Goal: Task Accomplishment & Management: Use online tool/utility

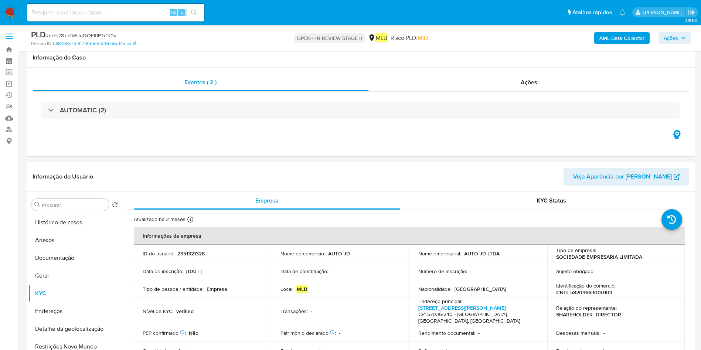
scroll to position [111, 0]
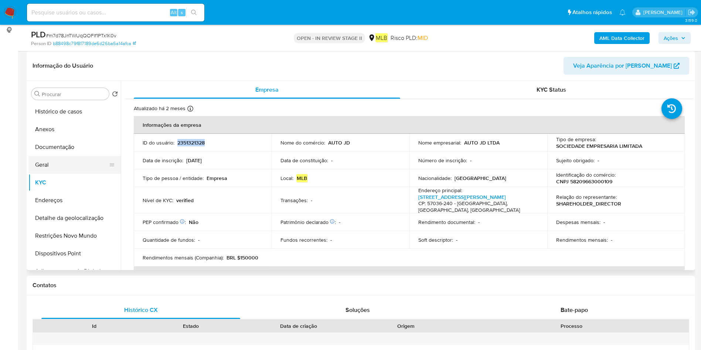
click at [103, 168] on button "Geral" at bounding box center [71, 165] width 86 height 18
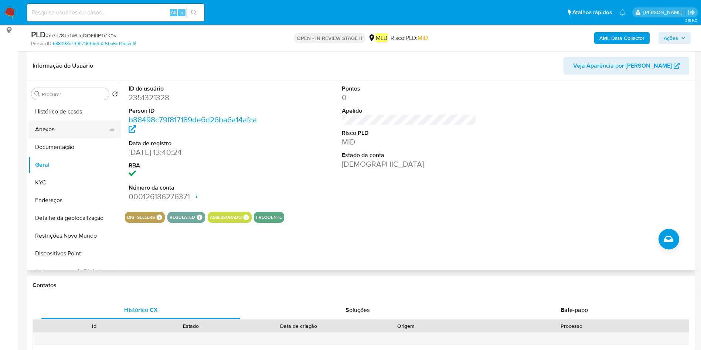
click at [55, 137] on button "Anexos" at bounding box center [71, 129] width 86 height 18
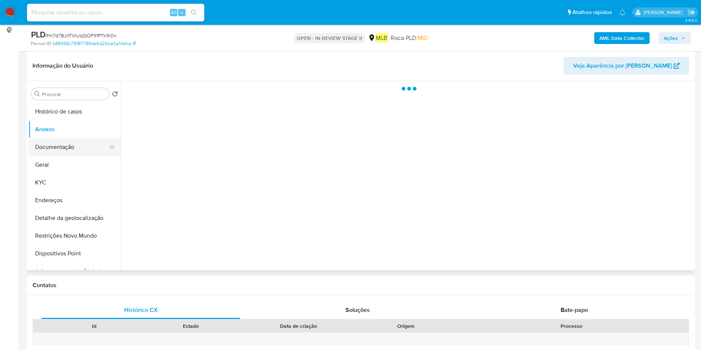
click at [61, 143] on button "Documentação" at bounding box center [71, 147] width 86 height 18
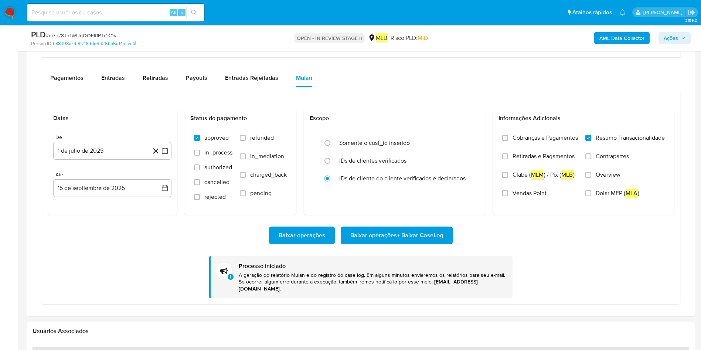
scroll to position [621, 0]
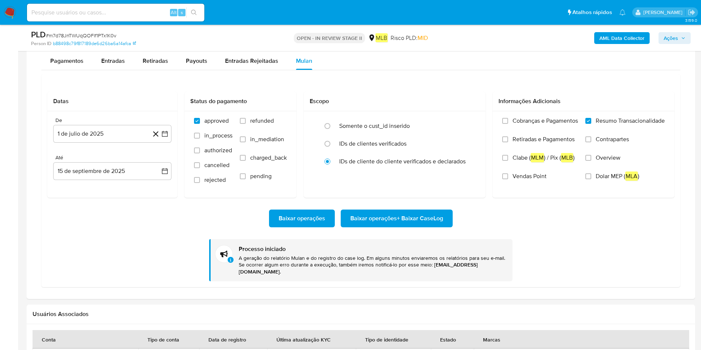
drag, startPoint x: 297, startPoint y: 7, endPoint x: 220, endPoint y: 39, distance: 83.3
click at [220, 39] on div "PLD # m7d78JnTWUqQOFIf1PTx1K0v" at bounding box center [139, 34] width 217 height 11
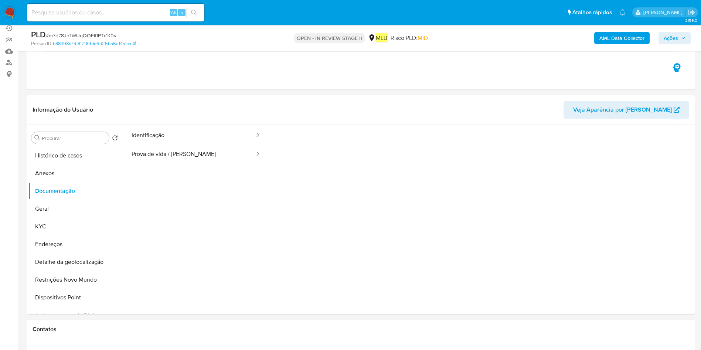
scroll to position [0, 0]
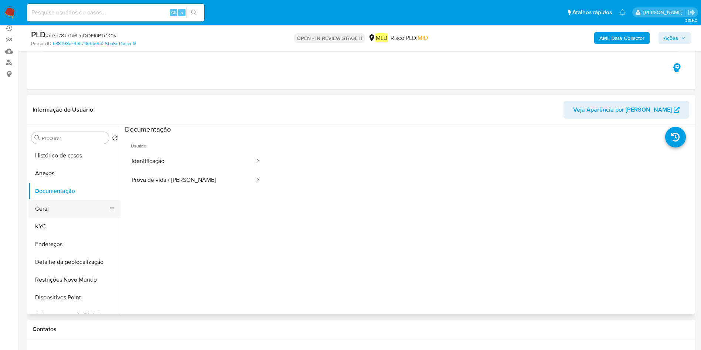
click at [55, 204] on button "Geral" at bounding box center [71, 209] width 86 height 18
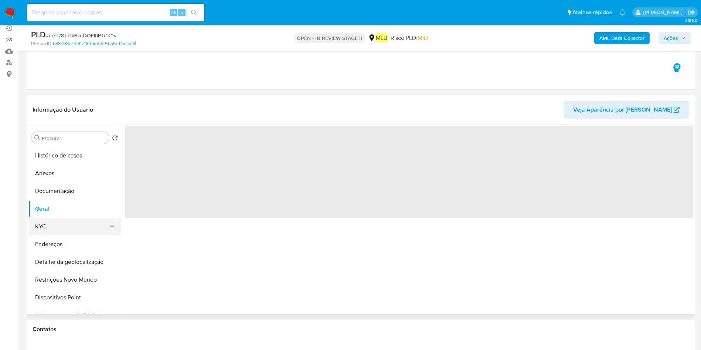
click at [58, 220] on button "KYC" at bounding box center [71, 227] width 86 height 18
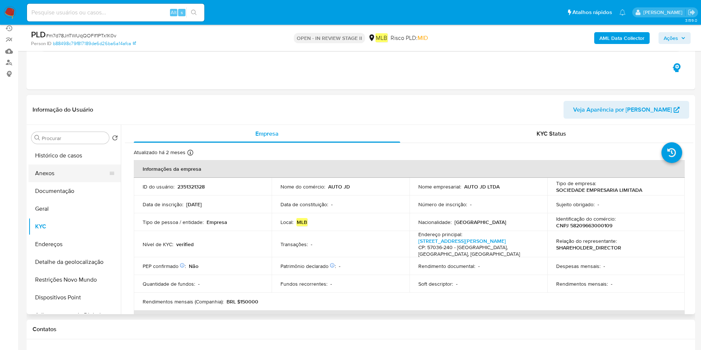
click at [49, 180] on button "Anexos" at bounding box center [71, 173] width 86 height 18
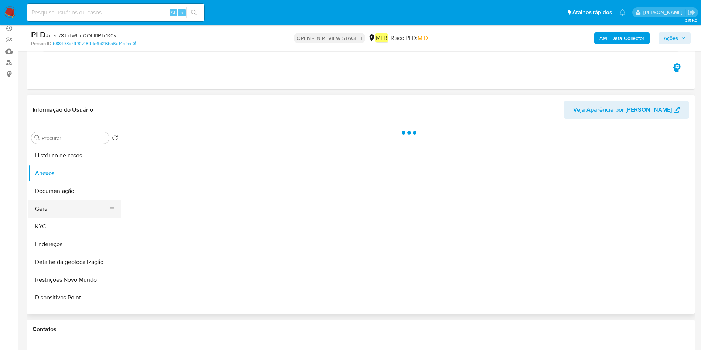
click at [54, 210] on button "Geral" at bounding box center [71, 209] width 86 height 18
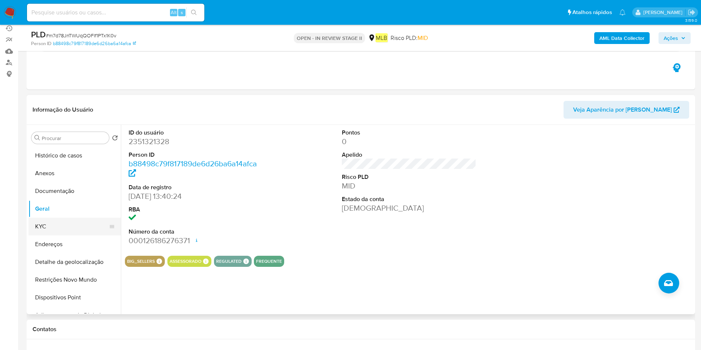
drag, startPoint x: 37, startPoint y: 221, endPoint x: 60, endPoint y: 226, distance: 23.4
click at [37, 221] on button "KYC" at bounding box center [71, 227] width 86 height 18
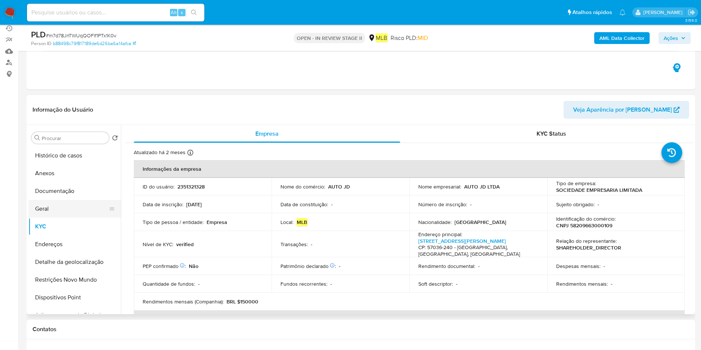
click at [53, 213] on button "Geral" at bounding box center [71, 209] width 86 height 18
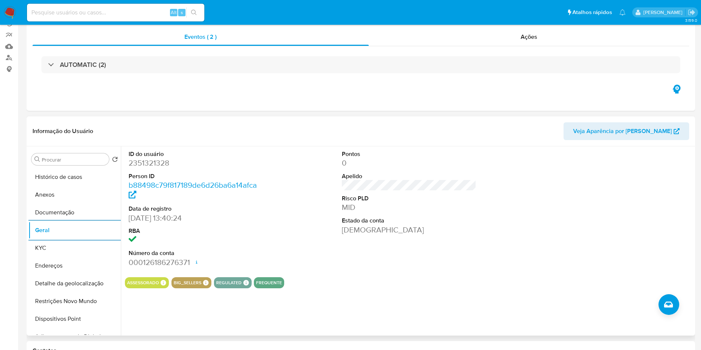
scroll to position [111, 0]
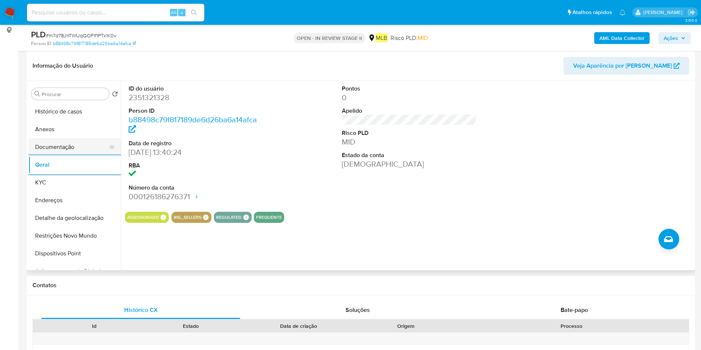
click at [57, 148] on button "Documentação" at bounding box center [71, 147] width 86 height 18
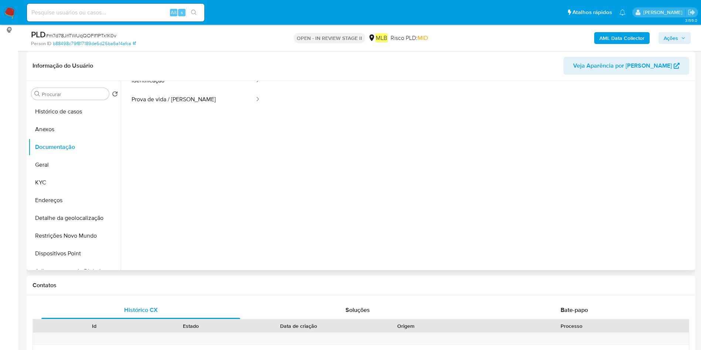
scroll to position [60, 0]
click at [580, 308] on span "Bate-papo" at bounding box center [573, 309] width 27 height 8
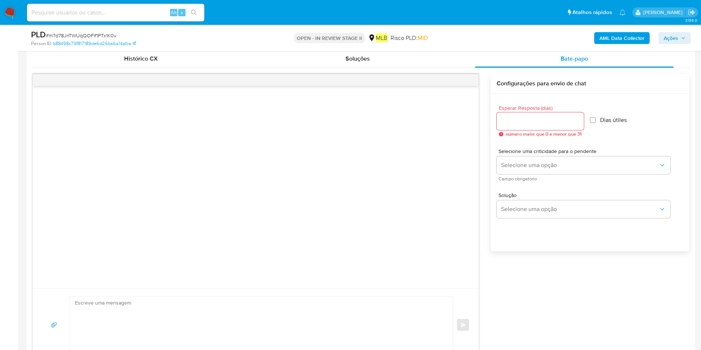
scroll to position [443, 0]
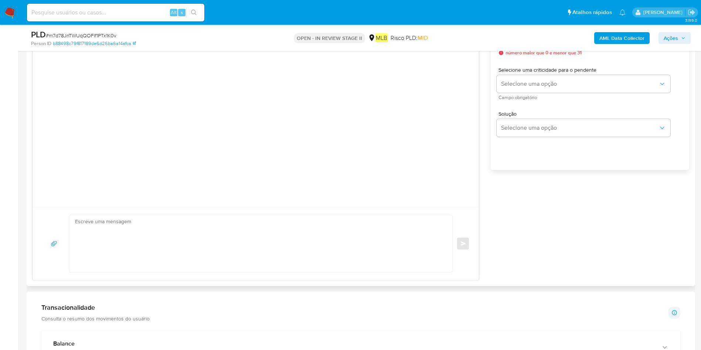
click at [204, 234] on textarea at bounding box center [259, 243] width 368 height 57
click at [287, 238] on textarea at bounding box center [259, 243] width 368 height 57
paste textarea "Olá! Estamos realizando uma verificação adicional de segurança em contas de usu…"
type textarea "Olá! Estamos realizando uma verificação adicional de segurança em contas de usu…"
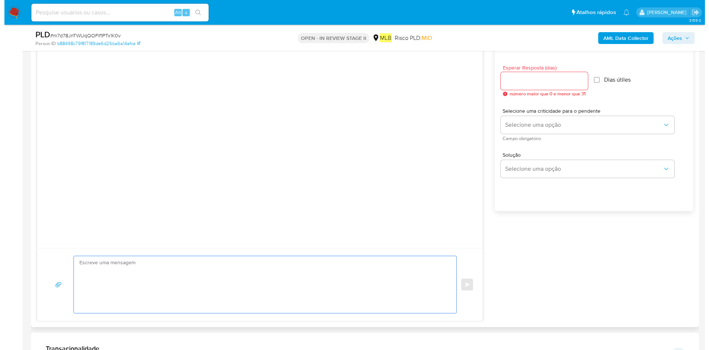
scroll to position [332, 0]
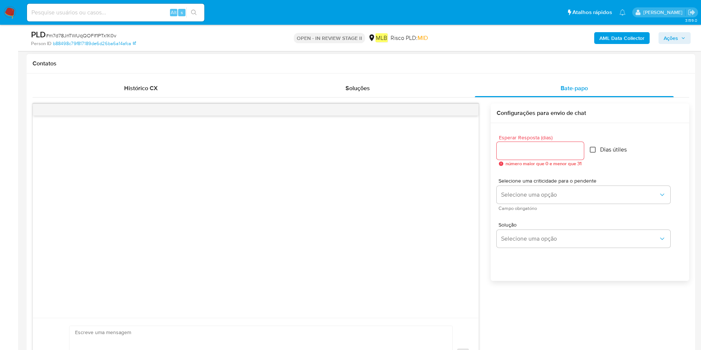
click at [594, 147] on input "Dias útiles" at bounding box center [593, 150] width 6 height 6
checkbox input "true"
click at [547, 156] on div at bounding box center [539, 151] width 87 height 18
click at [558, 154] on input "Esperar Resposta (dias)" at bounding box center [539, 151] width 87 height 10
click at [580, 147] on input "1" at bounding box center [539, 151] width 87 height 10
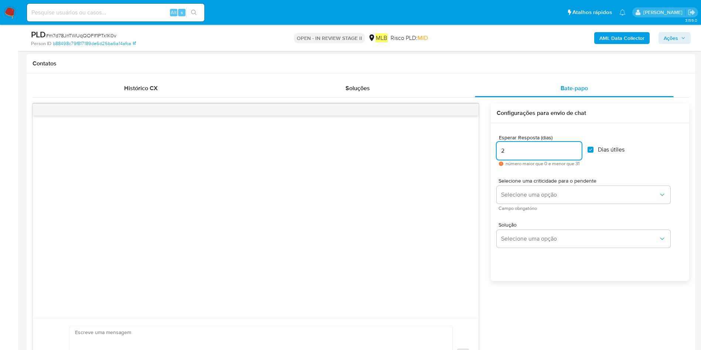
click at [578, 147] on input "2" at bounding box center [538, 151] width 85 height 10
type input "3"
click at [578, 147] on input "3" at bounding box center [538, 151] width 85 height 10
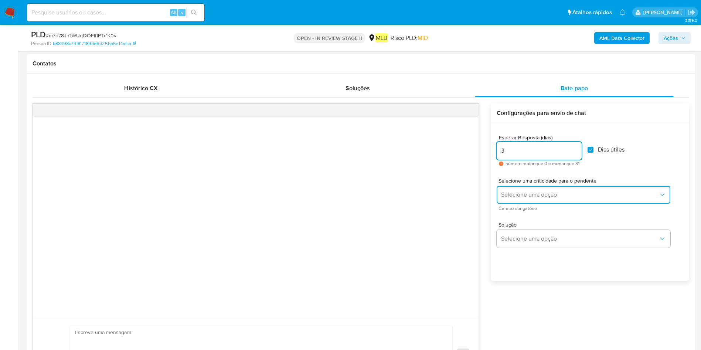
click at [540, 196] on span "Selecione uma opção" at bounding box center [579, 194] width 157 height 7
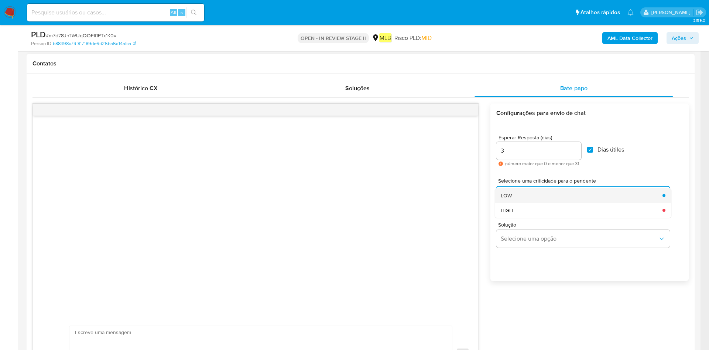
click at [562, 195] on div "LOW" at bounding box center [579, 195] width 157 height 15
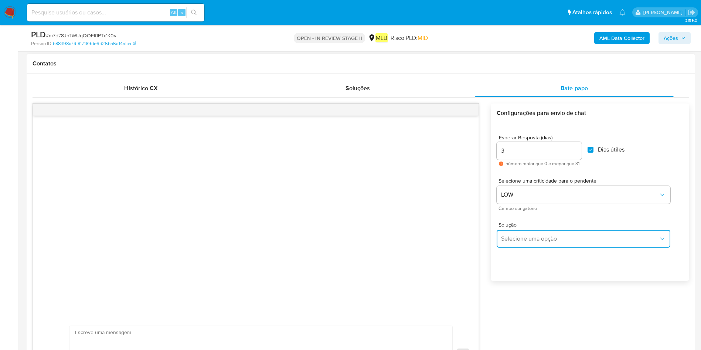
click at [535, 236] on span "Selecione uma opção" at bounding box center [579, 238] width 157 height 7
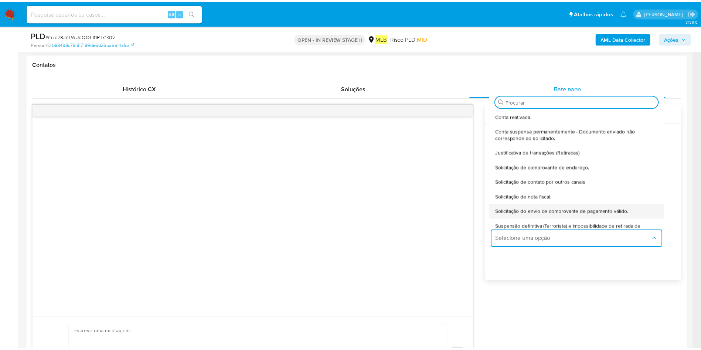
scroll to position [61, 0]
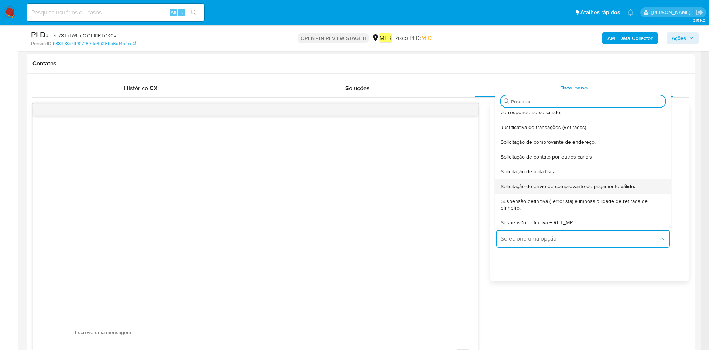
click at [568, 187] on span "Solicitação do envio de comprovante de pagamento válido." at bounding box center [568, 186] width 134 height 7
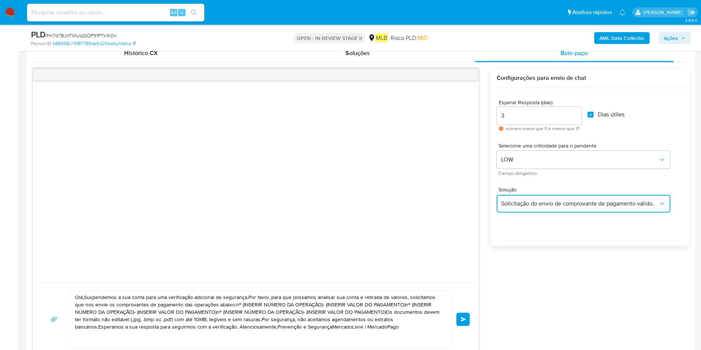
scroll to position [443, 0]
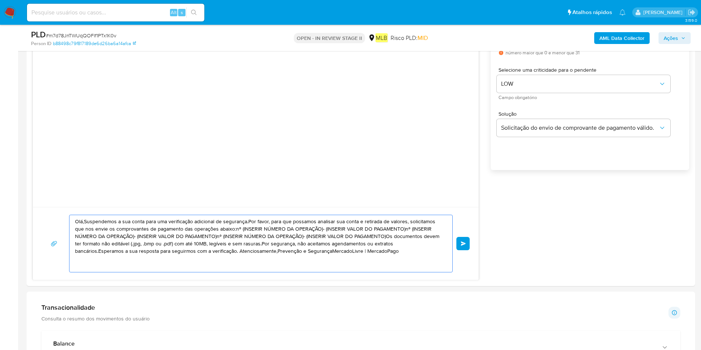
drag, startPoint x: 336, startPoint y: 250, endPoint x: 0, endPoint y: 189, distance: 341.2
click at [0, 189] on section "Bandeja Painel Screening Pesquisa em Listas Watchlist Ferramentas Operações em …" at bounding box center [350, 271] width 701 height 1428
paste textarea "Olá! Estamos realizando uma verificação adicional de segurança em contas de usu…"
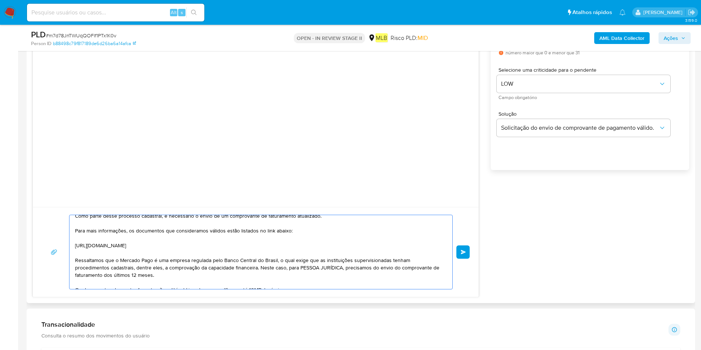
scroll to position [0, 0]
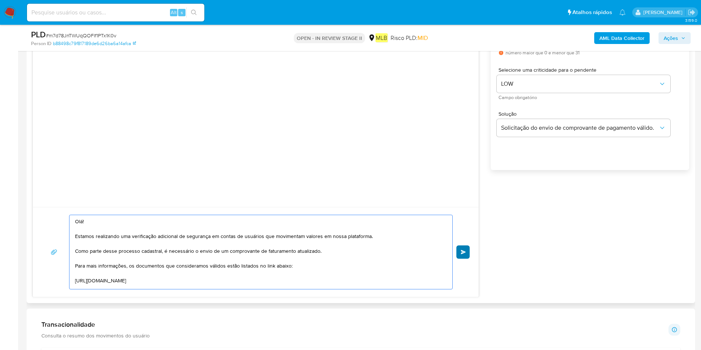
type textarea "Olá! Estamos realizando uma verificação adicional de segurança em contas de usu…"
click at [462, 247] on button "common.send" at bounding box center [462, 251] width 13 height 13
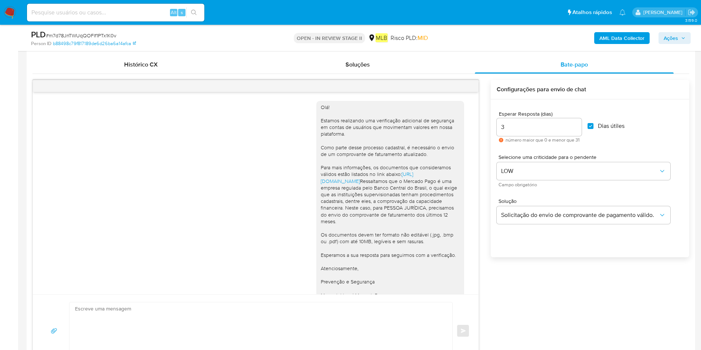
scroll to position [332, 0]
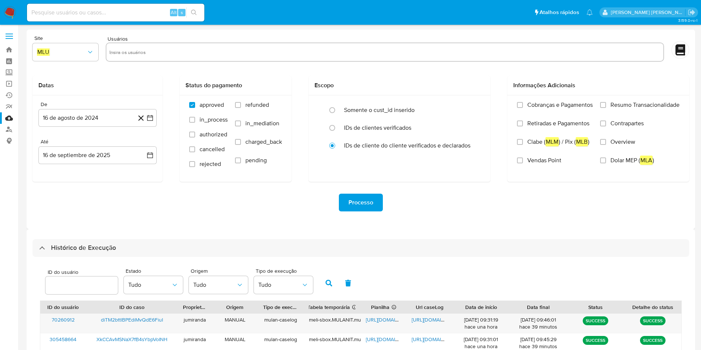
select select "10"
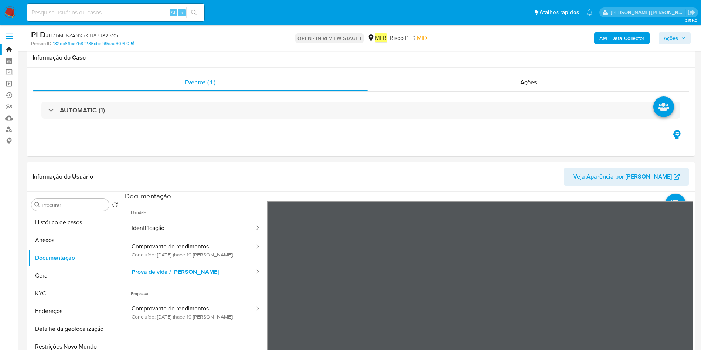
select select "10"
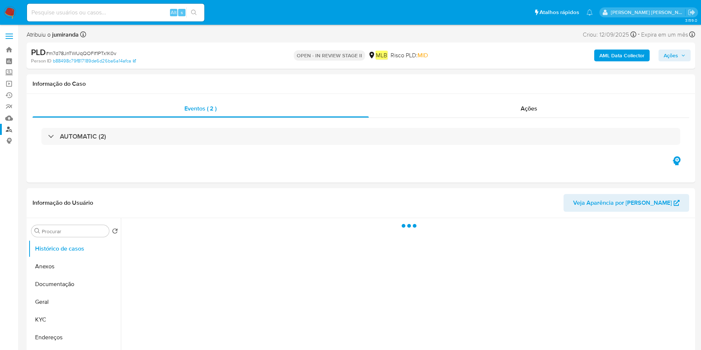
select select "10"
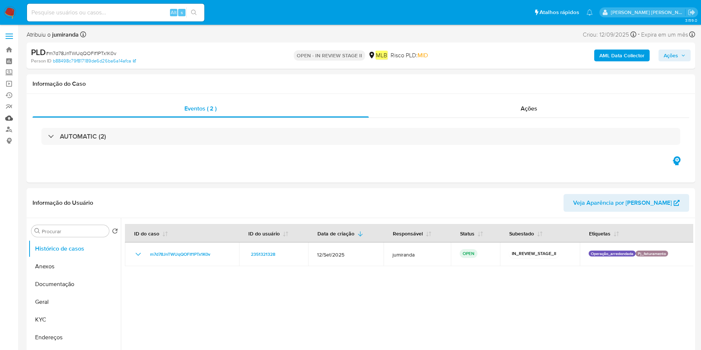
click at [13, 120] on link "Mulan" at bounding box center [44, 117] width 88 height 11
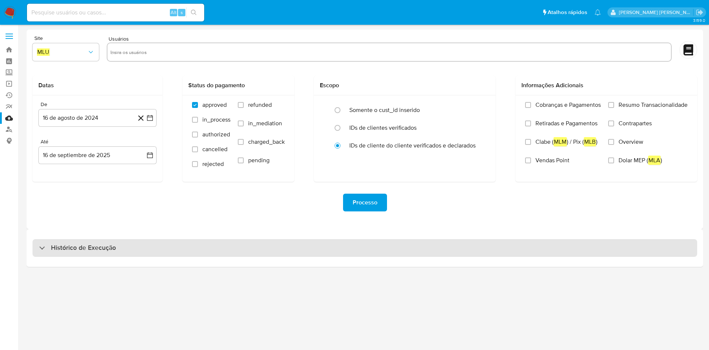
click at [194, 239] on div "Histórico de Execução" at bounding box center [365, 248] width 665 height 18
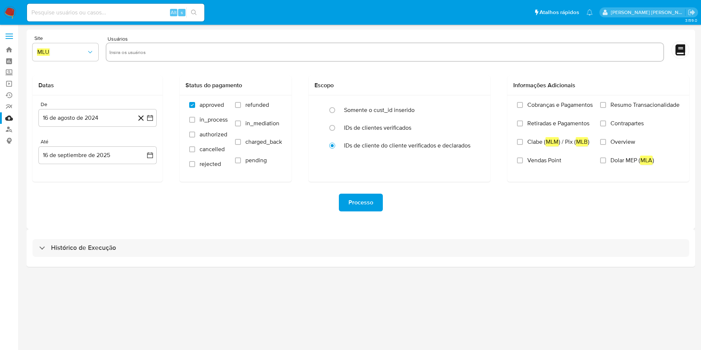
select select "10"
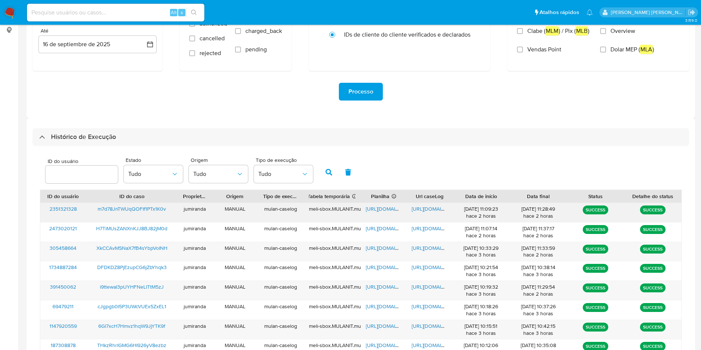
scroll to position [222, 0]
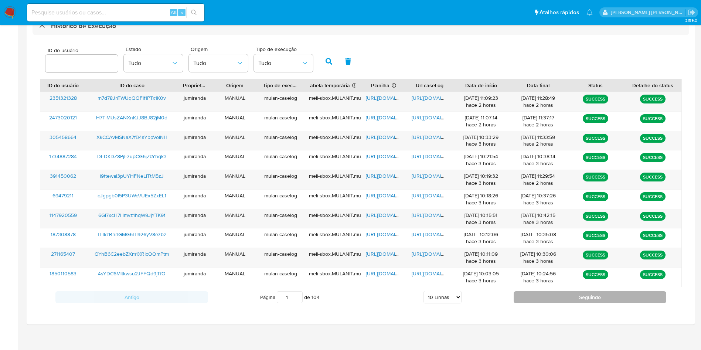
click at [592, 298] on button "Seguindo" at bounding box center [589, 297] width 153 height 12
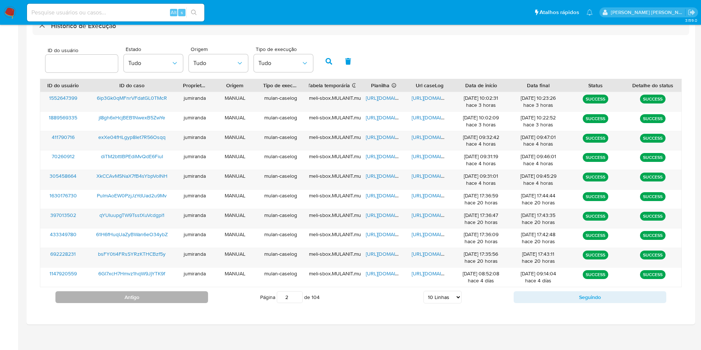
click at [204, 293] on button "Antigo" at bounding box center [131, 297] width 153 height 12
type input "1"
click at [380, 95] on span "https://docs.google.com/spreadsheets/d/1UNvZ7_qtrVhWEHSzeH5RjdsZ06IEBSOtEHpOn2h…" at bounding box center [391, 97] width 51 height 7
click at [426, 96] on span "https://docs.google.com/document/d/1Jo7j9Be9tW0Yeq5lhMYDndrJOSq2deZu3ha2wzKPyoQ…" at bounding box center [436, 97] width 51 height 7
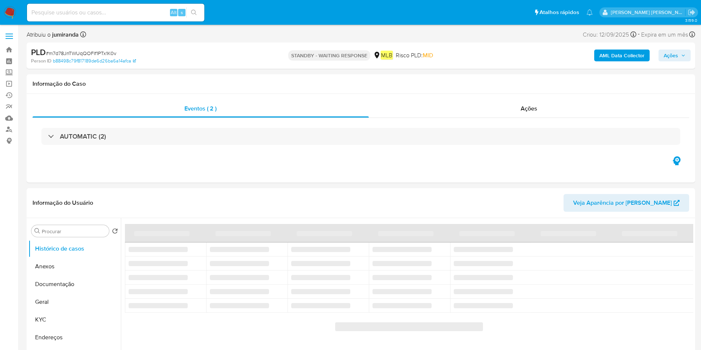
select select "10"
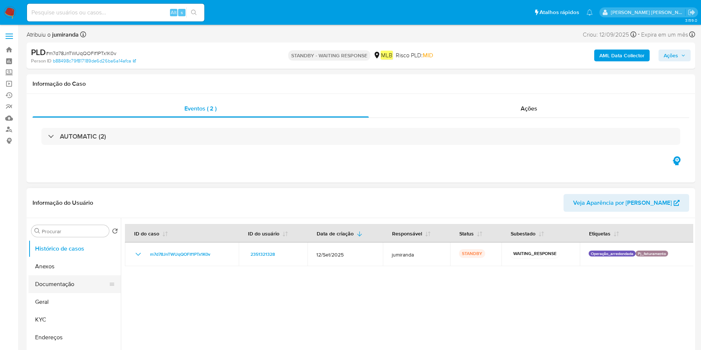
click at [76, 283] on button "Documentação" at bounding box center [71, 284] width 86 height 18
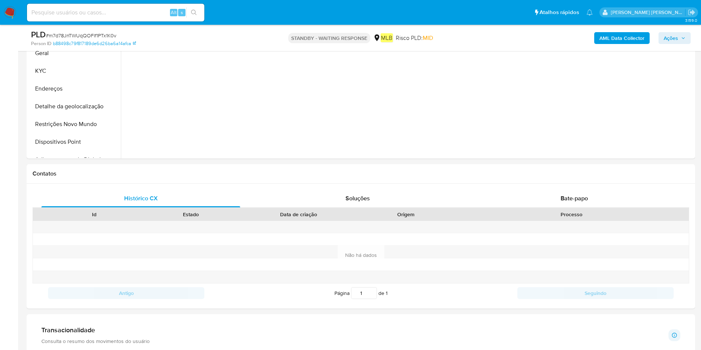
scroll to position [277, 0]
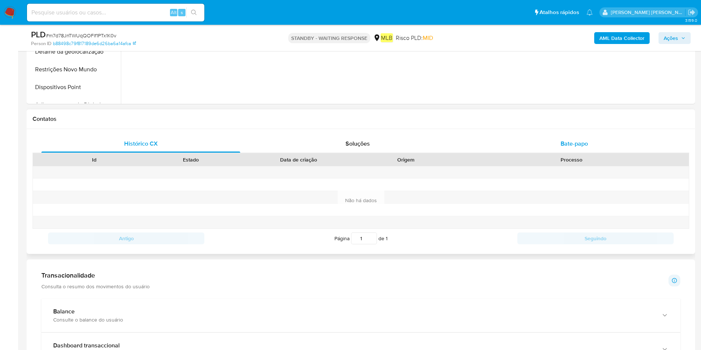
click at [577, 145] on span "Bate-papo" at bounding box center [573, 143] width 27 height 8
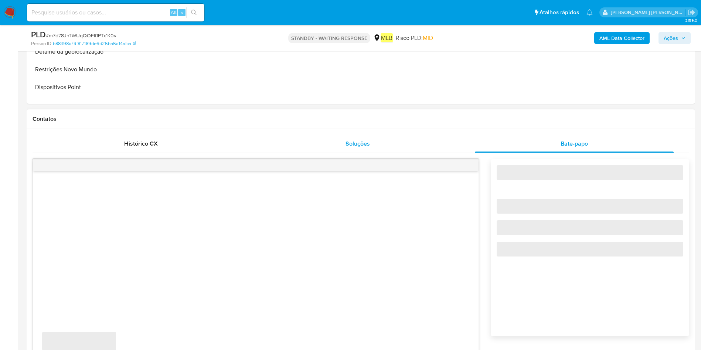
drag, startPoint x: 333, startPoint y: 144, endPoint x: 263, endPoint y: 150, distance: 70.1
click at [333, 143] on div "Soluções" at bounding box center [357, 144] width 199 height 18
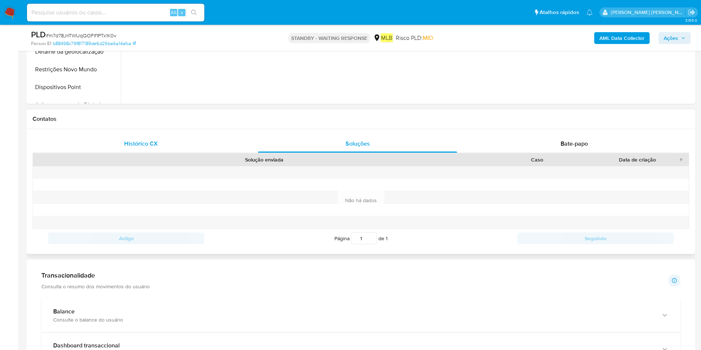
click at [175, 147] on div "Histórico CX" at bounding box center [140, 144] width 199 height 18
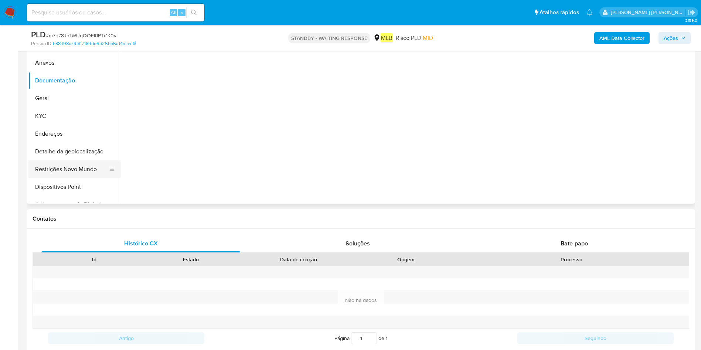
scroll to position [166, 0]
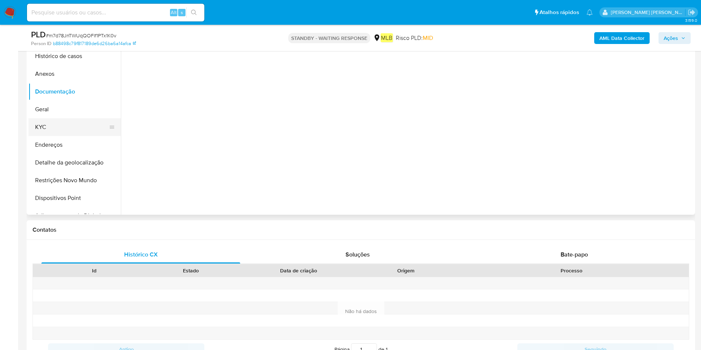
click at [79, 123] on button "KYC" at bounding box center [71, 127] width 86 height 18
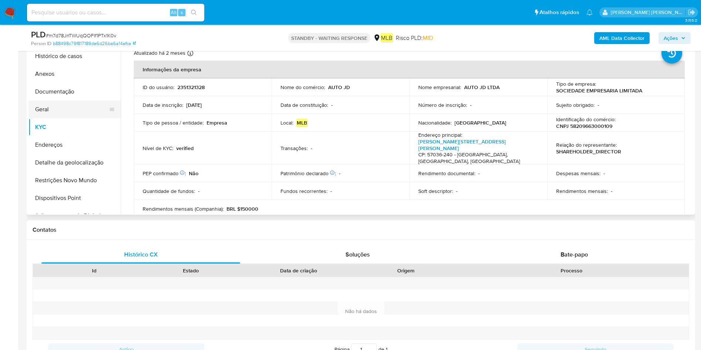
click at [86, 112] on button "Geral" at bounding box center [71, 109] width 86 height 18
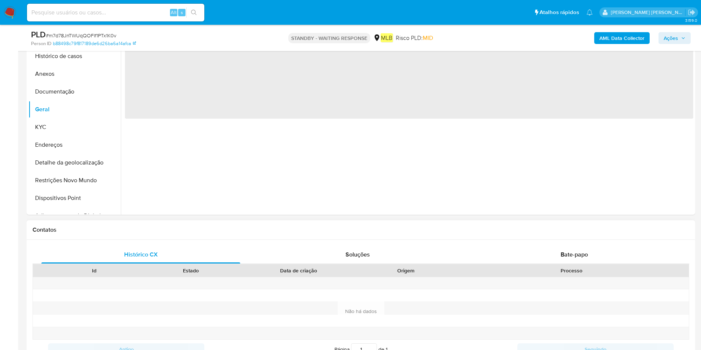
scroll to position [111, 0]
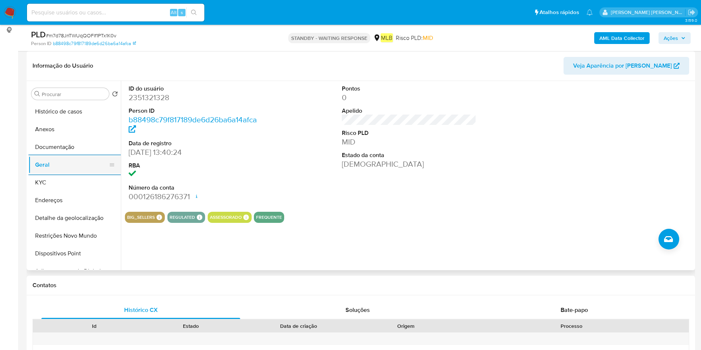
click at [81, 172] on button "Geral" at bounding box center [71, 165] width 86 height 18
click at [73, 182] on button "KYC" at bounding box center [71, 183] width 86 height 18
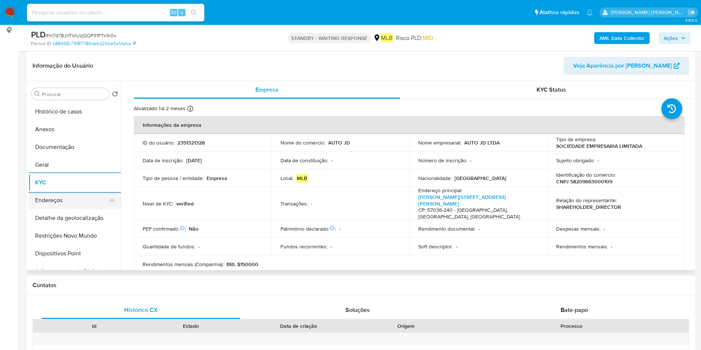
click at [86, 202] on button "Endereços" at bounding box center [71, 200] width 86 height 18
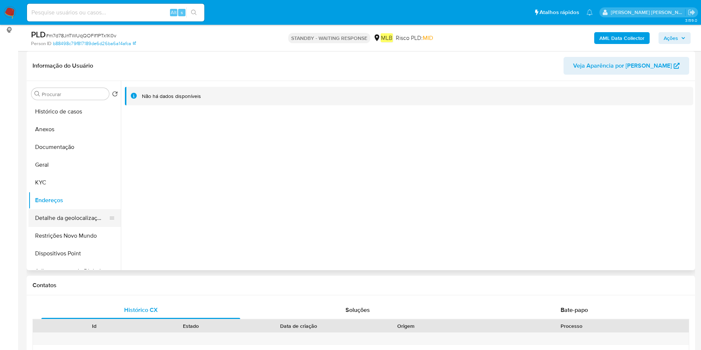
click at [76, 218] on button "Detalhe da geolocalização" at bounding box center [71, 218] width 86 height 18
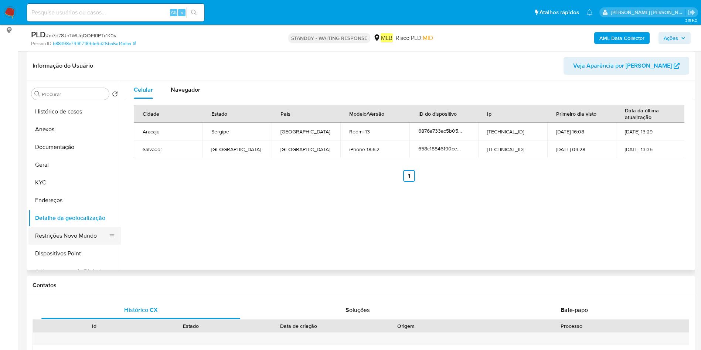
click at [63, 231] on button "Restrições Novo Mundo" at bounding box center [71, 236] width 86 height 18
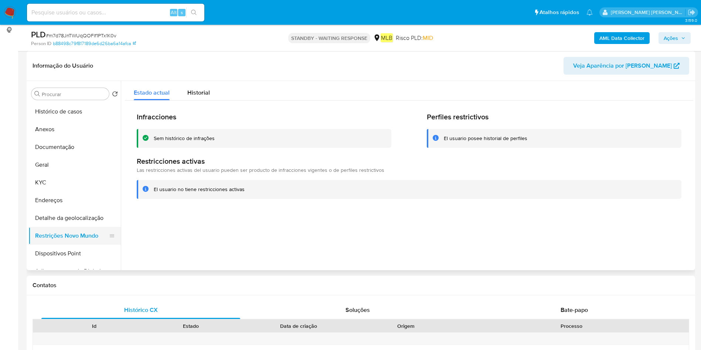
click at [74, 242] on button "Restrições Novo Mundo" at bounding box center [71, 236] width 86 height 18
click at [83, 255] on button "Dispositivos Point" at bounding box center [71, 254] width 86 height 18
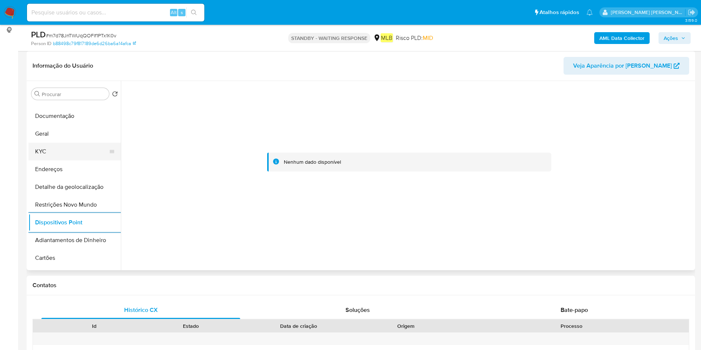
scroll to position [0, 0]
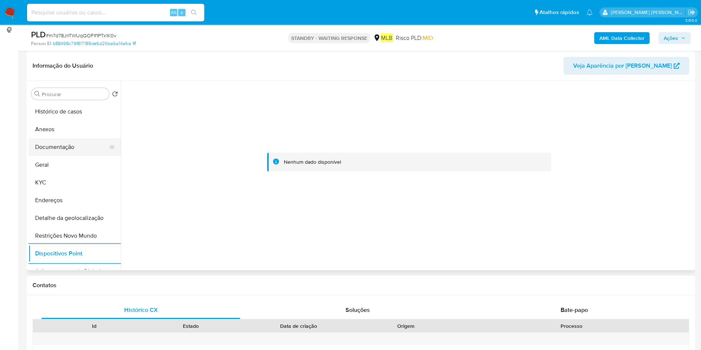
click at [63, 146] on button "Documentação" at bounding box center [71, 147] width 86 height 18
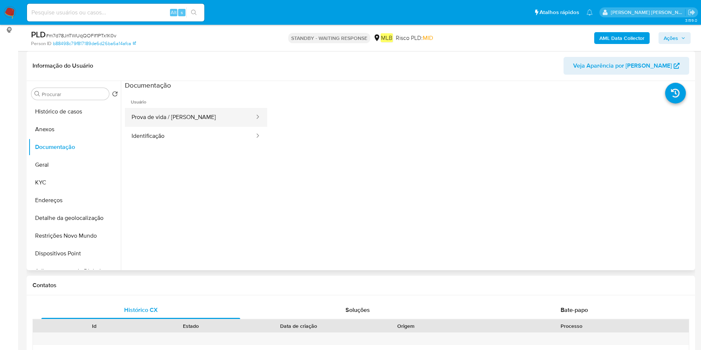
click at [147, 117] on button "Prova de vida / Selfie" at bounding box center [190, 117] width 130 height 19
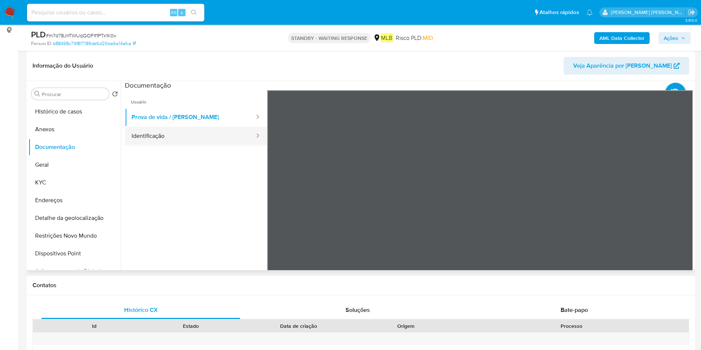
click at [178, 140] on button "Identificação" at bounding box center [190, 136] width 130 height 19
click at [685, 210] on icon at bounding box center [683, 210] width 15 height 15
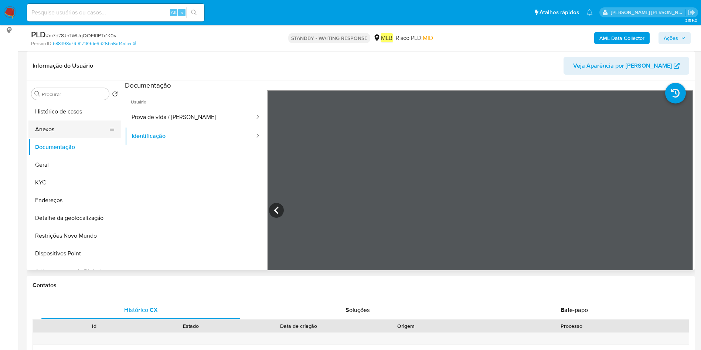
click at [84, 128] on button "Anexos" at bounding box center [71, 129] width 86 height 18
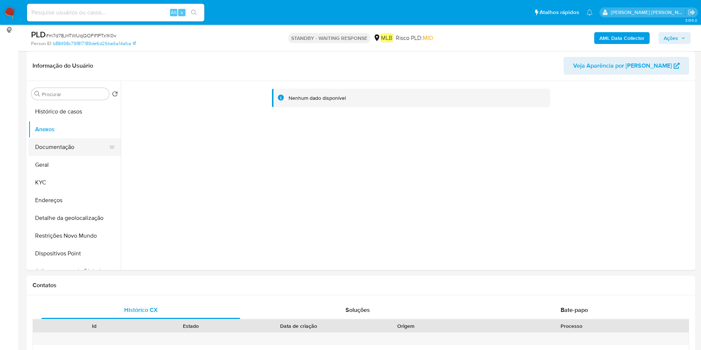
click at [51, 153] on button "Documentação" at bounding box center [71, 147] width 86 height 18
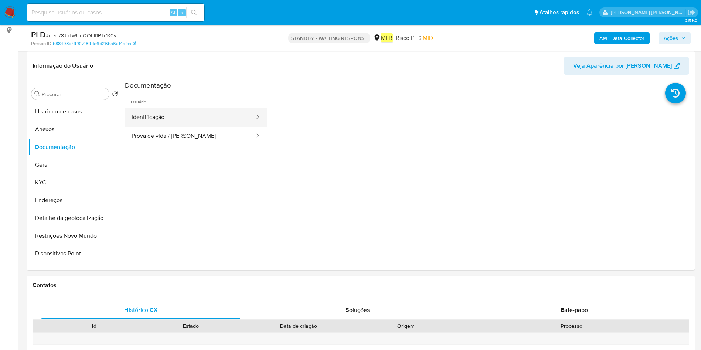
click at [157, 123] on button "Identificação" at bounding box center [190, 117] width 130 height 19
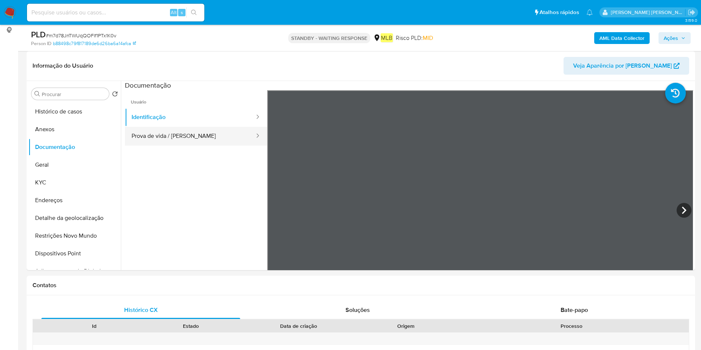
click at [178, 135] on button "Prova de vida / [PERSON_NAME]" at bounding box center [190, 136] width 130 height 19
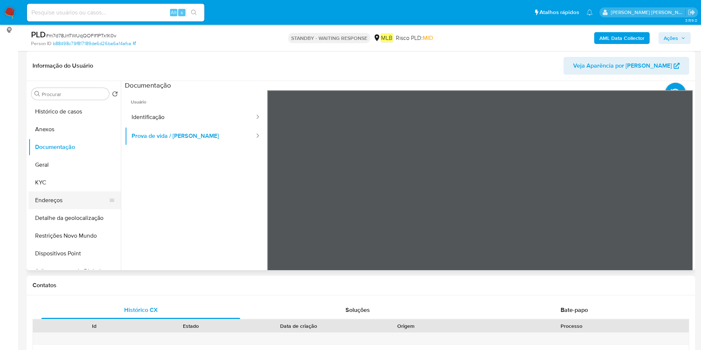
click at [53, 199] on button "Endereços" at bounding box center [71, 200] width 86 height 18
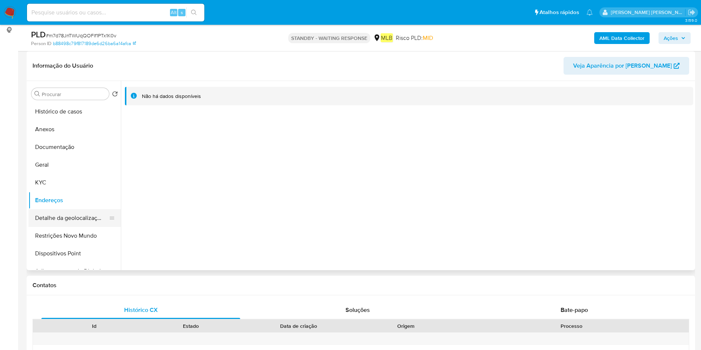
click at [74, 225] on button "Detalhe da geolocalização" at bounding box center [71, 218] width 86 height 18
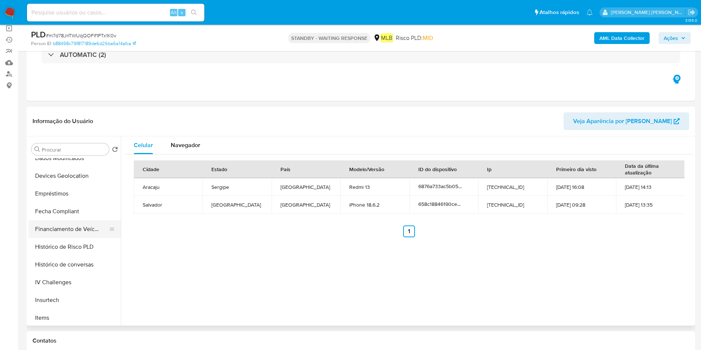
scroll to position [166, 0]
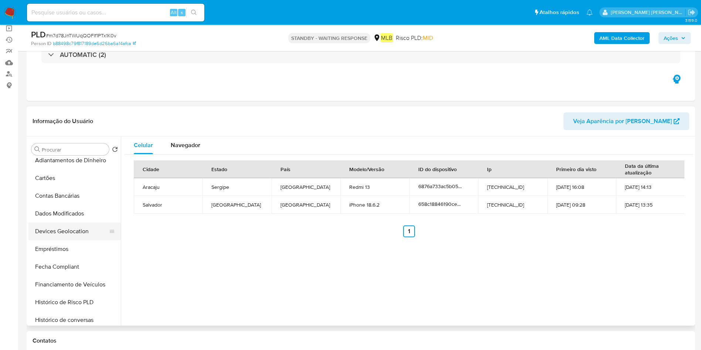
click at [87, 231] on button "Devices Geolocation" at bounding box center [71, 231] width 86 height 18
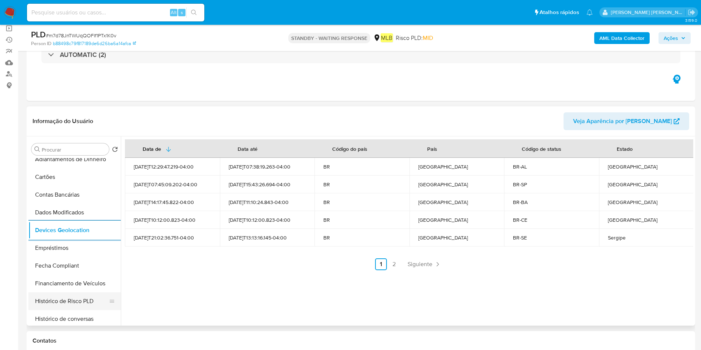
scroll to position [222, 0]
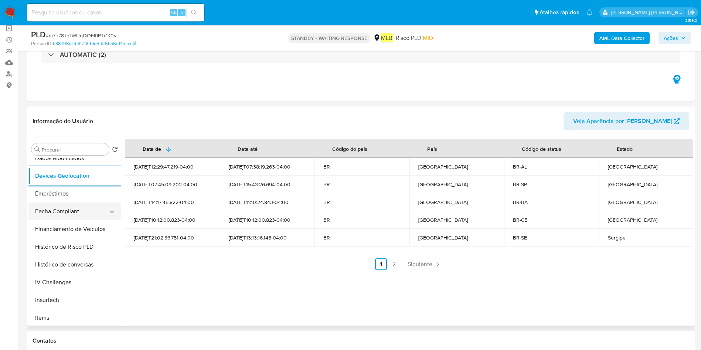
click at [76, 212] on button "Fecha Compliant" at bounding box center [71, 211] width 86 height 18
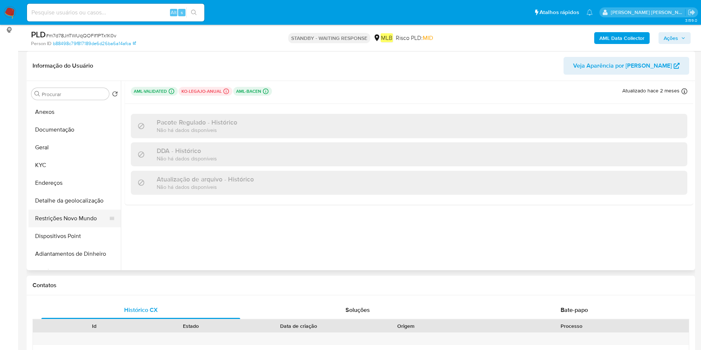
scroll to position [0, 0]
click at [68, 156] on button "Geral" at bounding box center [71, 165] width 86 height 18
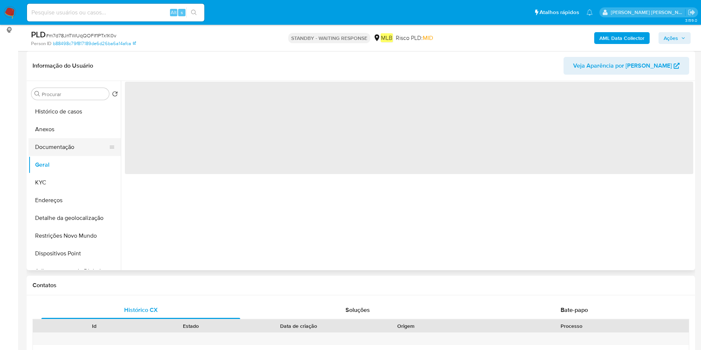
click at [71, 147] on button "Documentação" at bounding box center [71, 147] width 86 height 18
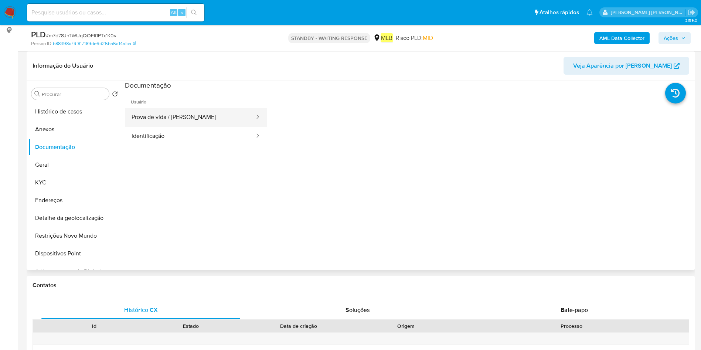
click at [169, 111] on button "Prova de vida / Selfie" at bounding box center [190, 117] width 130 height 19
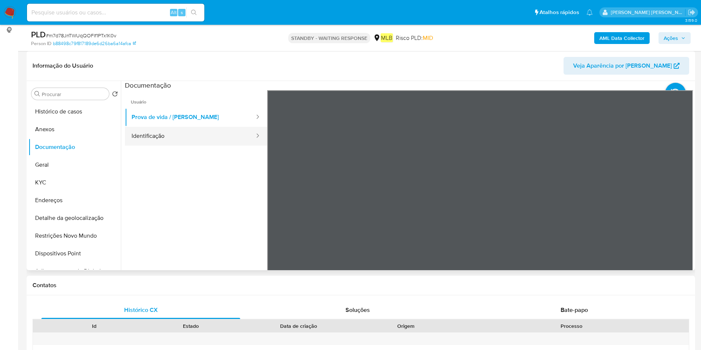
click at [186, 137] on button "Identificação" at bounding box center [190, 136] width 130 height 19
click at [676, 214] on icon at bounding box center [683, 210] width 15 height 15
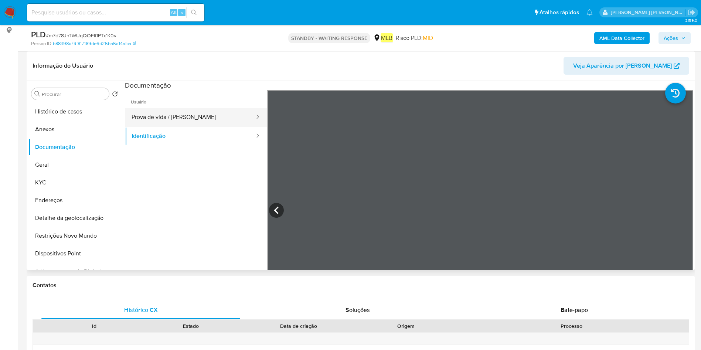
click at [172, 119] on button "Prova de vida / Selfie" at bounding box center [190, 117] width 130 height 19
click at [72, 166] on button "Geral" at bounding box center [71, 165] width 86 height 18
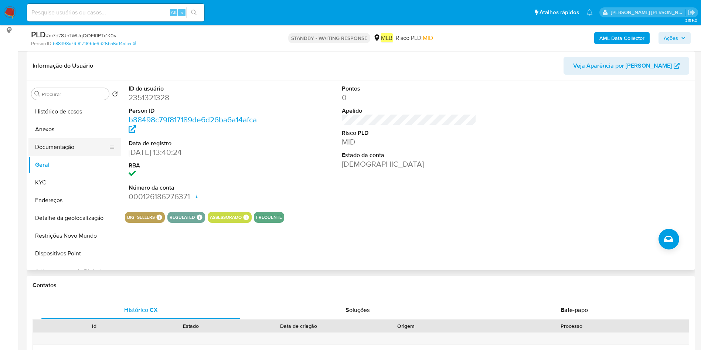
click at [79, 147] on button "Documentação" at bounding box center [71, 147] width 86 height 18
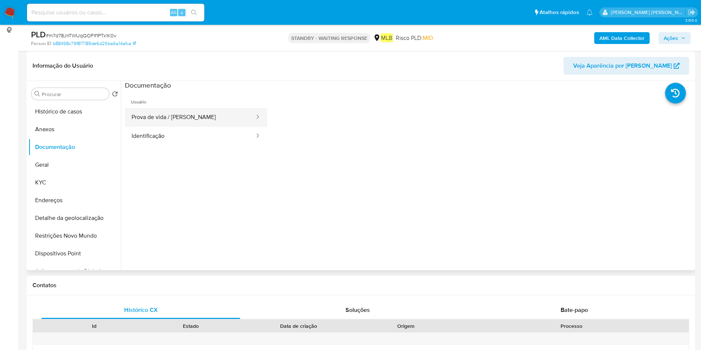
click at [222, 125] on button "Prova de vida / Selfie" at bounding box center [190, 117] width 130 height 19
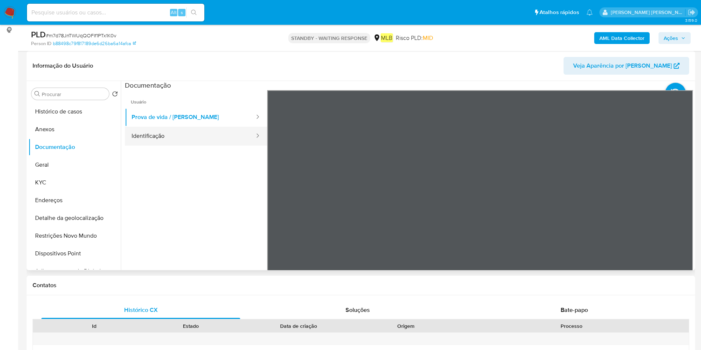
click at [236, 141] on button "Identificação" at bounding box center [190, 136] width 130 height 19
click at [684, 207] on icon at bounding box center [683, 210] width 15 height 15
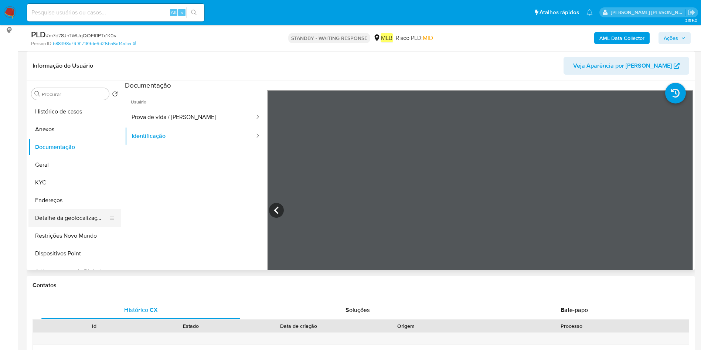
drag, startPoint x: 64, startPoint y: 206, endPoint x: 71, endPoint y: 218, distance: 13.7
click at [64, 206] on button "Endereços" at bounding box center [74, 200] width 92 height 18
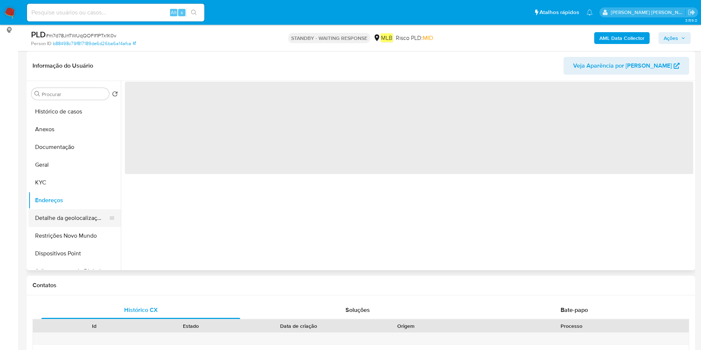
click at [72, 221] on button "Detalhe da geolocalização" at bounding box center [71, 218] width 86 height 18
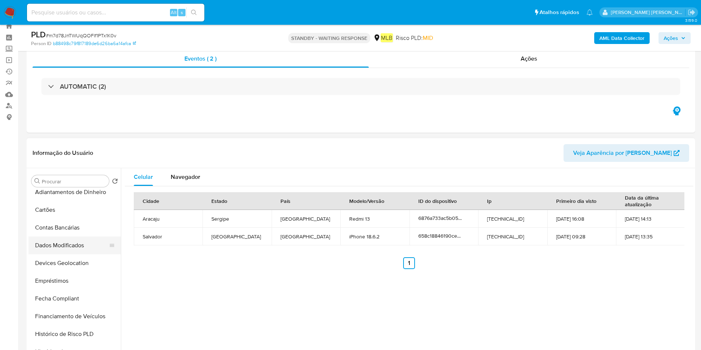
scroll to position [111, 0]
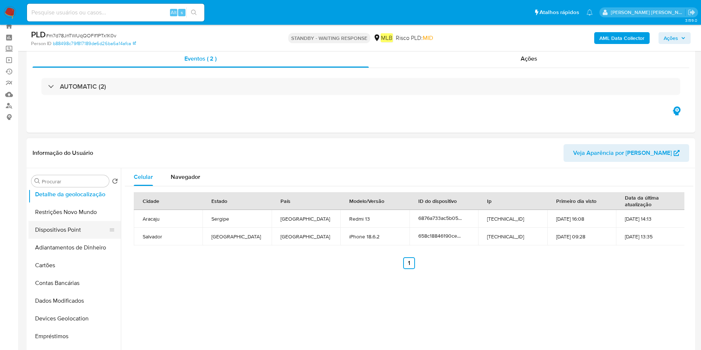
click at [92, 232] on button "Dispositivos Point" at bounding box center [71, 230] width 86 height 18
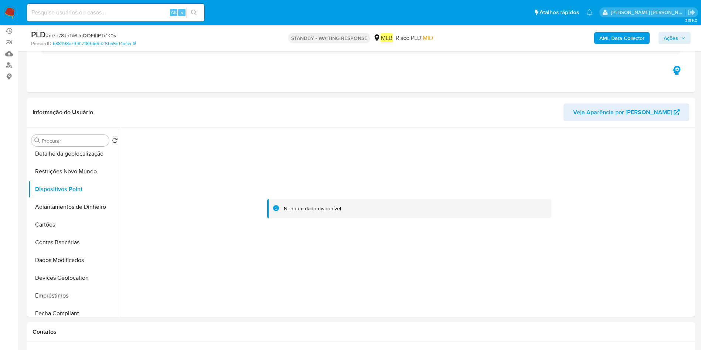
scroll to position [79, 0]
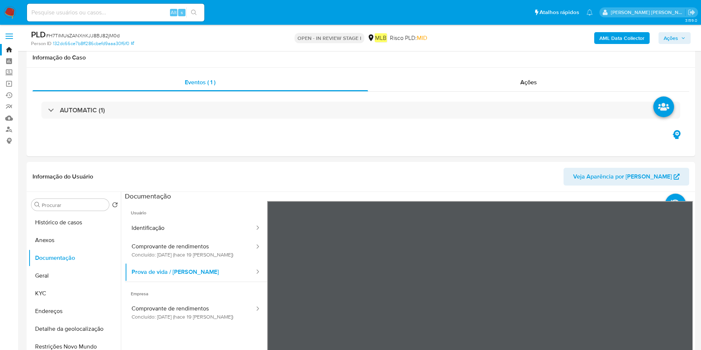
select select "10"
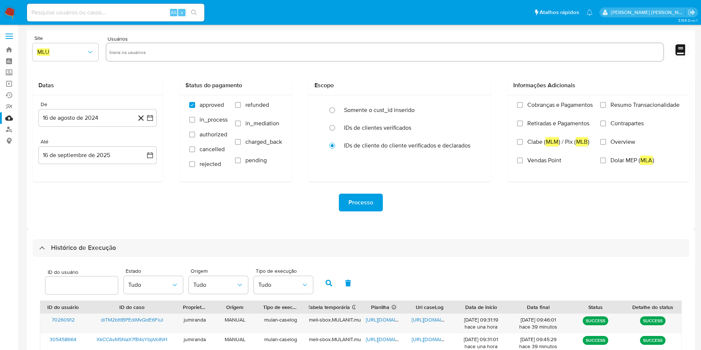
select select "10"
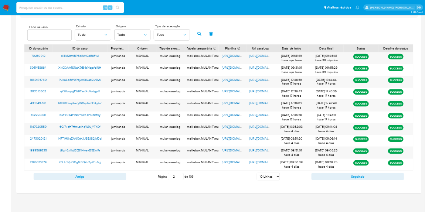
scroll to position [227, 0]
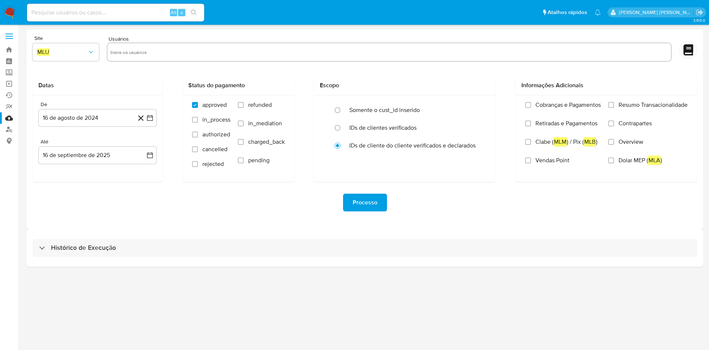
click at [188, 235] on div "Histórico de Execução" at bounding box center [365, 248] width 677 height 38
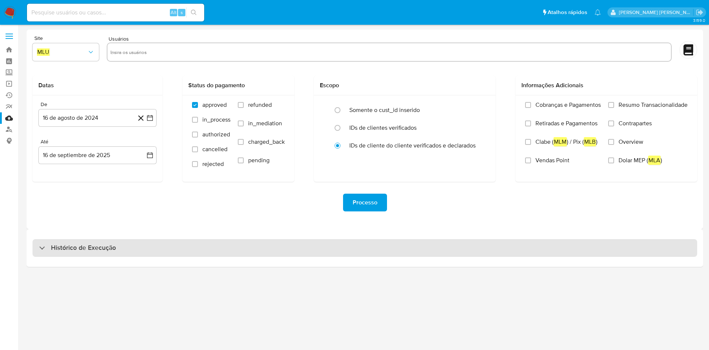
click at [186, 244] on div "Histórico de Execução" at bounding box center [365, 248] width 665 height 18
select select "10"
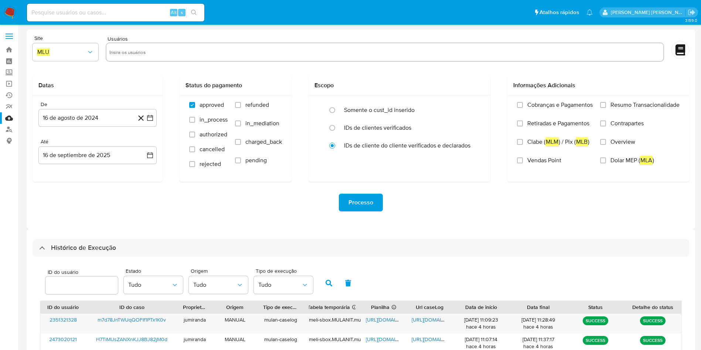
click at [119, 12] on input at bounding box center [115, 13] width 177 height 10
paste input "Z0Hu1VnOOg1k3QYu2yXEz5gj"
type input "Z0Hu1VnOOg1k3QYu2yXEz5gj"
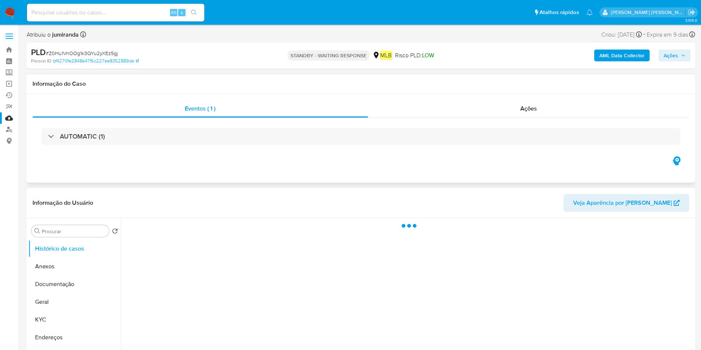
select select "10"
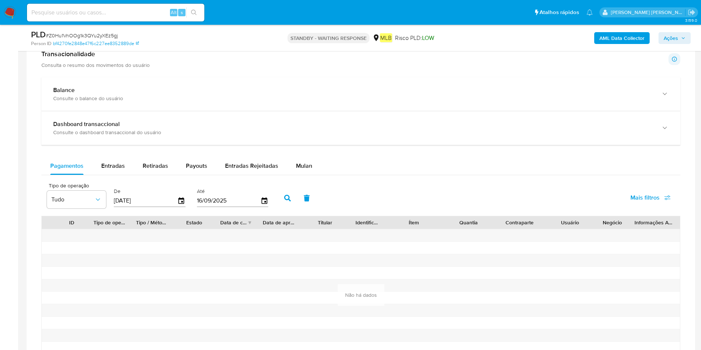
scroll to position [476, 0]
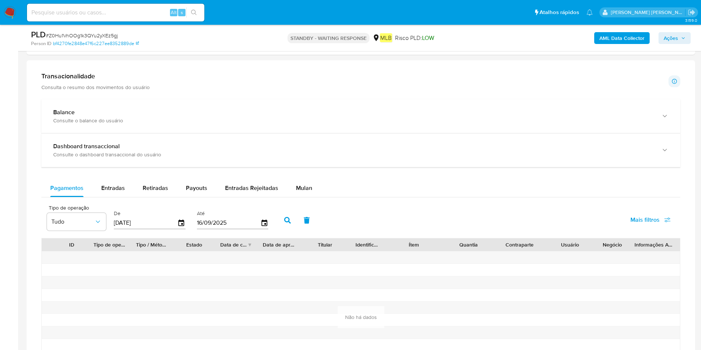
click at [150, 226] on input "[DATE]" at bounding box center [146, 223] width 64 height 12
drag, startPoint x: 106, startPoint y: 192, endPoint x: 84, endPoint y: 194, distance: 22.2
click at [84, 194] on div "Pagamentos Entradas Retiradas Payouts Entradas Rejeitadas Mulan" at bounding box center [360, 188] width 639 height 18
click at [93, 187] on button "Entradas" at bounding box center [112, 188] width 41 height 18
select select "10"
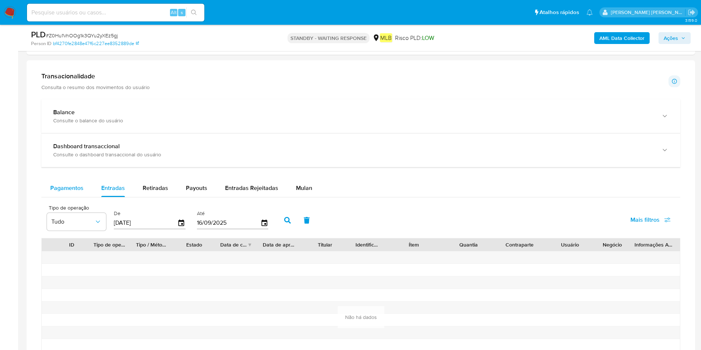
click at [62, 189] on span "Pagamentos" at bounding box center [66, 188] width 33 height 8
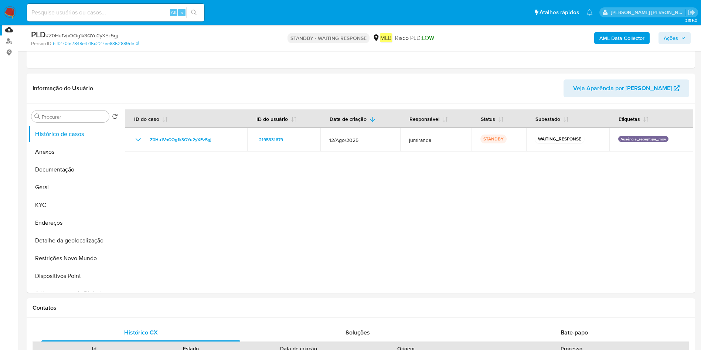
scroll to position [0, 0]
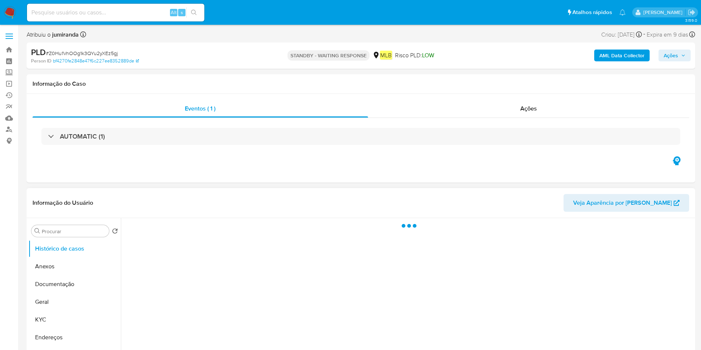
select select "10"
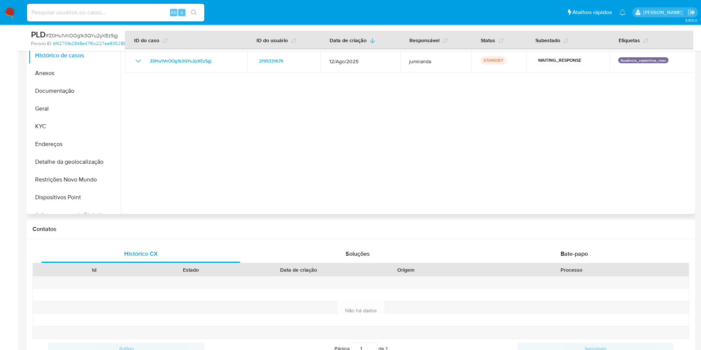
scroll to position [111, 0]
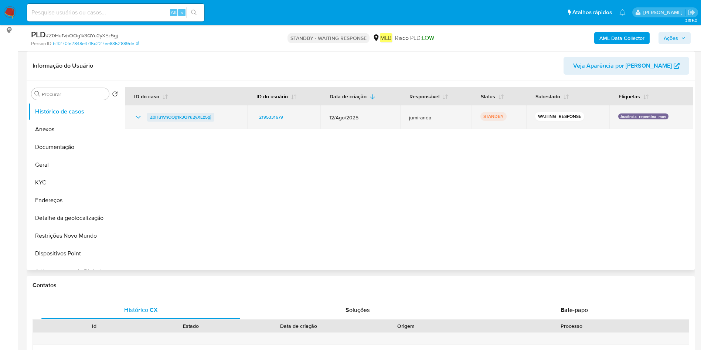
click at [202, 120] on span "Z0Hu1VnOOg1k3QYu2yXEz5gj" at bounding box center [180, 117] width 61 height 9
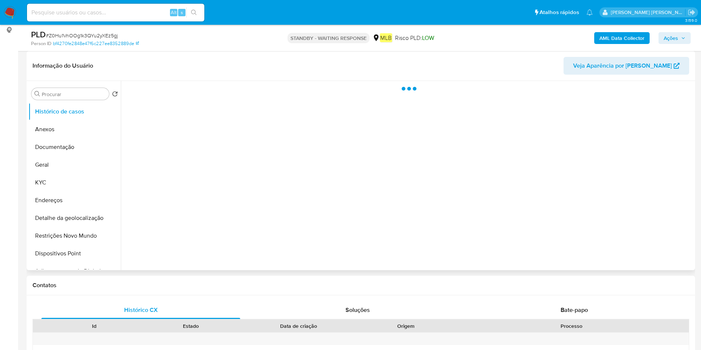
select select "10"
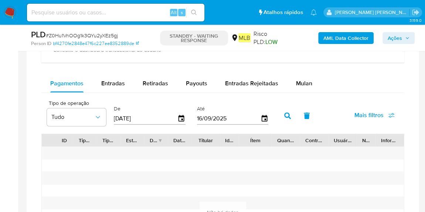
scroll to position [591, 0]
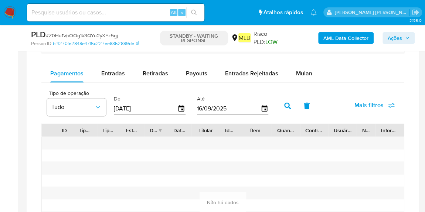
click at [126, 106] on input "[DATE]" at bounding box center [146, 108] width 64 height 12
type input "19/02/025_"
type input "[DATE]"
click at [284, 105] on icon "button" at bounding box center [287, 105] width 7 height 7
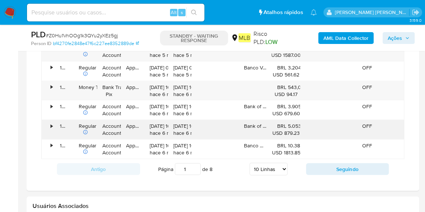
scroll to position [759, 0]
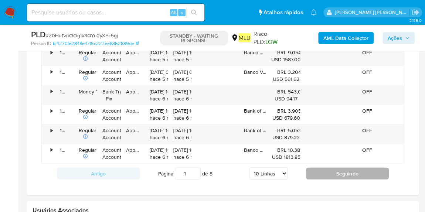
click at [317, 170] on button "Seguindo" at bounding box center [347, 174] width 83 height 12
click at [307, 168] on button "Seguindo" at bounding box center [347, 174] width 83 height 12
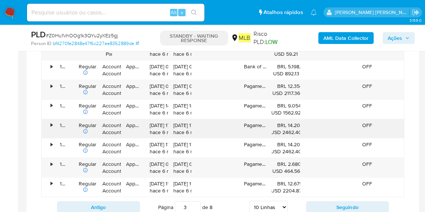
scroll to position [792, 0]
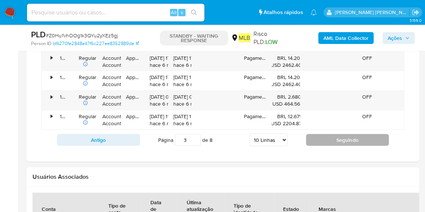
click at [312, 138] on button "Seguindo" at bounding box center [347, 140] width 83 height 12
click at [312, 136] on button "Seguindo" at bounding box center [347, 140] width 83 height 12
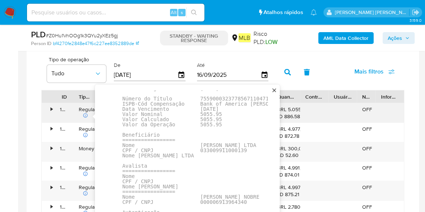
scroll to position [33, 52]
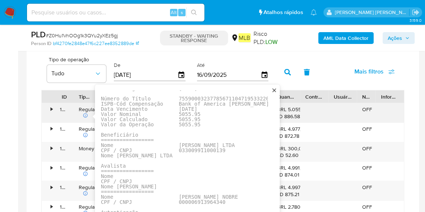
drag, startPoint x: 221, startPoint y: 141, endPoint x: 227, endPoint y: 147, distance: 8.1
click at [227, 147] on pre at bounding box center [238, 153] width 274 height 176
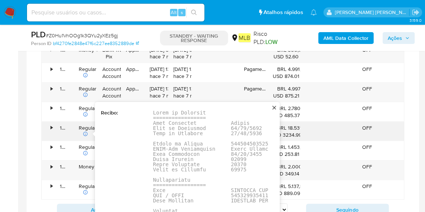
scroll to position [0, 0]
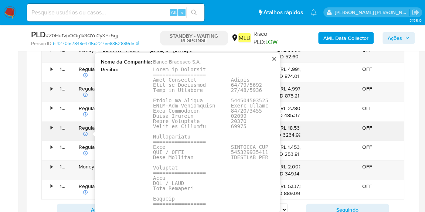
click at [238, 149] on pre at bounding box center [265, 160] width 224 height 186
click at [240, 149] on pre at bounding box center [265, 160] width 224 height 186
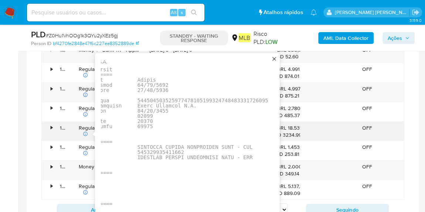
scroll to position [0, 94]
drag, startPoint x: 234, startPoint y: 146, endPoint x: 130, endPoint y: 144, distance: 104.5
click at [130, 144] on pre at bounding box center [171, 160] width 224 height 186
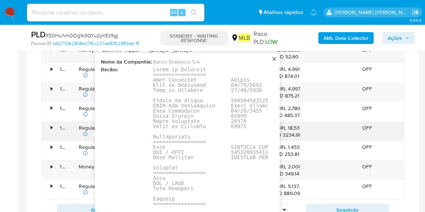
click at [235, 149] on pre at bounding box center [265, 160] width 224 height 186
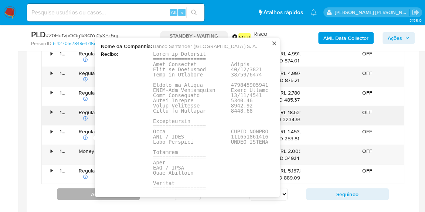
scroll to position [756, 0]
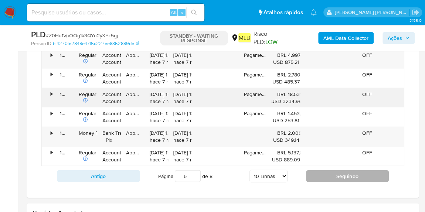
click at [320, 174] on button "Seguindo" at bounding box center [347, 176] width 83 height 12
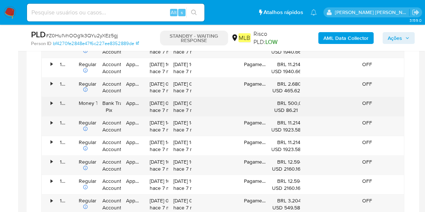
scroll to position [622, 0]
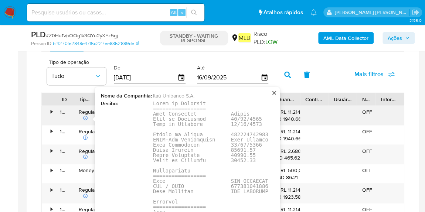
click at [245, 179] on pre at bounding box center [265, 193] width 224 height 186
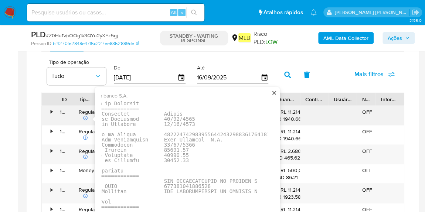
drag, startPoint x: 243, startPoint y: 178, endPoint x: 201, endPoint y: 180, distance: 42.5
click at [201, 180] on pre at bounding box center [198, 193] width 224 height 186
click at [183, 184] on pre at bounding box center [198, 193] width 224 height 186
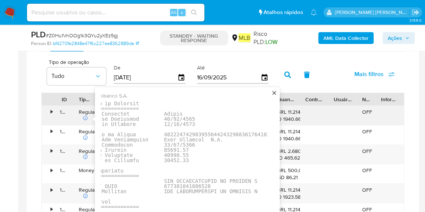
click at [183, 184] on pre at bounding box center [198, 193] width 224 height 186
click at [185, 184] on pre at bounding box center [198, 193] width 224 height 186
drag, startPoint x: 242, startPoint y: 178, endPoint x: 158, endPoint y: 178, distance: 84.6
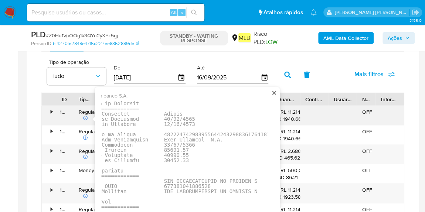
click at [158, 178] on pre at bounding box center [198, 193] width 224 height 186
click at [156, 183] on pre at bounding box center [198, 193] width 224 height 186
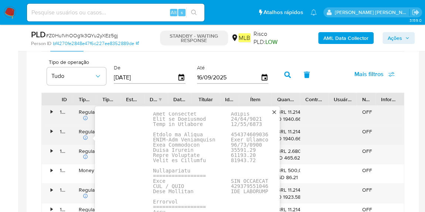
scroll to position [33, 0]
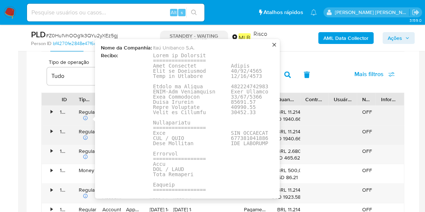
click at [236, 135] on pre at bounding box center [265, 145] width 224 height 186
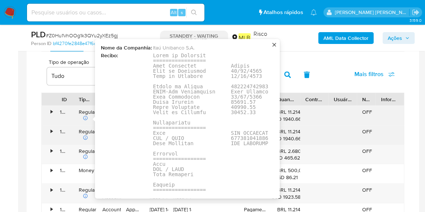
click at [240, 135] on pre at bounding box center [265, 145] width 224 height 186
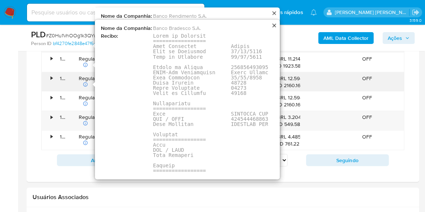
scroll to position [790, 0]
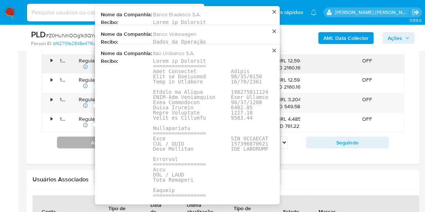
click at [83, 137] on button "Antigo" at bounding box center [98, 143] width 83 height 12
type input "5"
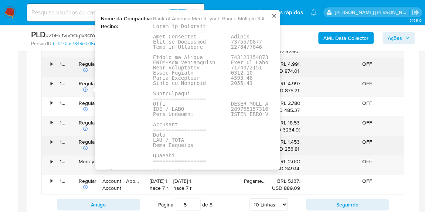
scroll to position [689, 0]
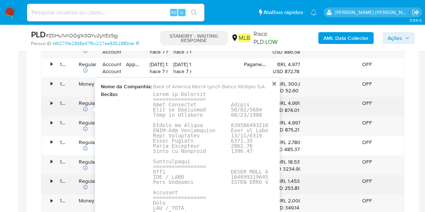
click at [230, 175] on pre at bounding box center [268, 184] width 230 height 186
click at [241, 176] on pre at bounding box center [268, 184] width 230 height 186
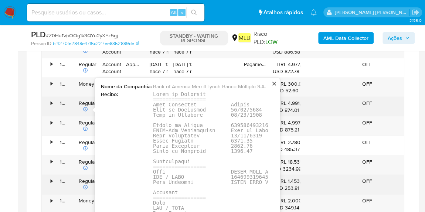
click at [246, 169] on pre at bounding box center [268, 184] width 230 height 186
click at [230, 168] on pre at bounding box center [268, 184] width 230 height 186
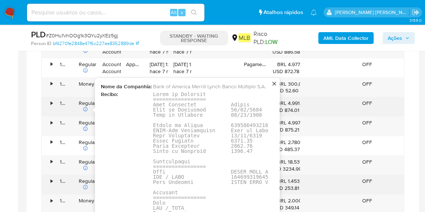
click at [223, 168] on pre at bounding box center [268, 184] width 230 height 186
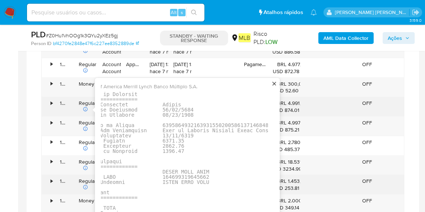
scroll to position [0, 99]
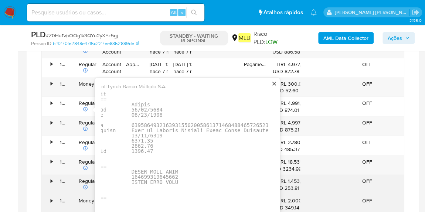
drag, startPoint x: 222, startPoint y: 168, endPoint x: 298, endPoint y: 208, distance: 85.2
click at [193, 170] on pre at bounding box center [169, 184] width 230 height 186
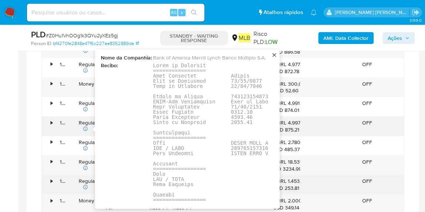
click at [237, 145] on pre at bounding box center [268, 156] width 230 height 186
click at [237, 144] on pre at bounding box center [268, 156] width 230 height 186
click at [240, 145] on pre at bounding box center [268, 156] width 230 height 186
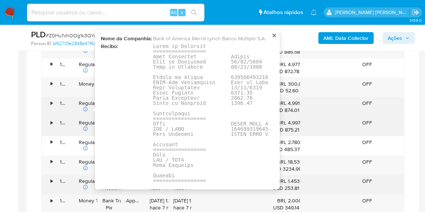
click at [242, 79] on pre at bounding box center [268, 136] width 230 height 186
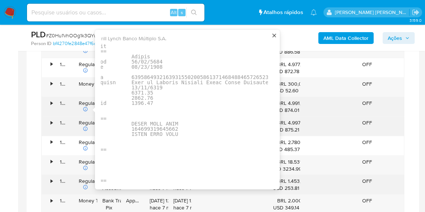
drag, startPoint x: 223, startPoint y: 81, endPoint x: 254, endPoint y: 72, distance: 32.1
click at [262, 82] on div "Nome da Companhia : Bank of America [PERSON_NAME] [PERSON_NAME] Banco Múltiplo …" at bounding box center [184, 109] width 167 height 148
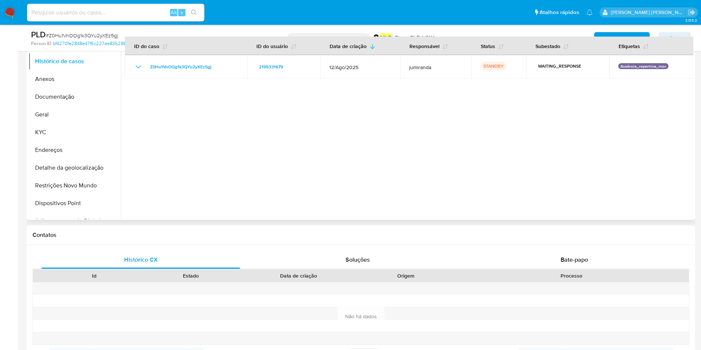
scroll to position [238, 0]
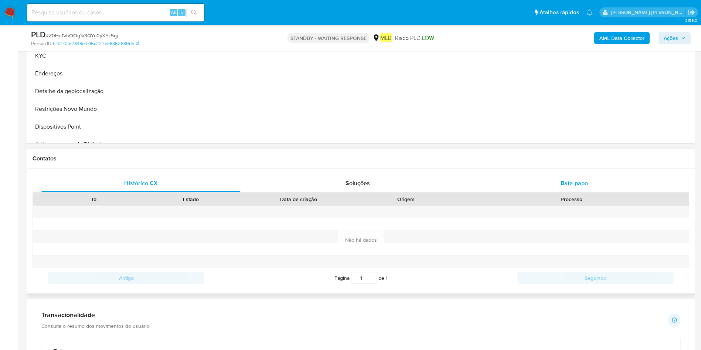
click at [545, 181] on div "Bate-papo" at bounding box center [574, 183] width 199 height 18
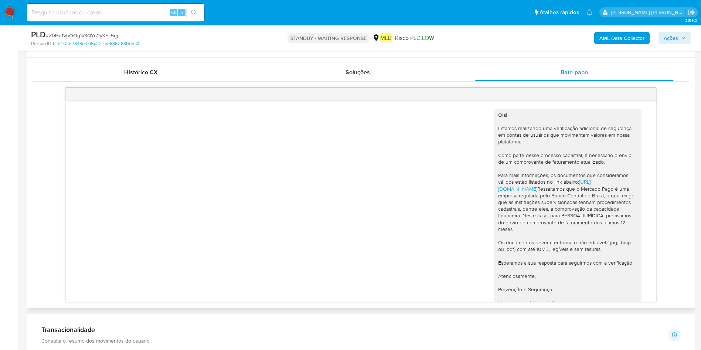
scroll to position [35, 0]
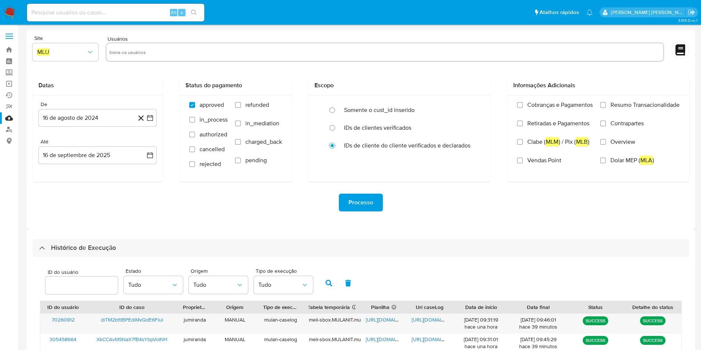
select select "10"
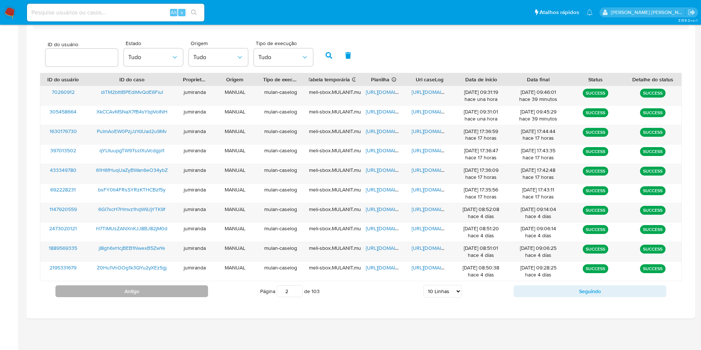
click at [168, 285] on button "Antigo" at bounding box center [131, 291] width 153 height 12
click at [390, 90] on span "https://docs.google.com/spreadsheets/d/1UNvZ7_qtrVhWEHSzeH5RjdsZ06IEBSOtEHpOn2h…" at bounding box center [391, 91] width 51 height 7
click at [433, 89] on span "https://docs.google.com/document/d/1Jo7j9Be9tW0Yeq5lhMYDndrJOSq2deZu3ha2wzKPyoQ…" at bounding box center [436, 91] width 51 height 7
click at [146, 89] on span "m7d78JnTWUqQOFIf1PTx1K0v" at bounding box center [132, 91] width 68 height 7
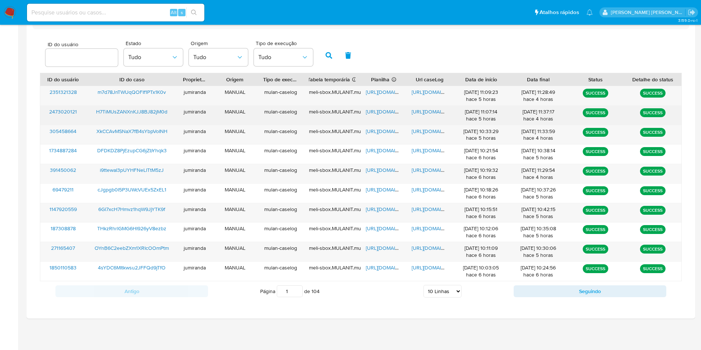
click at [385, 110] on span "https://docs.google.com/spreadsheets/d/1VyfKWOLxSAm55aAaatKtH1DE7oXEw0vgDTYR3X-…" at bounding box center [391, 111] width 51 height 7
click at [424, 110] on span "https://docs.google.com/document/d/1OKdnwV6pFj3bz-el7z6ebjSh8RryXjewuNdYwEqN0gc…" at bounding box center [436, 111] width 51 height 7
click at [156, 110] on span "H7TiMUsZANXnKJJ8BJ82jM0d" at bounding box center [131, 111] width 71 height 7
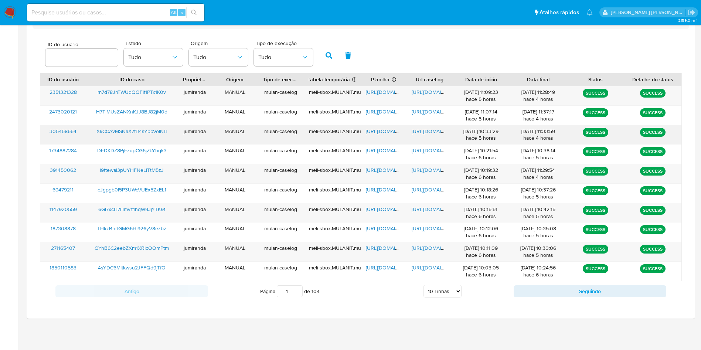
click at [386, 131] on span "https://docs.google.com/spreadsheets/d/1_vi6aFAWvpU8NmEgjQq_iUJV5qr2LG1suR50wSe…" at bounding box center [391, 130] width 51 height 7
click at [431, 132] on span "https://docs.google.com/document/d/1hEGrFjfm_Mm6paGiwLp8DtkjVLEbgux6Tk6mVcJq0OQ…" at bounding box center [436, 130] width 51 height 7
click at [159, 130] on span "XkCCAvMSNaX7fB4sYbpVoINH" at bounding box center [131, 130] width 71 height 7
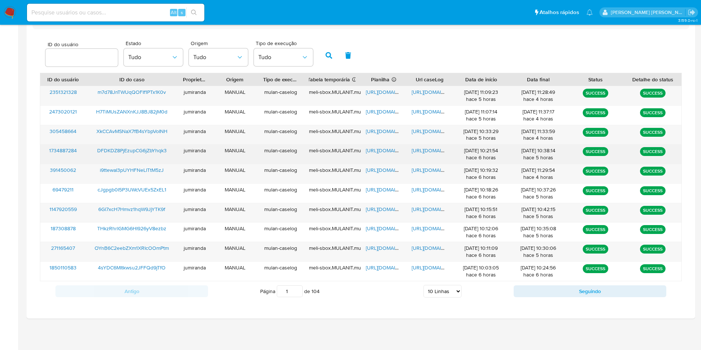
drag, startPoint x: 386, startPoint y: 150, endPoint x: 406, endPoint y: 148, distance: 20.1
click at [386, 150] on span "https://docs.google.com/spreadsheets/d/1nXON0XTU_bePcjLbpuLpcm81MwmGFRfaAY3CeWU…" at bounding box center [391, 150] width 51 height 7
click at [421, 148] on span "https://docs.google.com/document/d/1mEjY1ej42HbKKDJwgUJ6Loq1cK2Z2-Sa4Lebv22Gvt4…" at bounding box center [436, 150] width 51 height 7
click at [156, 151] on span "DFDKDZ8PjEzupCG6jZbYhqk3" at bounding box center [131, 150] width 69 height 7
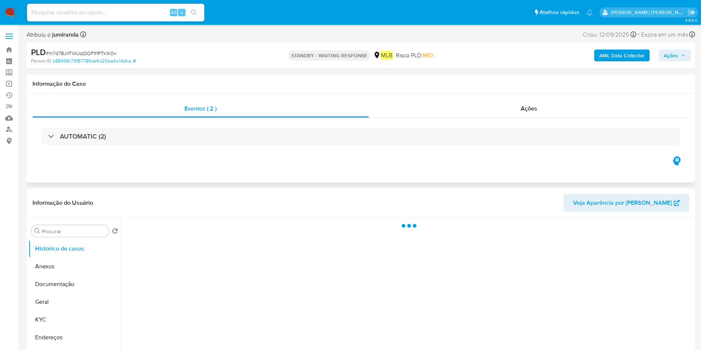
select select "10"
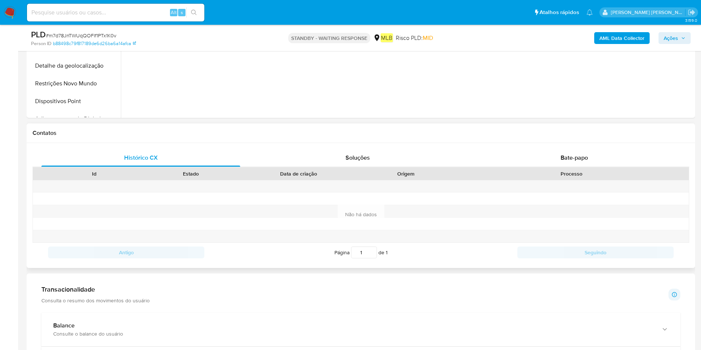
scroll to position [277, 0]
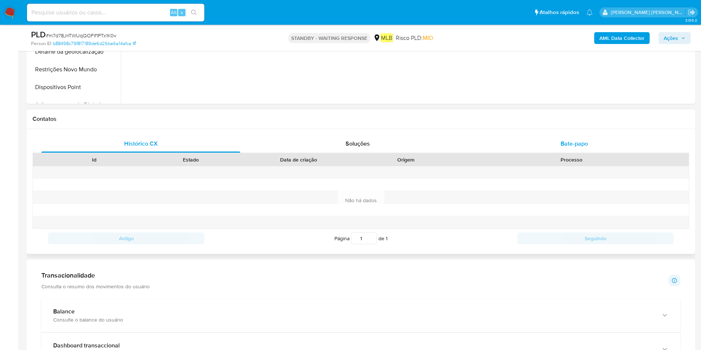
click at [556, 141] on div "Bate-papo" at bounding box center [574, 144] width 199 height 18
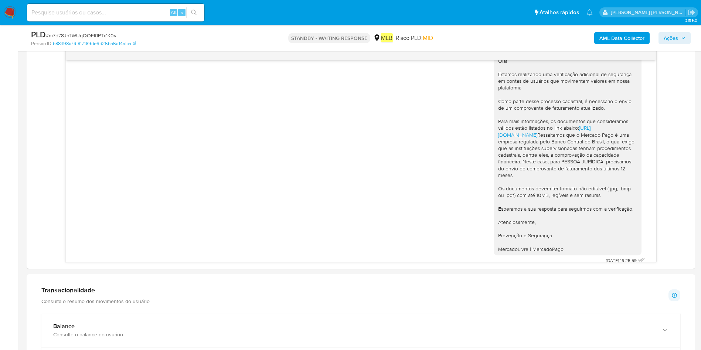
scroll to position [0, 0]
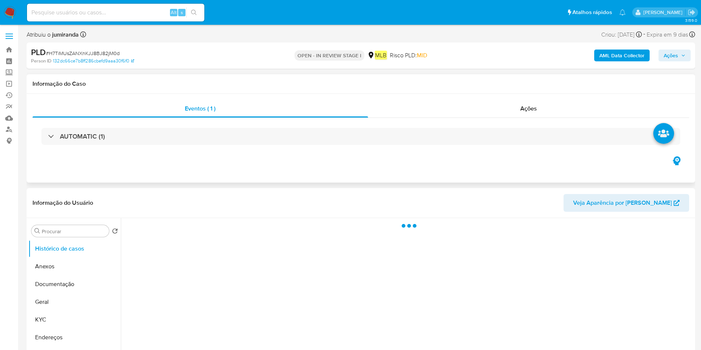
select select "10"
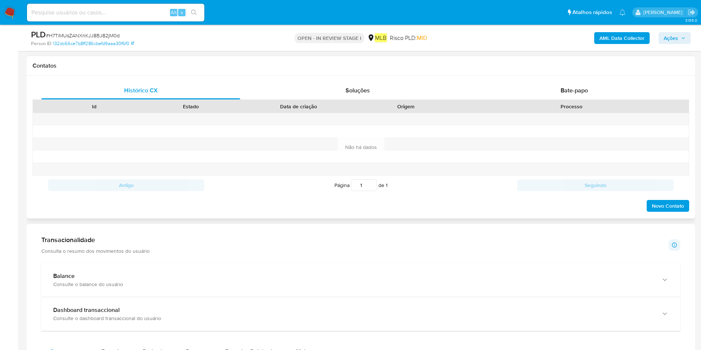
scroll to position [332, 0]
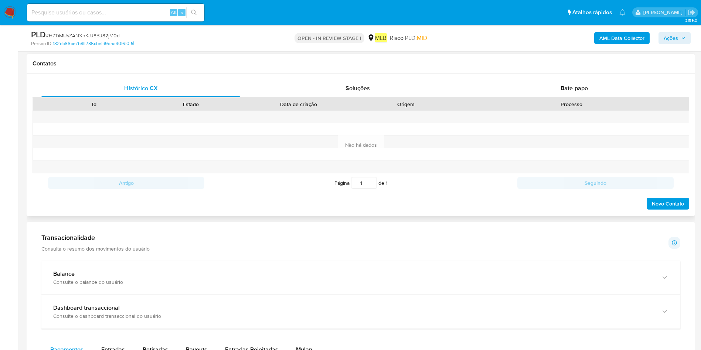
click at [572, 100] on div "Processo" at bounding box center [571, 104] width 234 height 13
click at [586, 89] on span "Bate-papo" at bounding box center [573, 88] width 27 height 8
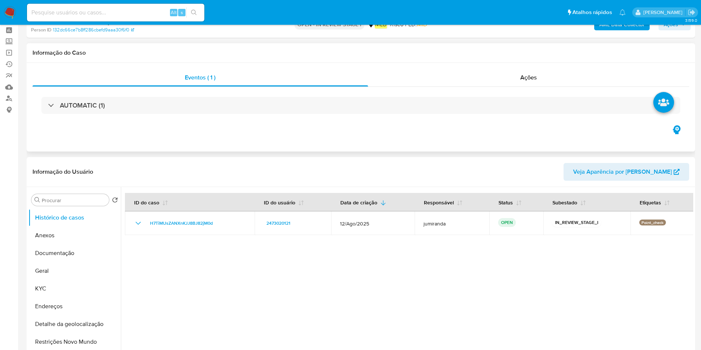
scroll to position [0, 0]
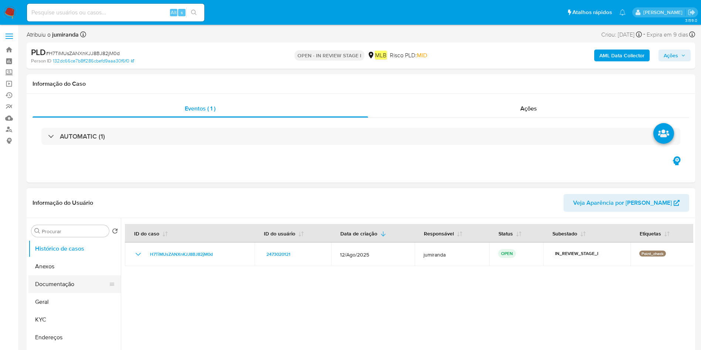
click at [49, 284] on button "Documentação" at bounding box center [71, 284] width 86 height 18
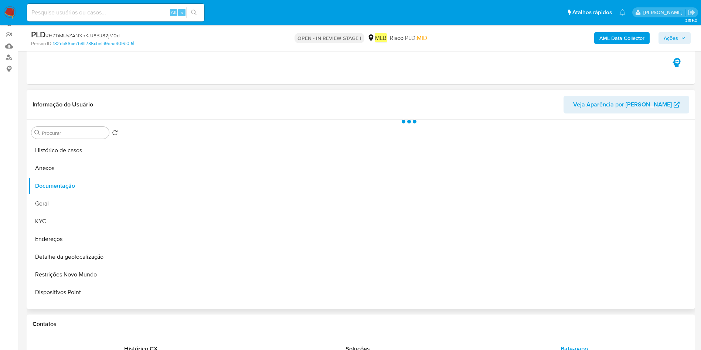
scroll to position [55, 0]
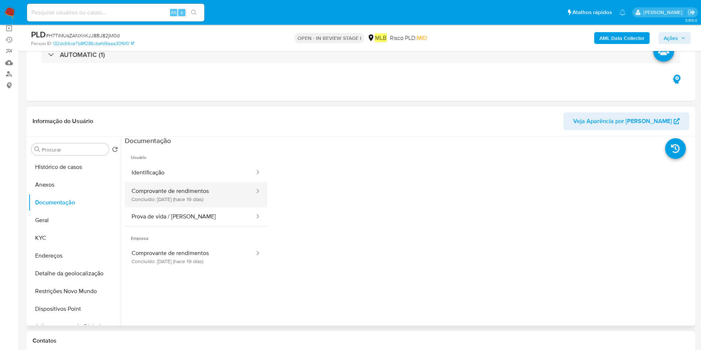
click at [212, 198] on button "Comprovante de rendimentos Concluído: [DATE] (hace 19 días)" at bounding box center [190, 194] width 130 height 25
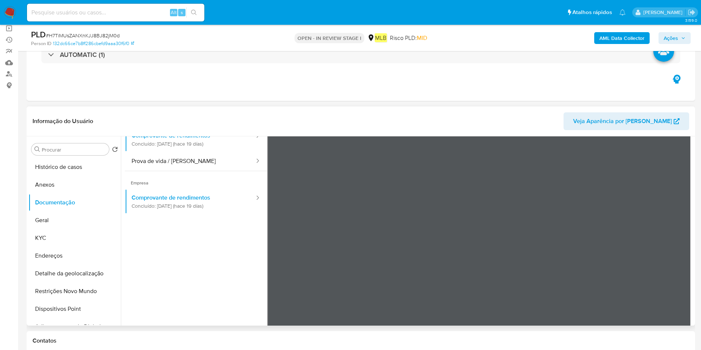
scroll to position [0, 0]
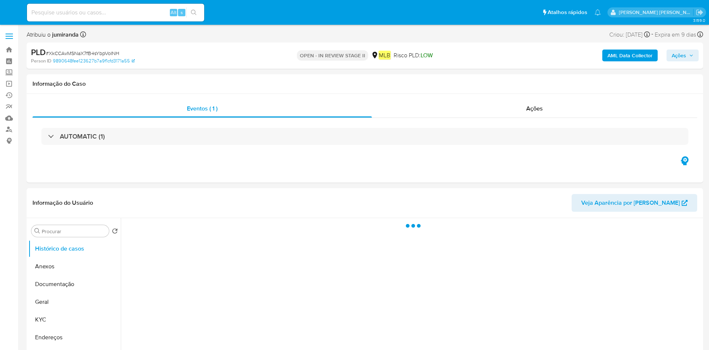
select select "10"
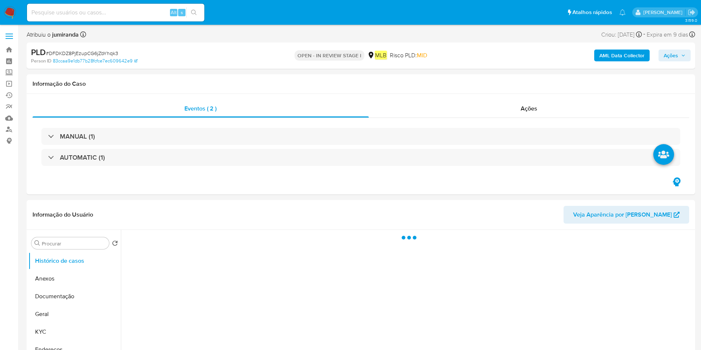
select select "10"
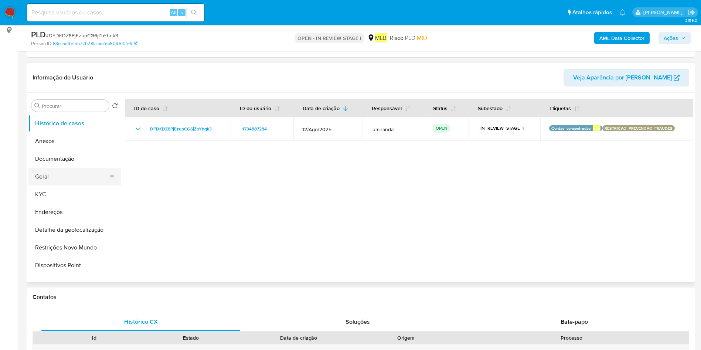
click at [67, 171] on button "Geral" at bounding box center [71, 177] width 86 height 18
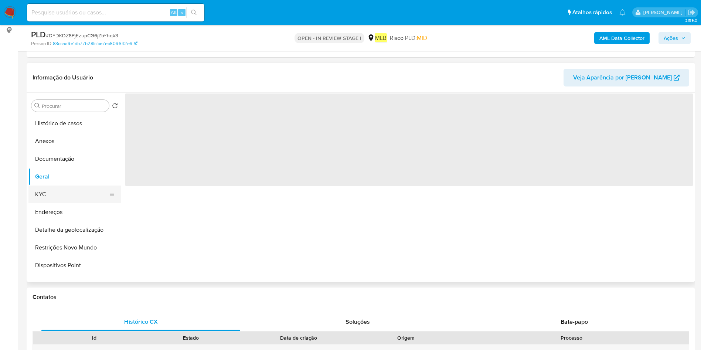
click at [59, 186] on button "KYC" at bounding box center [71, 194] width 86 height 18
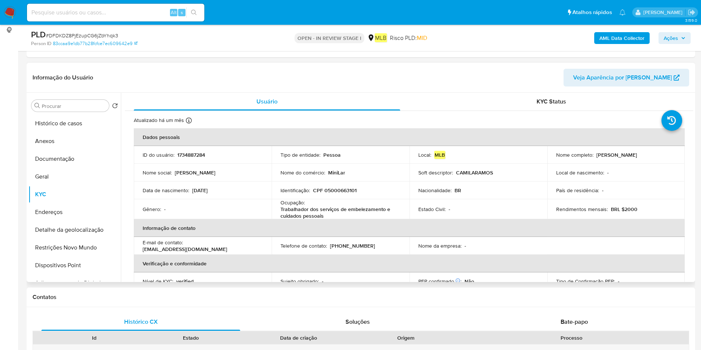
click at [308, 206] on p "Trabalhador dos serviços de embelezamento e cuidados pessoais" at bounding box center [338, 212] width 117 height 13
click at [298, 209] on p "Trabalhador dos serviços de embelezamento e cuidados pessoais" at bounding box center [338, 212] width 117 height 13
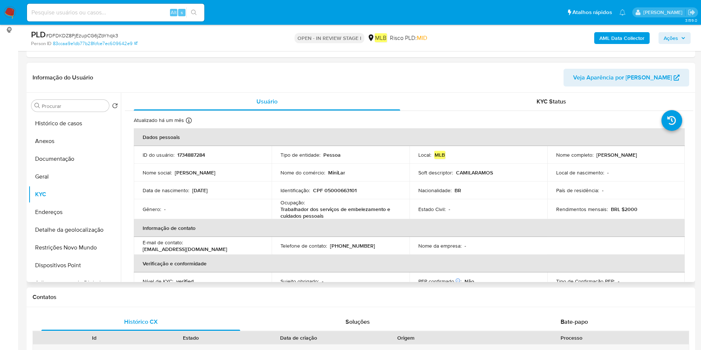
click at [298, 209] on p "Trabalhador dos serviços de embelezamento e cuidados pessoais" at bounding box center [338, 212] width 117 height 13
copy div "Ocupação : Trabalhador dos serviços de embelezamento e cuidados pessoais"
click at [78, 177] on button "Geral" at bounding box center [71, 177] width 86 height 18
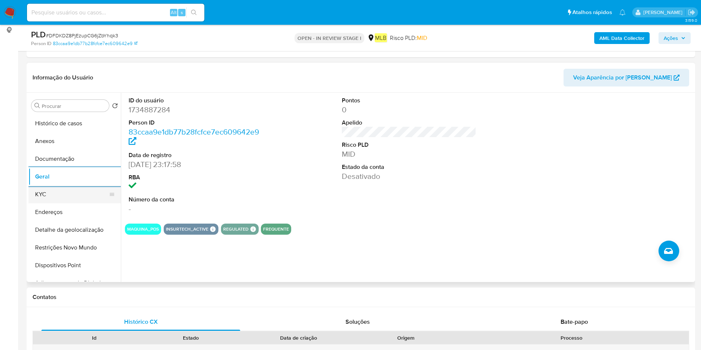
click at [49, 190] on button "KYC" at bounding box center [71, 194] width 86 height 18
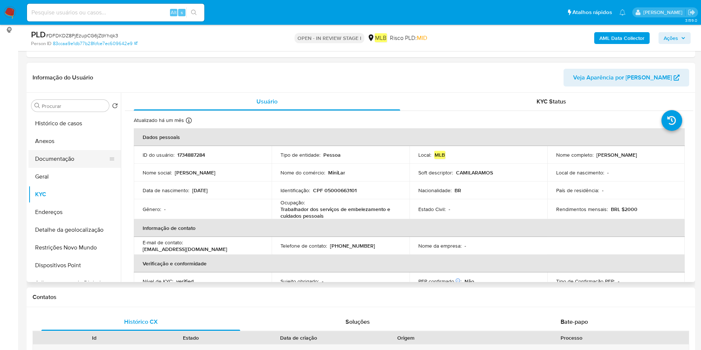
click at [69, 158] on button "Documentação" at bounding box center [71, 159] width 86 height 18
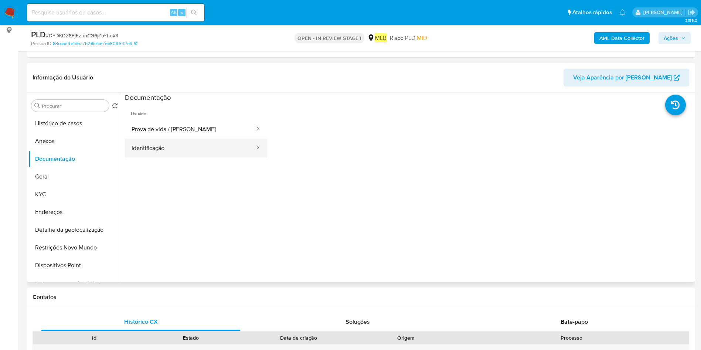
click at [218, 148] on button "Identificação" at bounding box center [190, 148] width 130 height 19
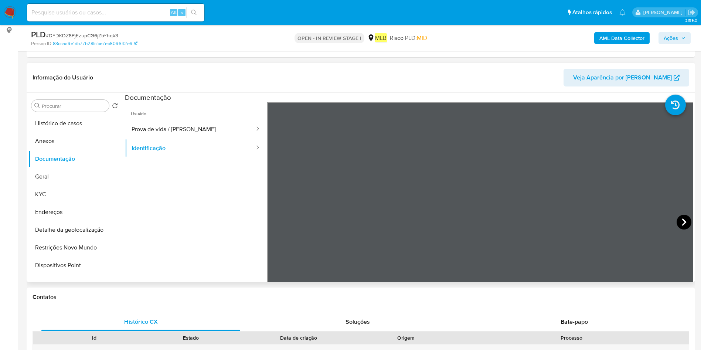
click at [682, 220] on icon at bounding box center [684, 221] width 4 height 7
click at [76, 169] on button "Geral" at bounding box center [71, 177] width 86 height 18
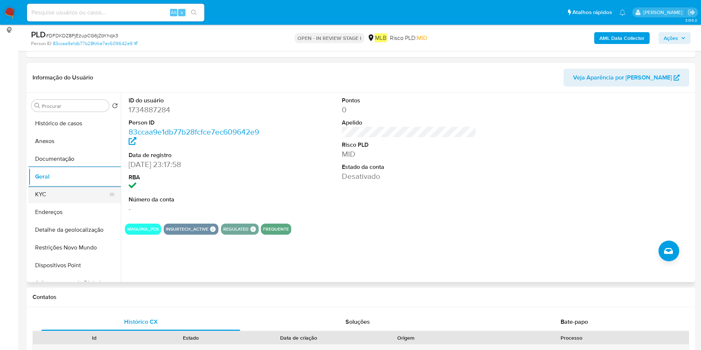
click at [63, 195] on button "KYC" at bounding box center [71, 194] width 86 height 18
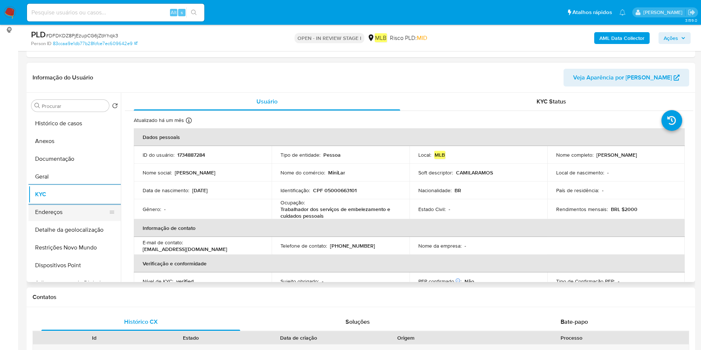
click at [74, 212] on button "Endereços" at bounding box center [71, 212] width 86 height 18
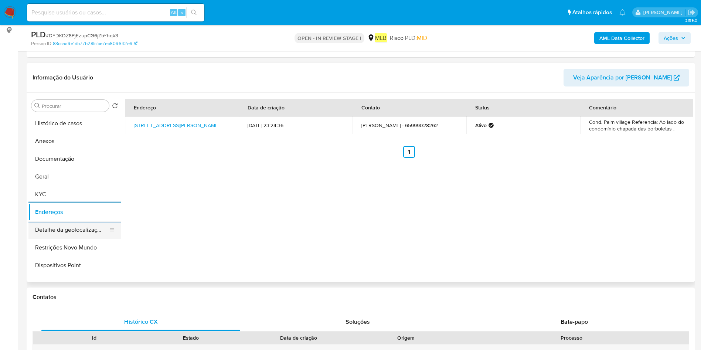
click at [49, 228] on button "Detalhe da geolocalização" at bounding box center [71, 230] width 86 height 18
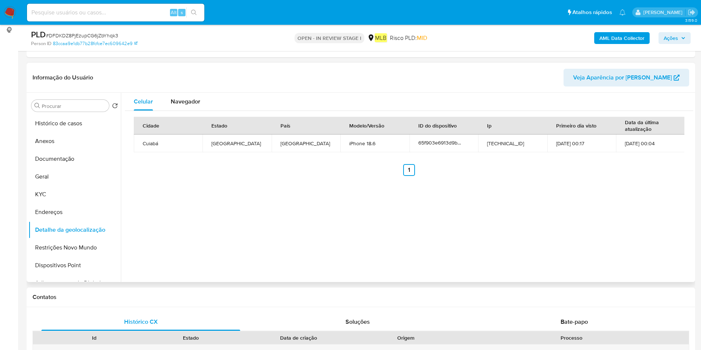
drag, startPoint x: 85, startPoint y: 239, endPoint x: 176, endPoint y: 237, distance: 91.3
click at [85, 239] on button "Restrições Novo Mundo" at bounding box center [74, 248] width 92 height 18
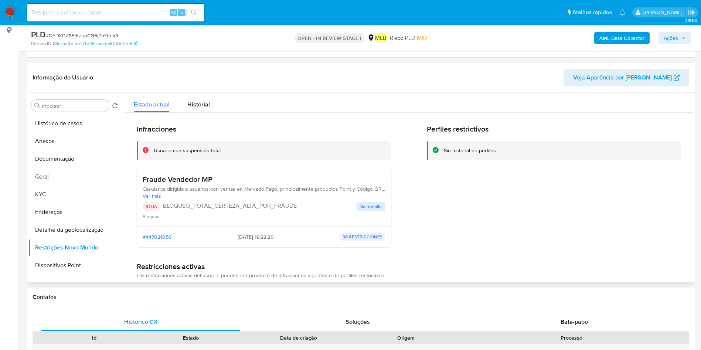
drag, startPoint x: 363, startPoint y: 203, endPoint x: 360, endPoint y: 206, distance: 4.4
click at [364, 203] on span "Ver detalle" at bounding box center [370, 206] width 21 height 7
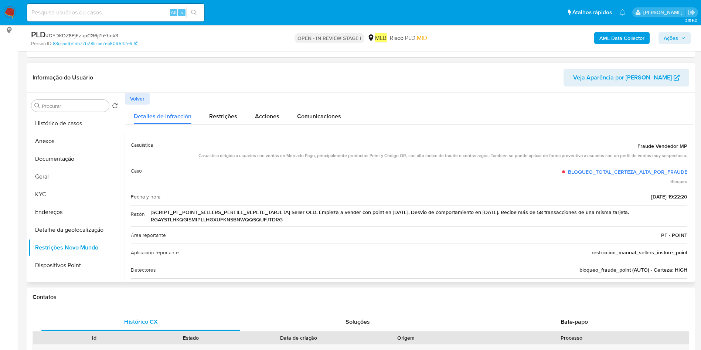
click at [667, 143] on span "Fraude Vendedor MP" at bounding box center [662, 145] width 50 height 7
click at [463, 156] on div "Casuistica dirigida a usuarios con ventas en Mercado Pago, principalmente produ…" at bounding box center [442, 156] width 489 height 6
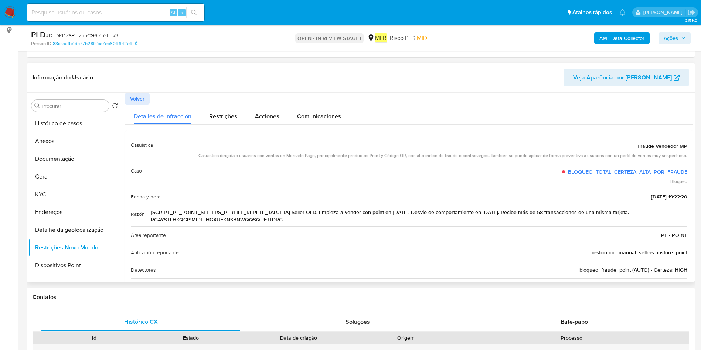
click at [463, 156] on div "Casuistica dirigida a usuarios con ventas en Mercado Pago, principalmente produ…" at bounding box center [442, 156] width 489 height 6
click at [632, 175] on div "BLOQUEO_TOTAL_CERTEZA_ALTA_POR_FRAUDE" at bounding box center [624, 171] width 125 height 13
click at [51, 259] on button "Dispositivos Point" at bounding box center [71, 265] width 86 height 18
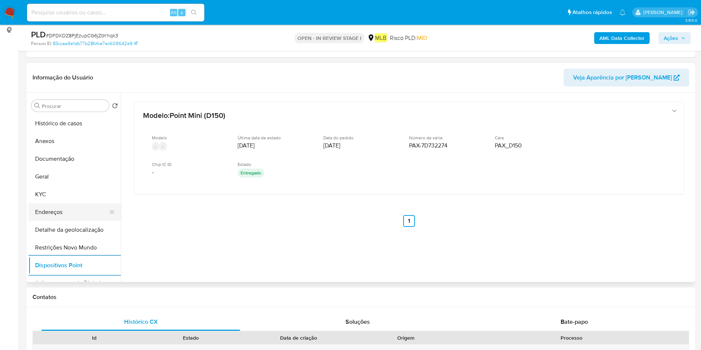
click at [63, 209] on button "Endereços" at bounding box center [71, 212] width 86 height 18
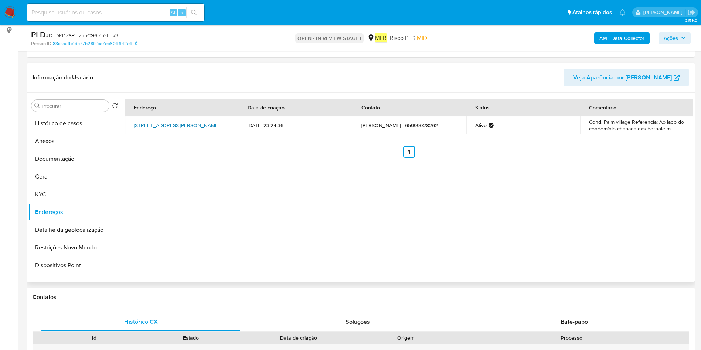
drag, startPoint x: 127, startPoint y: 120, endPoint x: 149, endPoint y: 131, distance: 24.0
click at [149, 131] on td "Avenida Mário Palma 521, Cuiabá, Mato Grosso, 78048145, Brasil 521" at bounding box center [182, 125] width 114 height 18
copy link "Avenida Mário Palma 521, Cuiabá, Mato Grosso"
click at [52, 177] on button "Geral" at bounding box center [71, 177] width 86 height 18
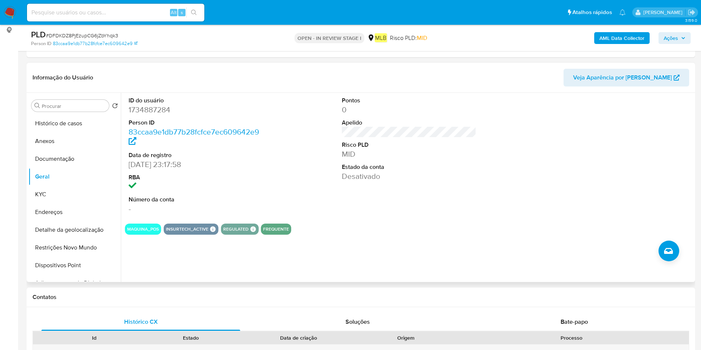
click at [150, 112] on dd "1734887284" at bounding box center [196, 110] width 135 height 10
click at [72, 127] on button "Histórico de casos" at bounding box center [71, 124] width 86 height 18
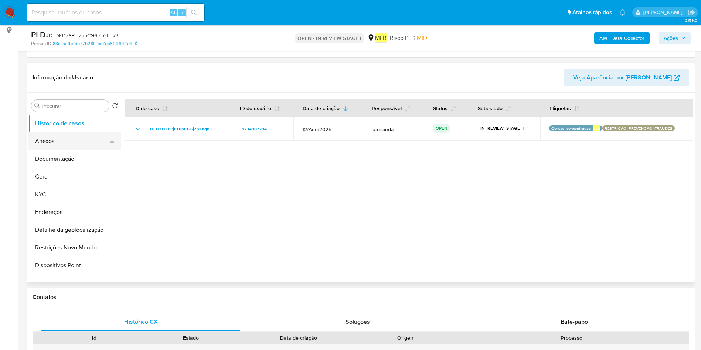
drag, startPoint x: 87, startPoint y: 127, endPoint x: 83, endPoint y: 136, distance: 9.1
click at [87, 128] on button "Histórico de casos" at bounding box center [74, 124] width 92 height 18
click at [81, 137] on button "Anexos" at bounding box center [71, 141] width 86 height 18
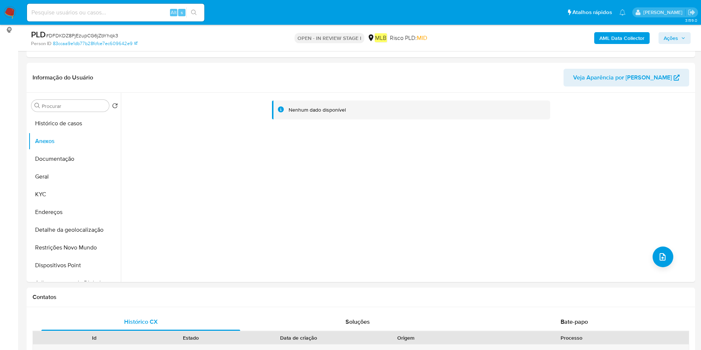
click at [614, 36] on b "AML Data Collector" at bounding box center [621, 38] width 45 height 12
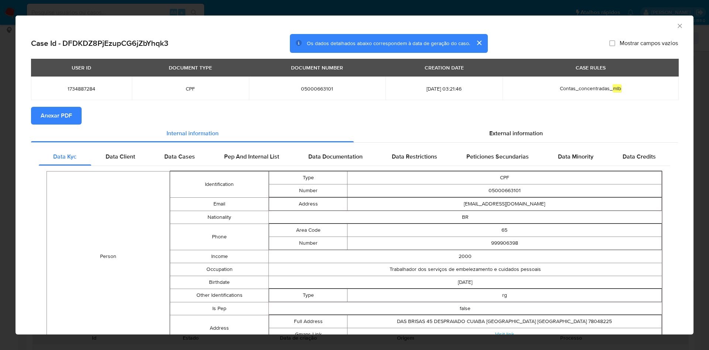
click at [71, 111] on span "Anexar PDF" at bounding box center [56, 115] width 31 height 16
click at [676, 27] on icon "Fechar a janela" at bounding box center [679, 25] width 7 height 7
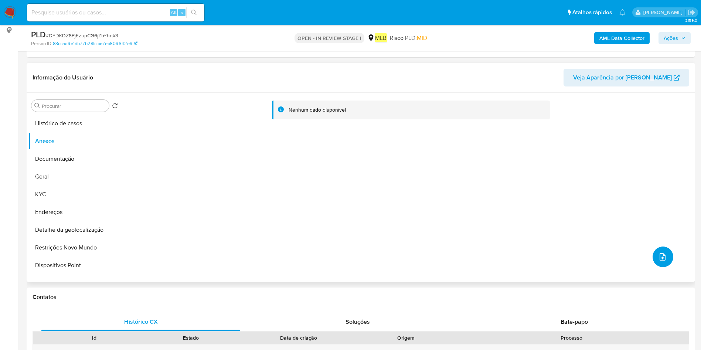
click at [656, 246] on button "upload-file" at bounding box center [662, 256] width 21 height 21
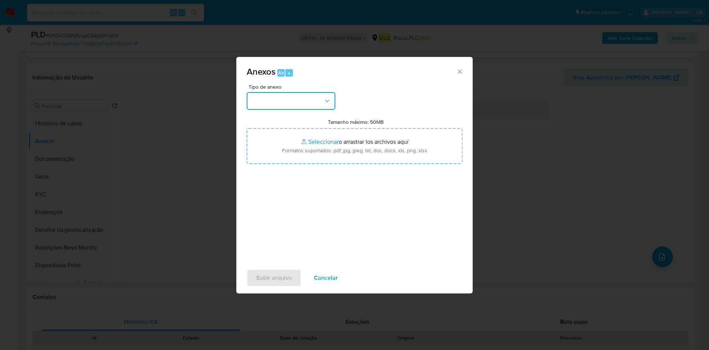
click at [324, 98] on icon "button" at bounding box center [327, 100] width 7 height 7
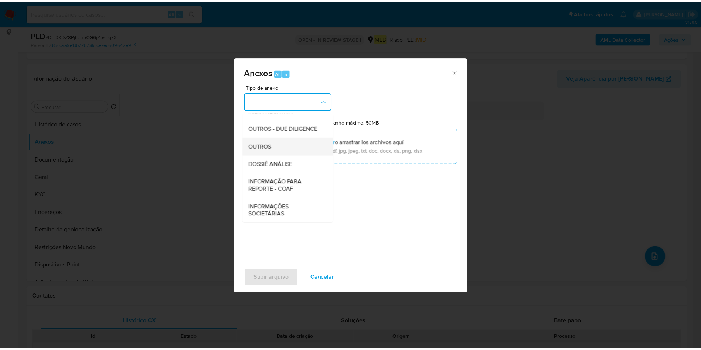
scroll to position [114, 0]
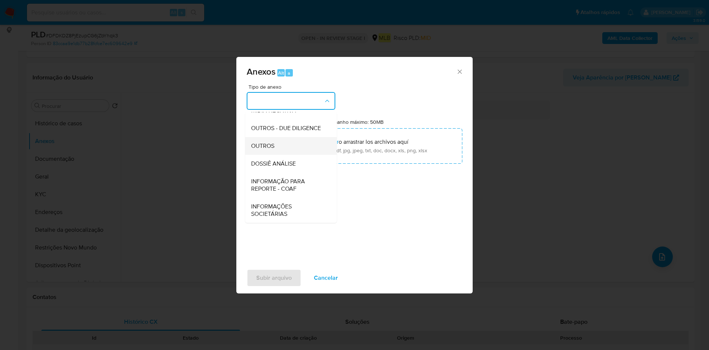
click at [269, 154] on div "OUTROS" at bounding box center [288, 146] width 75 height 18
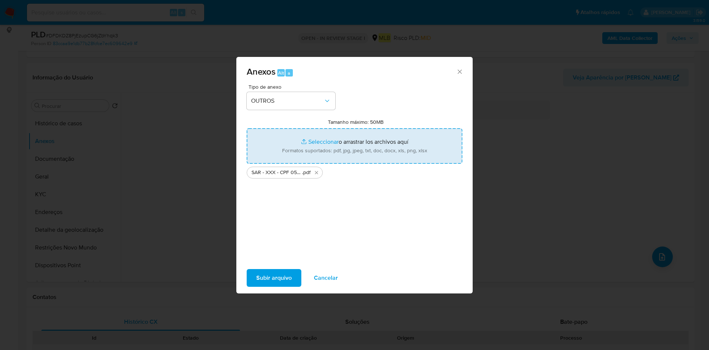
type input "C:\fakepath\Mulan 1734887284_2025_09_16_09_35_05.xlsx"
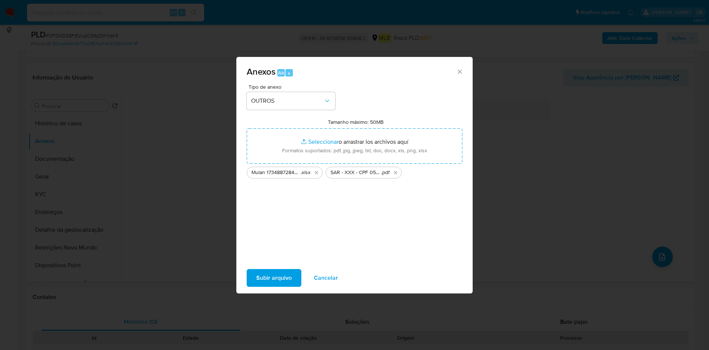
click at [279, 272] on span "Subir arquivo" at bounding box center [273, 278] width 35 height 16
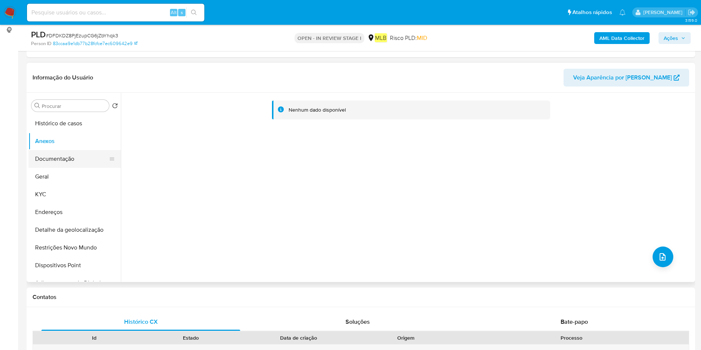
click at [78, 158] on button "Documentação" at bounding box center [71, 159] width 86 height 18
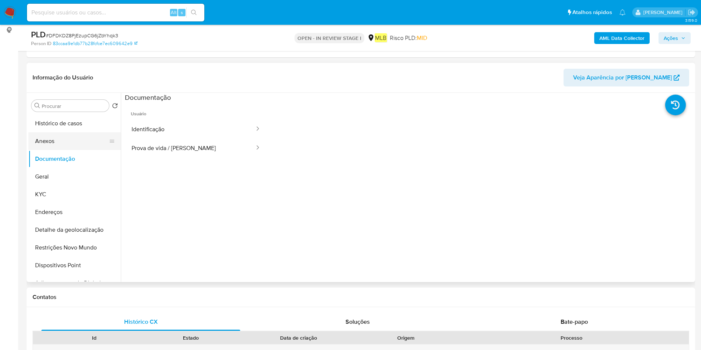
click at [77, 143] on button "Anexos" at bounding box center [71, 141] width 86 height 18
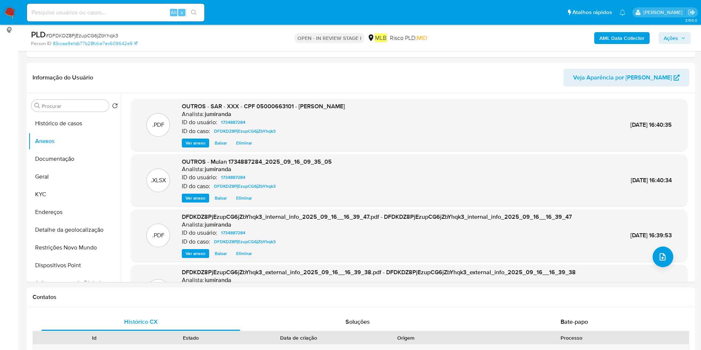
click at [676, 34] on span "Ações" at bounding box center [670, 38] width 14 height 12
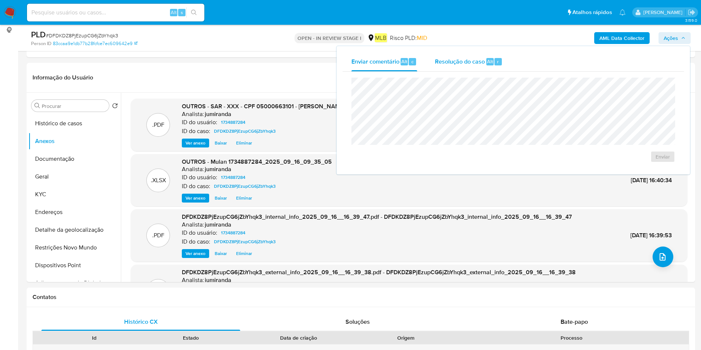
click at [497, 63] on span "r" at bounding box center [498, 61] width 2 height 7
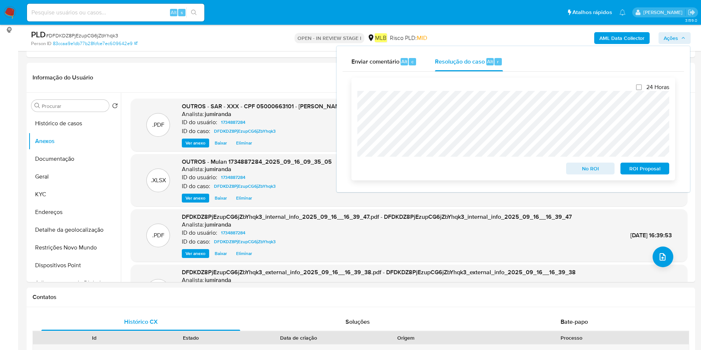
click at [646, 169] on span "ROI Proposal" at bounding box center [644, 168] width 38 height 10
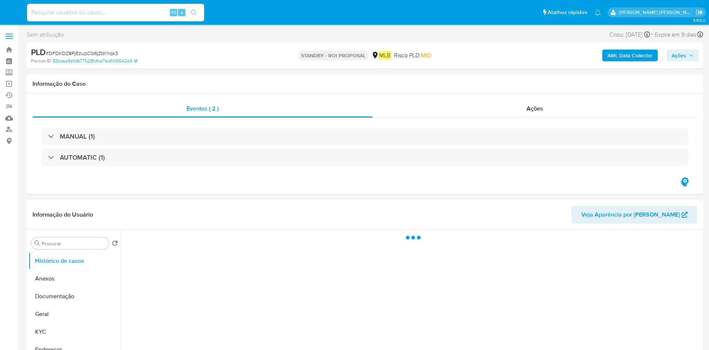
select select "10"
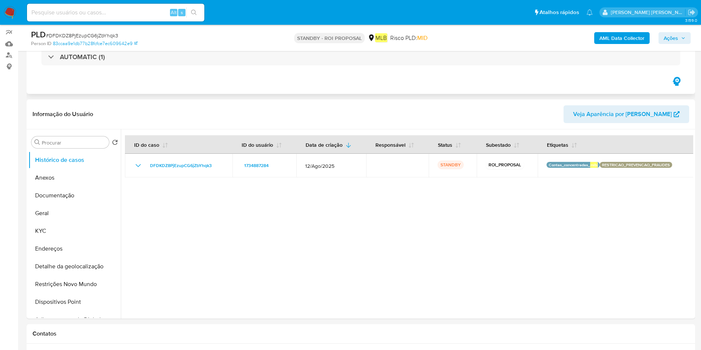
scroll to position [111, 0]
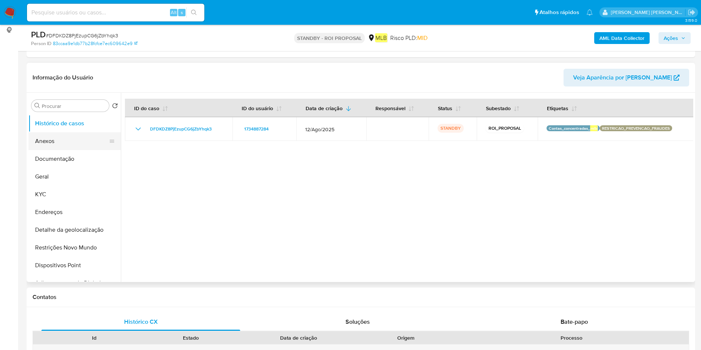
click at [62, 143] on button "Anexos" at bounding box center [71, 141] width 86 height 18
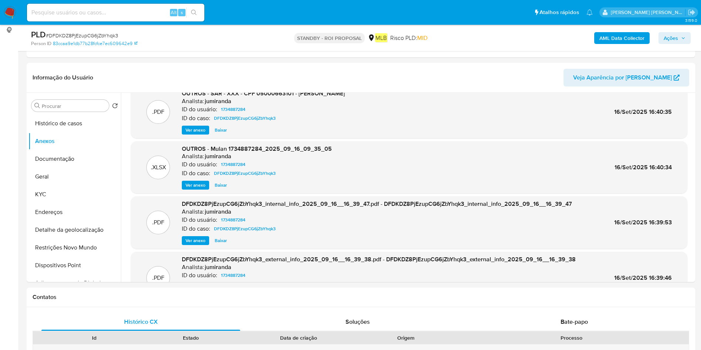
scroll to position [0, 0]
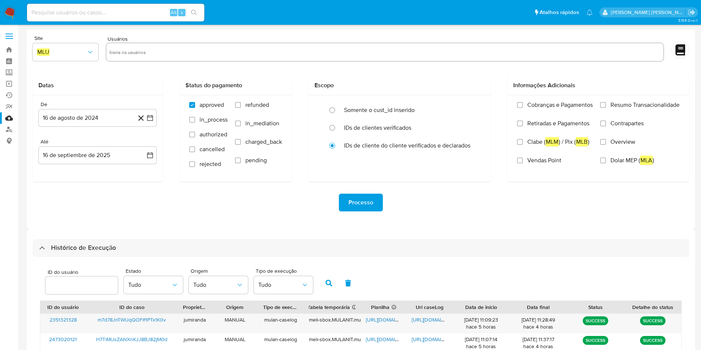
select select "10"
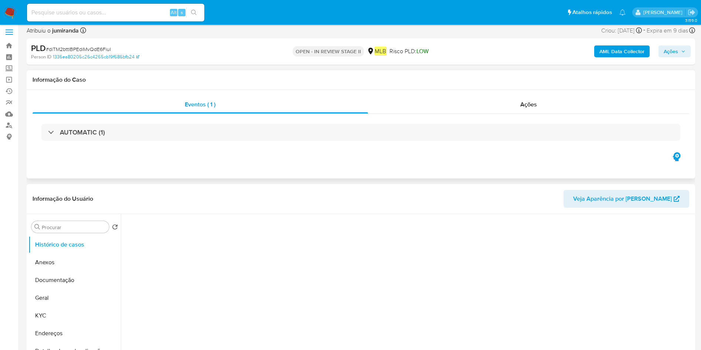
select select "10"
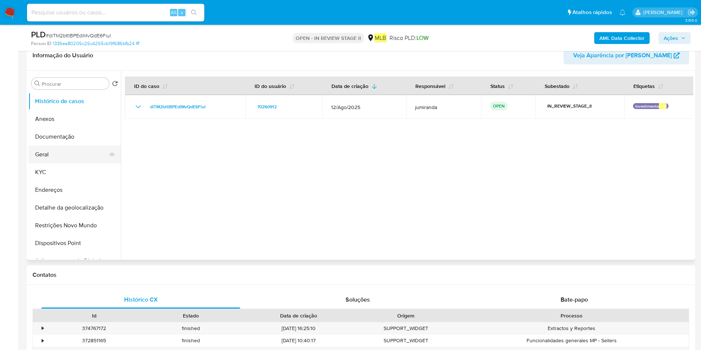
scroll to position [111, 0]
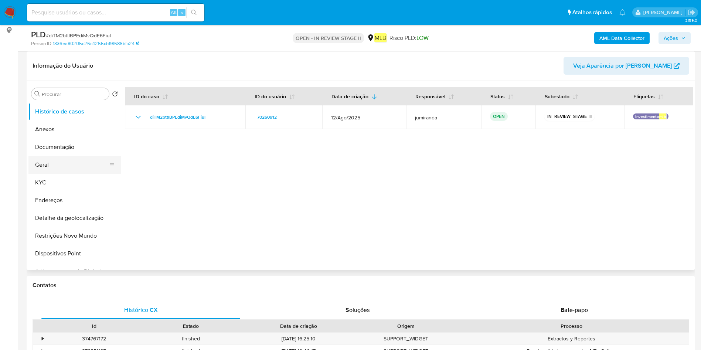
click at [60, 168] on button "Geral" at bounding box center [71, 165] width 86 height 18
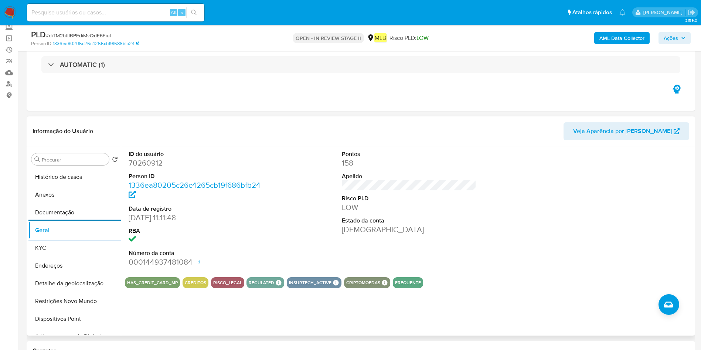
scroll to position [55, 0]
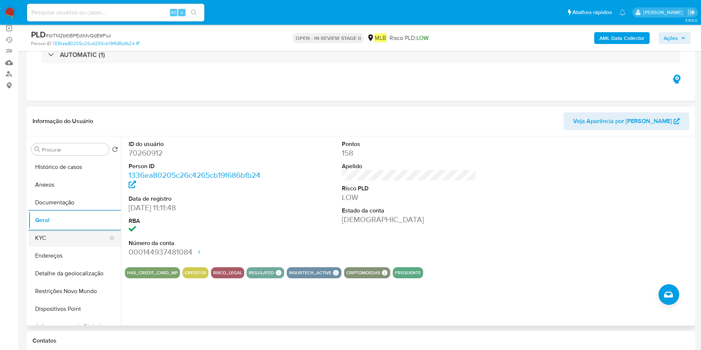
click at [63, 230] on button "KYC" at bounding box center [71, 238] width 86 height 18
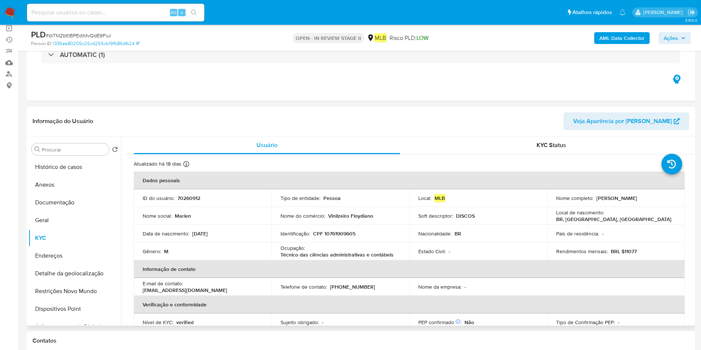
drag, startPoint x: 74, startPoint y: 254, endPoint x: 118, endPoint y: 253, distance: 44.3
click at [72, 254] on button "Endereços" at bounding box center [74, 256] width 92 height 18
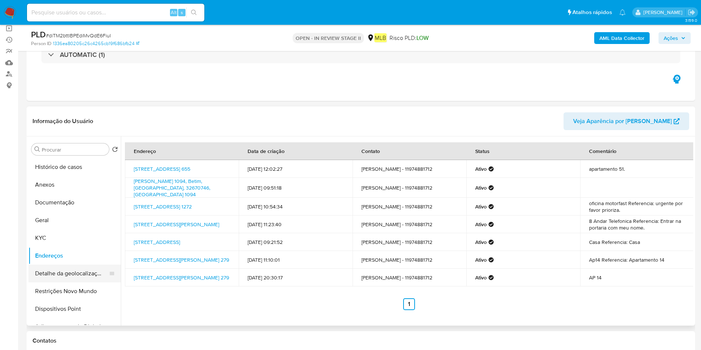
click at [61, 277] on button "Detalhe da geolocalização" at bounding box center [71, 273] width 86 height 18
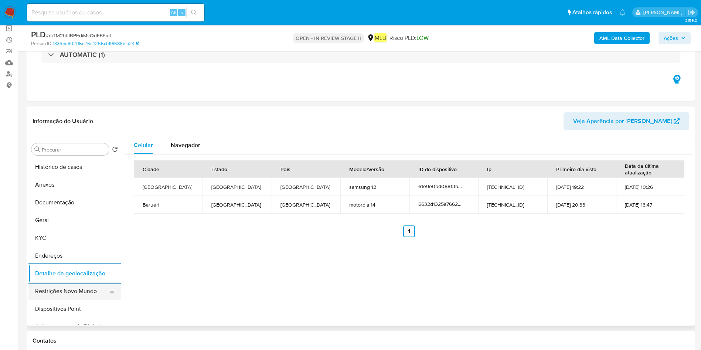
click at [52, 290] on button "Restrições Novo Mundo" at bounding box center [71, 291] width 86 height 18
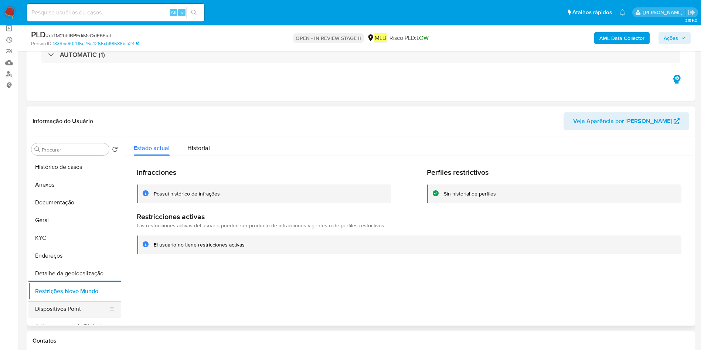
click at [43, 302] on button "Dispositivos Point" at bounding box center [71, 309] width 86 height 18
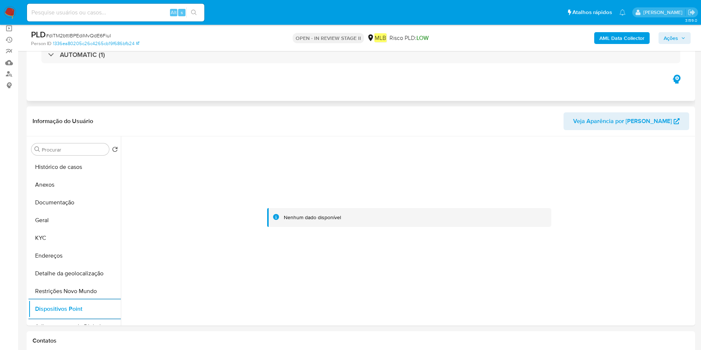
scroll to position [0, 0]
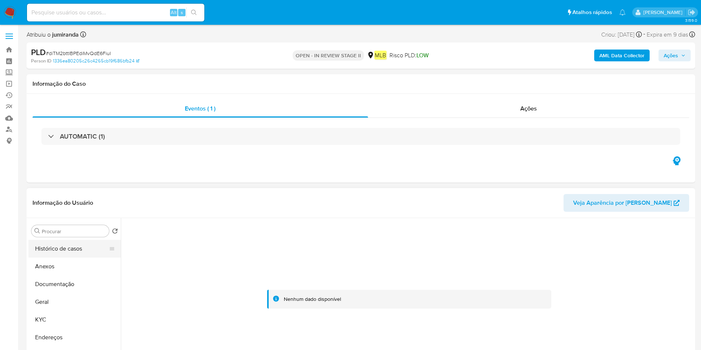
drag, startPoint x: 48, startPoint y: 317, endPoint x: 89, endPoint y: 254, distance: 75.3
click at [49, 317] on button "KYC" at bounding box center [74, 320] width 92 height 18
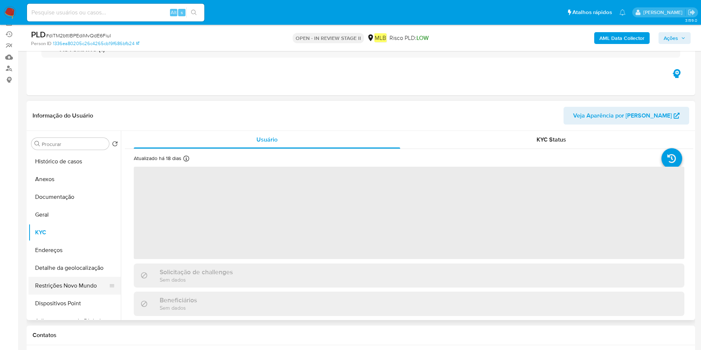
scroll to position [111, 0]
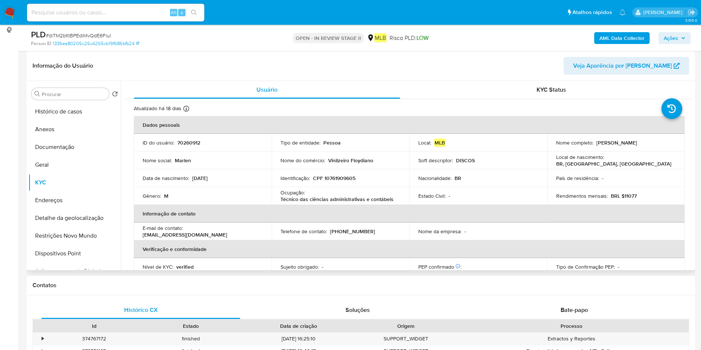
click at [171, 128] on th "Dados pessoais" at bounding box center [409, 125] width 551 height 18
click at [189, 141] on p "70260912" at bounding box center [188, 142] width 23 height 7
copy p "70260912"
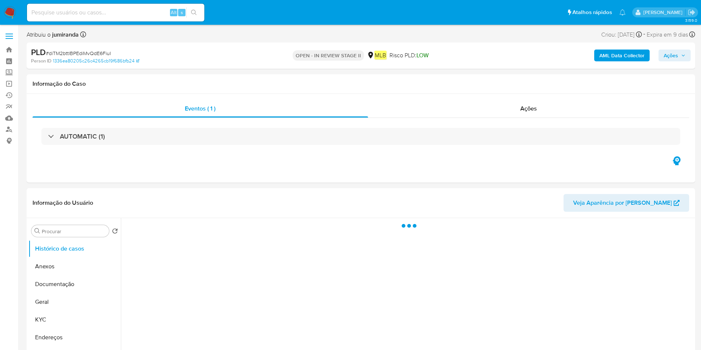
select select "10"
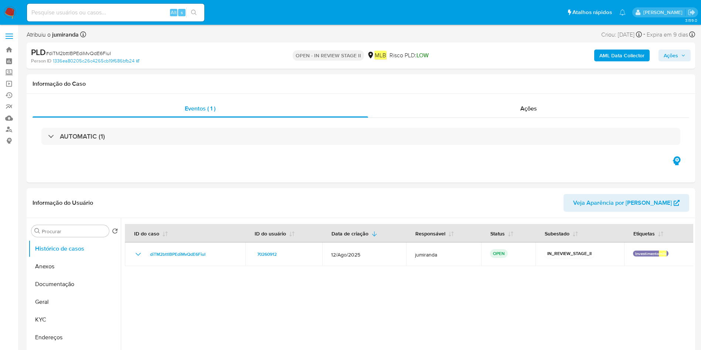
click at [129, 18] on div "Alt s" at bounding box center [115, 13] width 177 height 18
click at [130, 14] on input at bounding box center [115, 13] width 177 height 10
paste input "2351321328"
type input "2351321328"
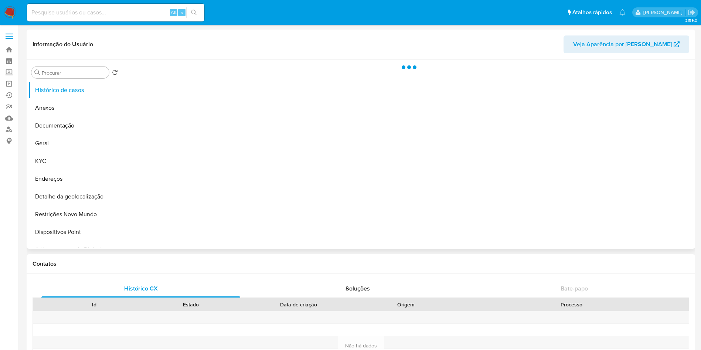
select select "10"
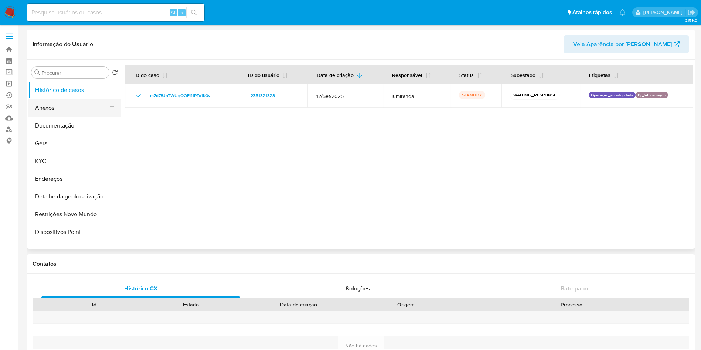
click at [76, 112] on button "Anexos" at bounding box center [71, 108] width 86 height 18
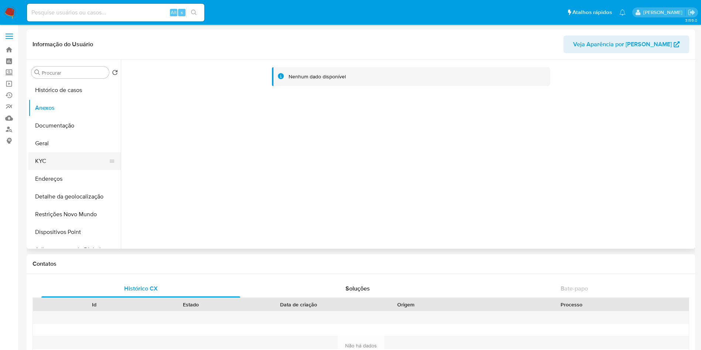
click at [58, 156] on button "KYC" at bounding box center [71, 161] width 86 height 18
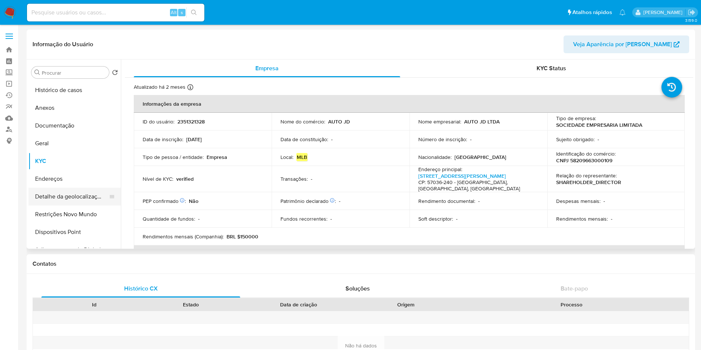
click at [76, 200] on button "Detalhe da geolocalização" at bounding box center [71, 197] width 86 height 18
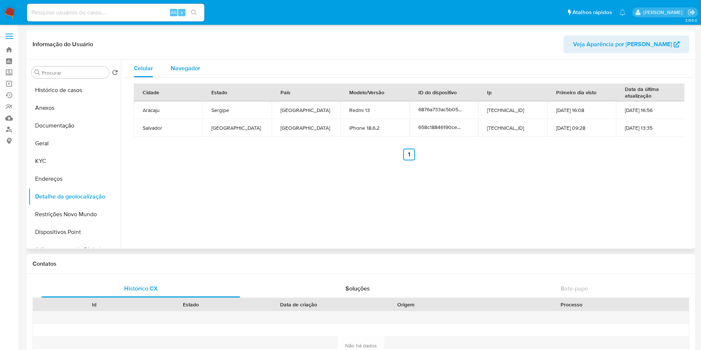
click at [196, 69] on span "Navegador" at bounding box center [186, 68] width 30 height 8
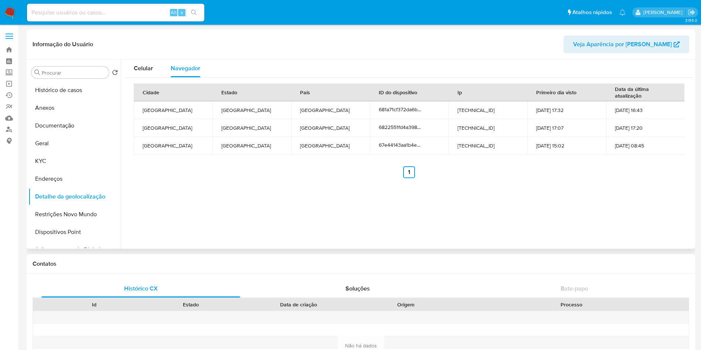
click at [476, 109] on td "[TECHNICAL_ID]" at bounding box center [487, 110] width 79 height 18
click at [411, 109] on span "681a71cf372da6bc870caede" at bounding box center [411, 109] width 64 height 7
click at [403, 109] on span "681a71cf372da6bc870caede" at bounding box center [411, 109] width 64 height 7
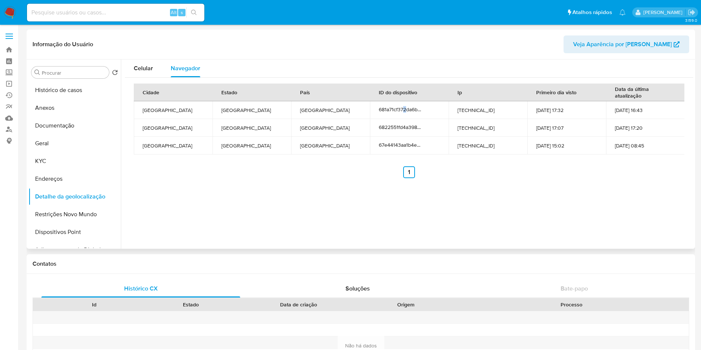
click at [341, 175] on ul "Anterior 1 Siguiente" at bounding box center [409, 172] width 550 height 12
click at [460, 128] on td "[TECHNICAL_ID]" at bounding box center [487, 128] width 79 height 18
click at [460, 129] on td "[TECHNICAL_ID]" at bounding box center [487, 128] width 79 height 18
click at [467, 112] on td "[TECHNICAL_ID]" at bounding box center [487, 110] width 79 height 18
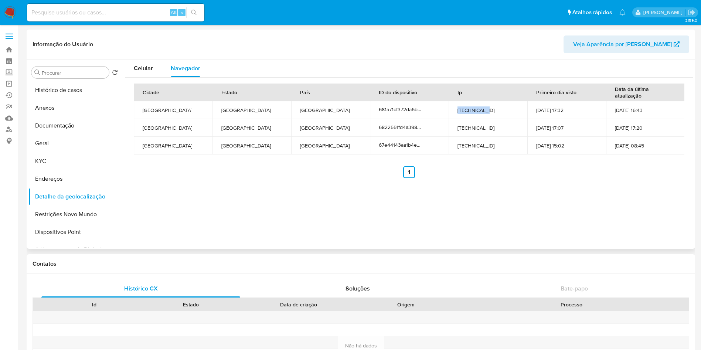
click at [468, 111] on td "[TECHNICAL_ID]" at bounding box center [487, 110] width 79 height 18
copy td "[TECHNICAL_ID]"
click at [62, 164] on button "KYC" at bounding box center [71, 161] width 86 height 18
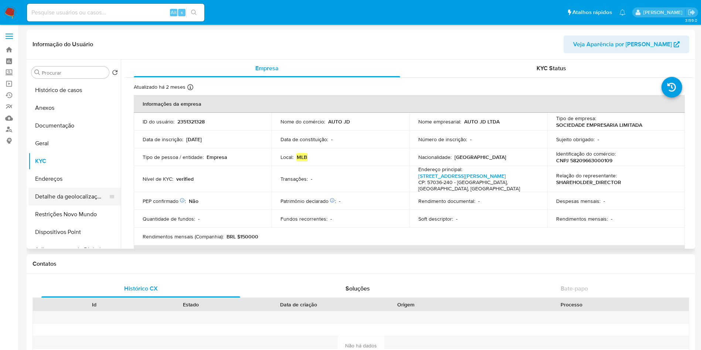
click at [69, 196] on button "Detalhe da geolocalização" at bounding box center [71, 197] width 86 height 18
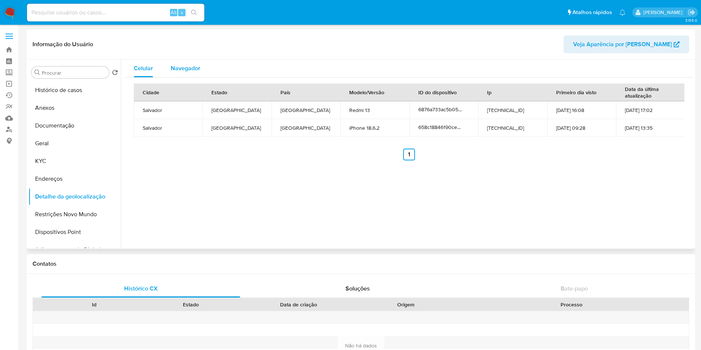
click at [183, 72] on div "Navegador" at bounding box center [186, 68] width 30 height 18
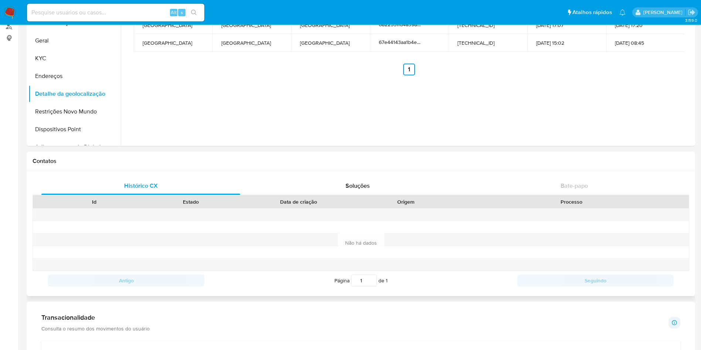
scroll to position [111, 0]
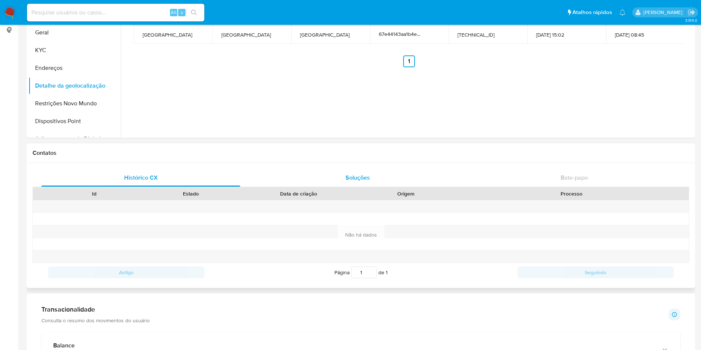
click at [329, 182] on div "Soluções" at bounding box center [357, 178] width 199 height 18
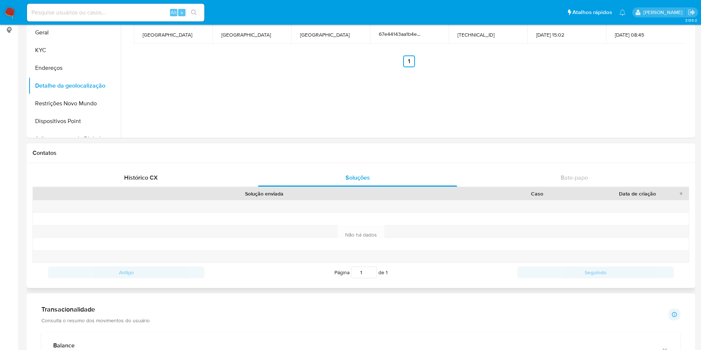
click at [569, 163] on div "Histórico CX Soluções Bate-papo Id Estado Data de criação Origem Processo Antig…" at bounding box center [361, 225] width 668 height 125
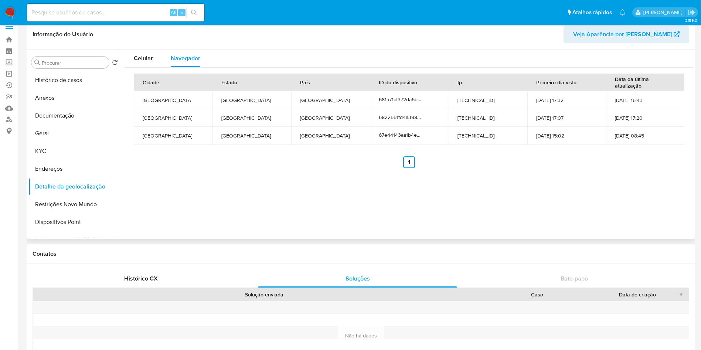
scroll to position [0, 0]
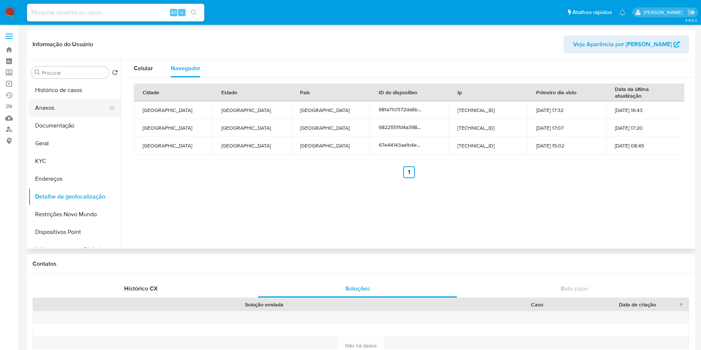
click at [65, 107] on button "Anexos" at bounding box center [71, 108] width 86 height 18
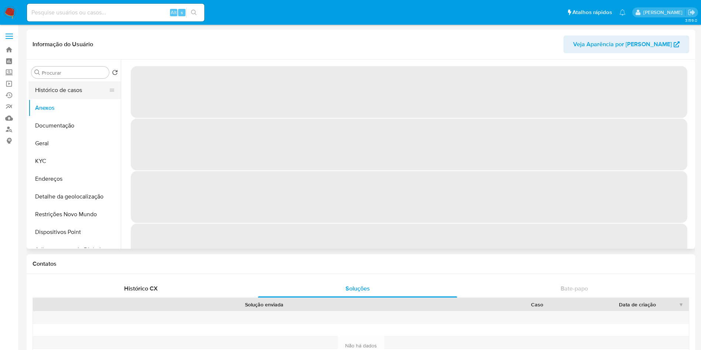
click at [68, 91] on button "Histórico de casos" at bounding box center [71, 90] width 86 height 18
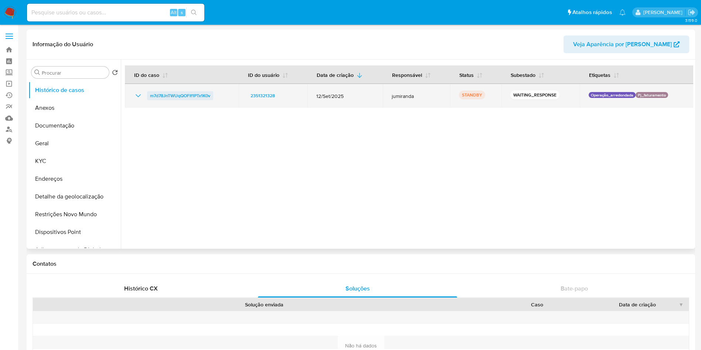
click at [187, 97] on span "m7d78JnTWUqQOFIf1PTx1K0v" at bounding box center [180, 95] width 60 height 9
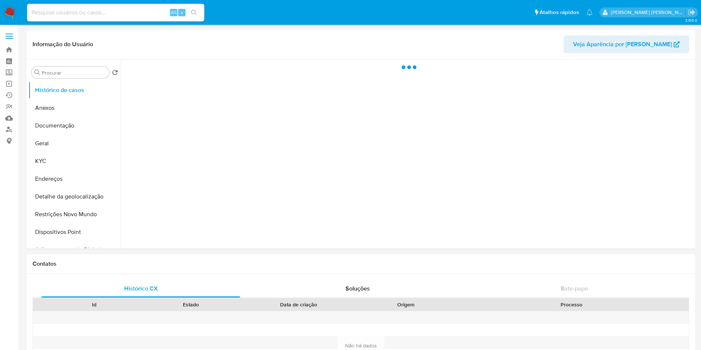
select select "10"
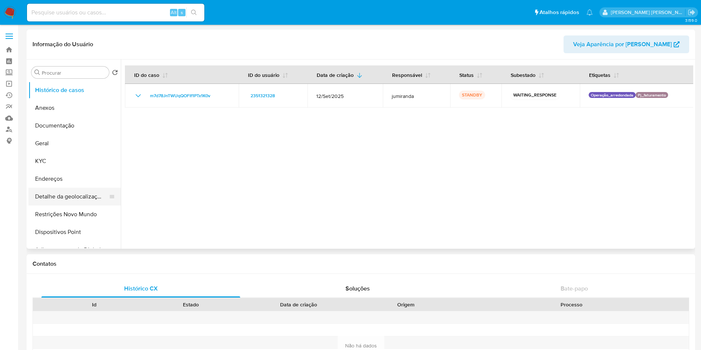
click at [63, 198] on button "Detalhe da geolocalização" at bounding box center [71, 197] width 86 height 18
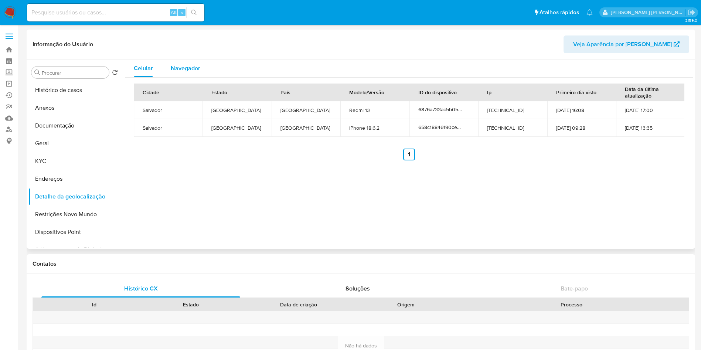
click at [193, 71] on span "Navegador" at bounding box center [186, 68] width 30 height 8
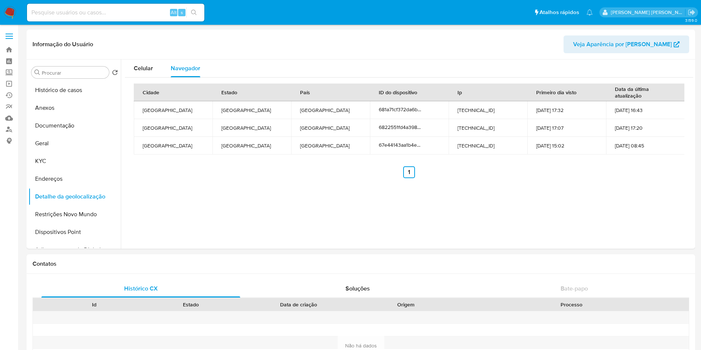
click at [127, 15] on input at bounding box center [115, 13] width 177 height 10
paste input "H7TiMUsZANXnKJJ8BJ82jM0d"
type input "H7TiMUsZANXnKJJ8BJ82jM0d"
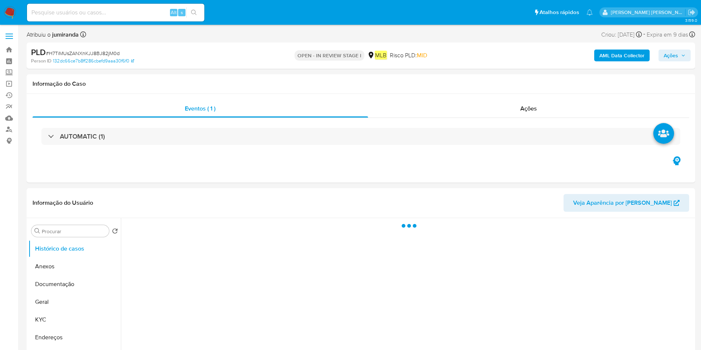
select select "10"
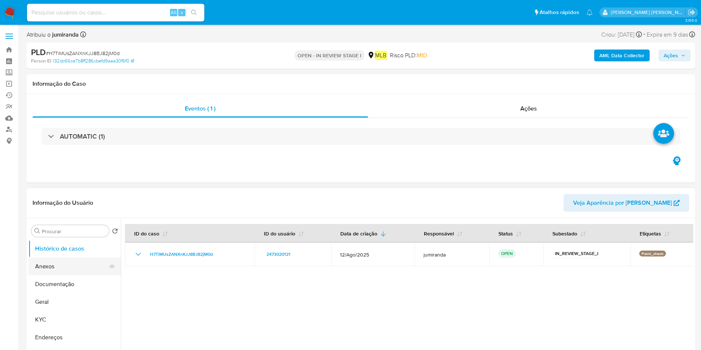
click at [57, 271] on button "Anexos" at bounding box center [71, 266] width 86 height 18
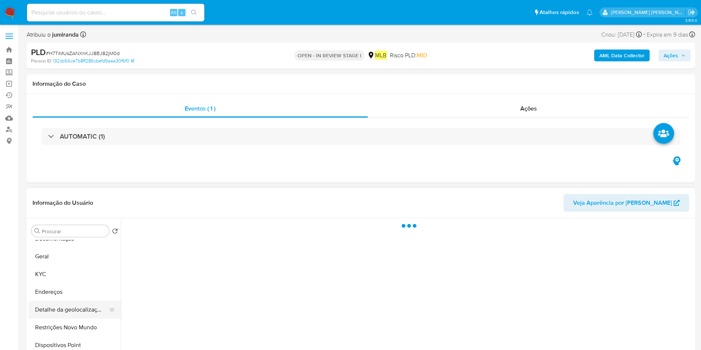
scroll to position [55, 0]
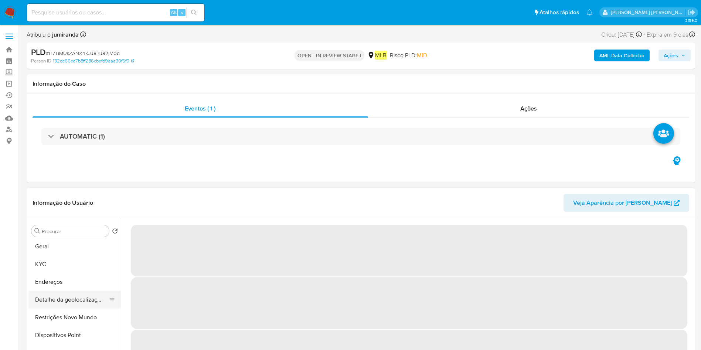
click at [69, 301] on button "Detalhe da geolocalização" at bounding box center [71, 300] width 86 height 18
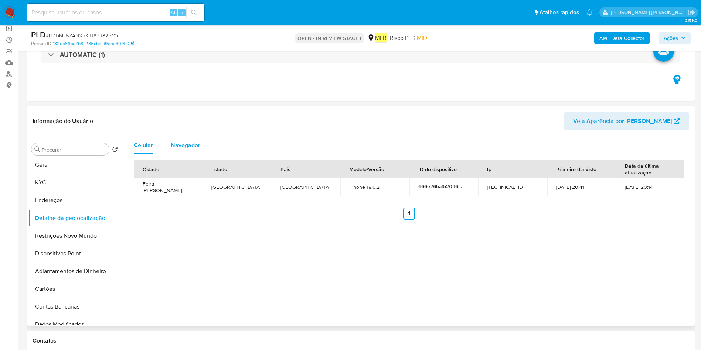
click at [189, 147] on span "Navegador" at bounding box center [186, 145] width 30 height 8
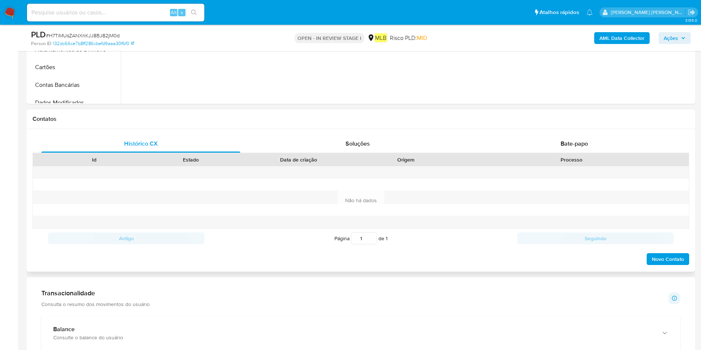
click at [560, 148] on div "Bate-papo" at bounding box center [574, 144] width 199 height 18
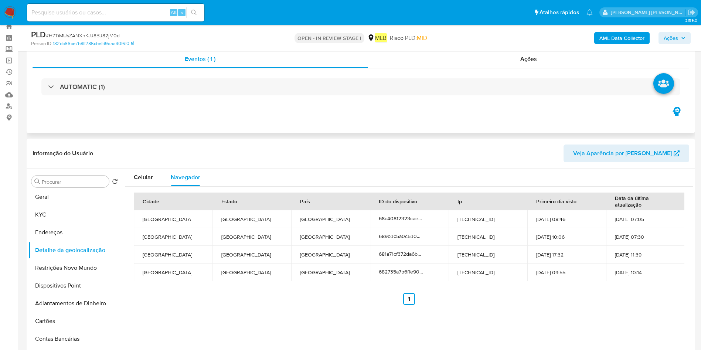
scroll to position [0, 0]
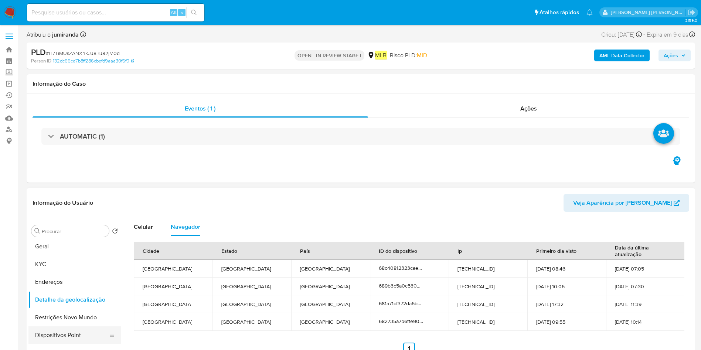
click at [61, 331] on button "Dispositivos Point" at bounding box center [71, 335] width 86 height 18
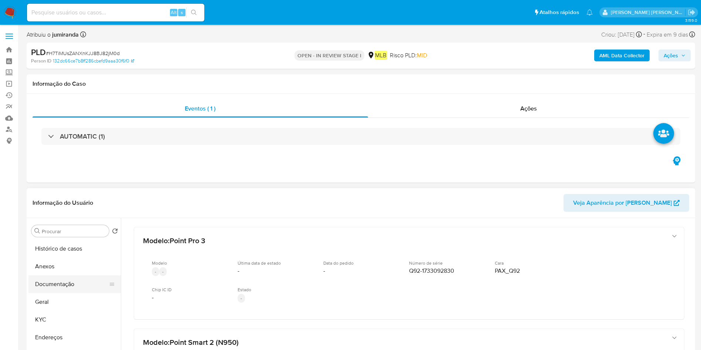
click at [82, 277] on button "Documentação" at bounding box center [71, 284] width 86 height 18
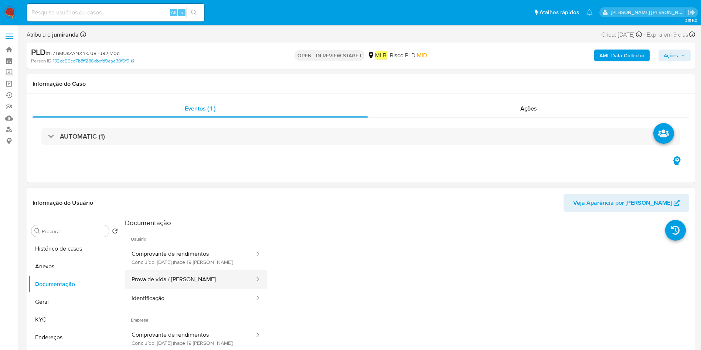
click at [195, 281] on button "Prova de vida / [PERSON_NAME]" at bounding box center [190, 279] width 130 height 19
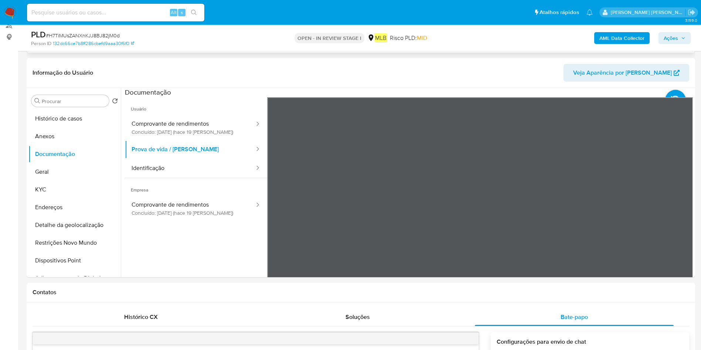
scroll to position [111, 0]
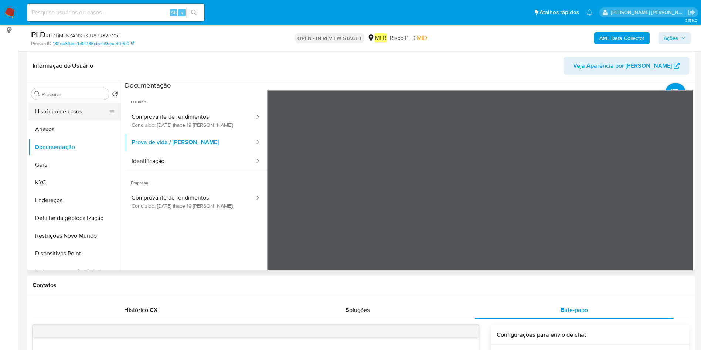
click at [66, 115] on button "Histórico de casos" at bounding box center [71, 112] width 86 height 18
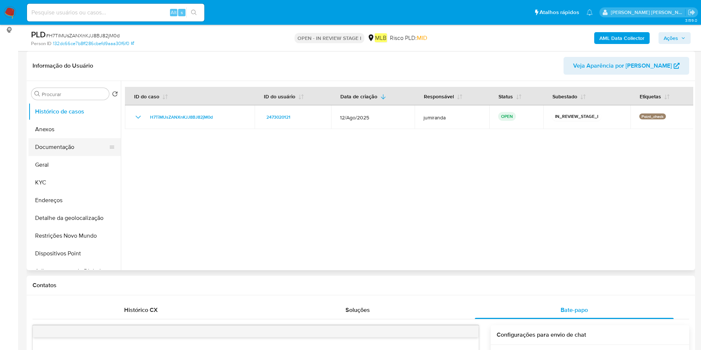
click at [53, 144] on button "Documentação" at bounding box center [71, 147] width 86 height 18
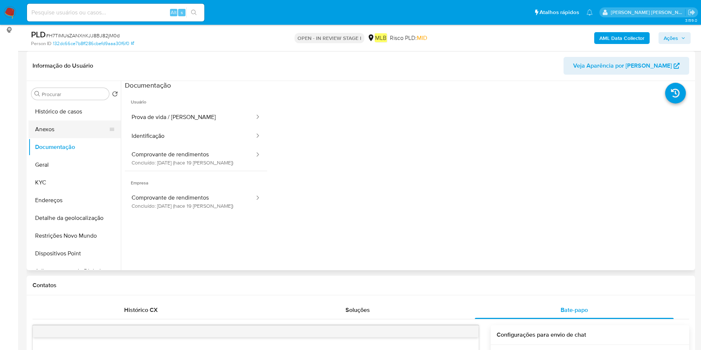
click at [72, 132] on button "Anexos" at bounding box center [71, 129] width 86 height 18
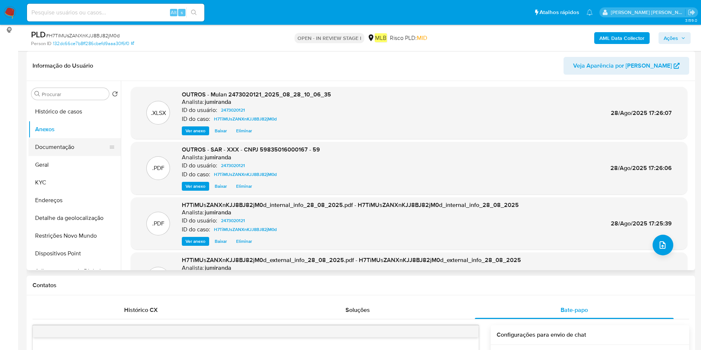
click at [69, 142] on button "Documentação" at bounding box center [71, 147] width 86 height 18
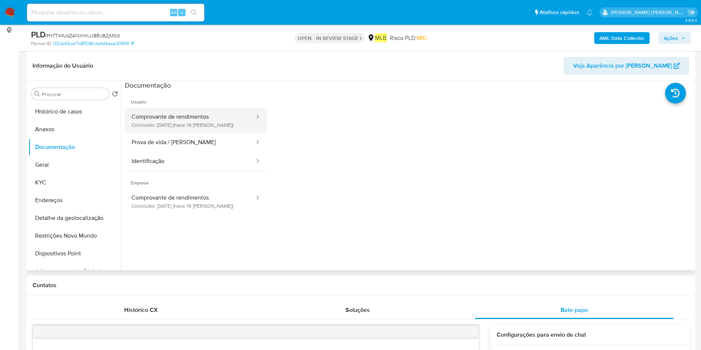
click at [188, 112] on button "Comprovante de rendimentos Concluído: [DATE] (hace 19 [PERSON_NAME])" at bounding box center [190, 120] width 130 height 25
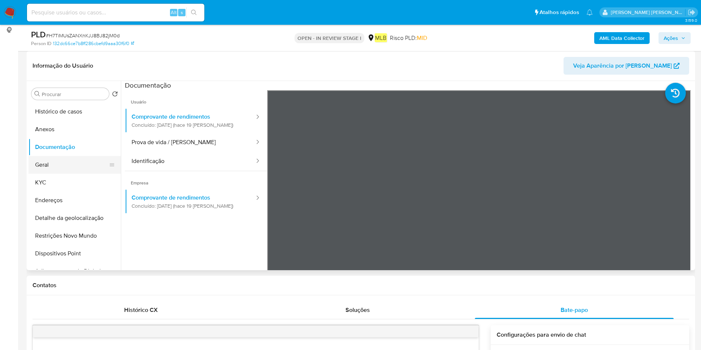
click at [76, 170] on button "Geral" at bounding box center [71, 165] width 86 height 18
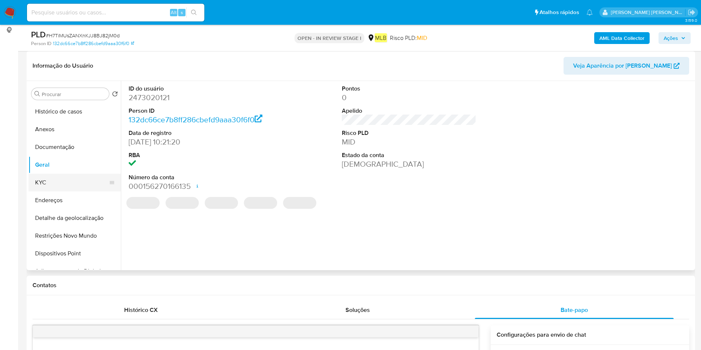
click at [74, 176] on button "KYC" at bounding box center [71, 183] width 86 height 18
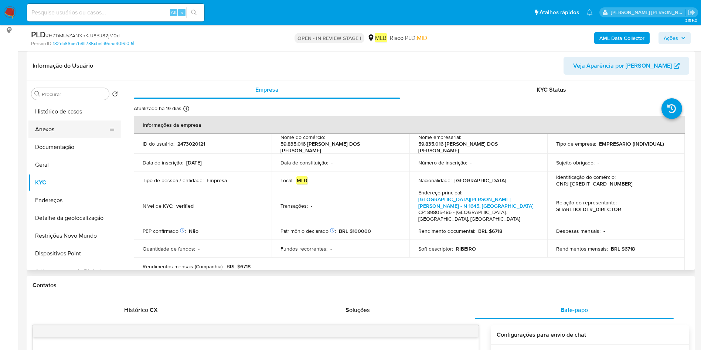
click at [64, 134] on button "Anexos" at bounding box center [71, 129] width 86 height 18
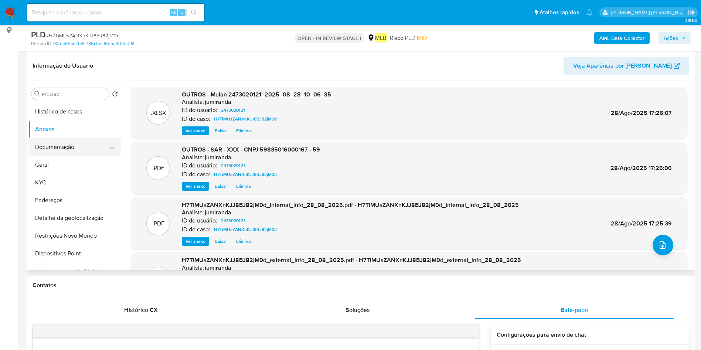
click at [68, 149] on button "Documentação" at bounding box center [71, 147] width 86 height 18
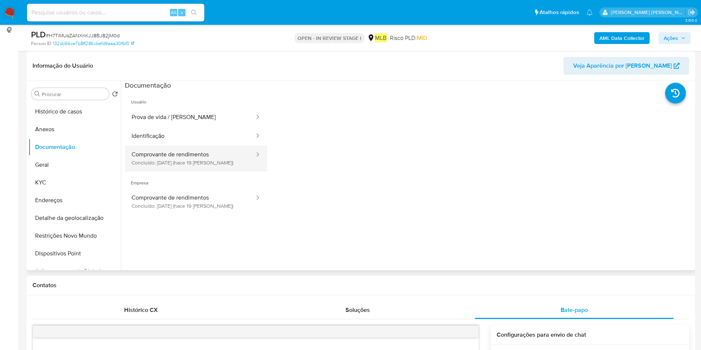
click at [170, 162] on button "Comprovante de rendimentos Concluído: [DATE] (hace 19 [PERSON_NAME])" at bounding box center [190, 158] width 130 height 25
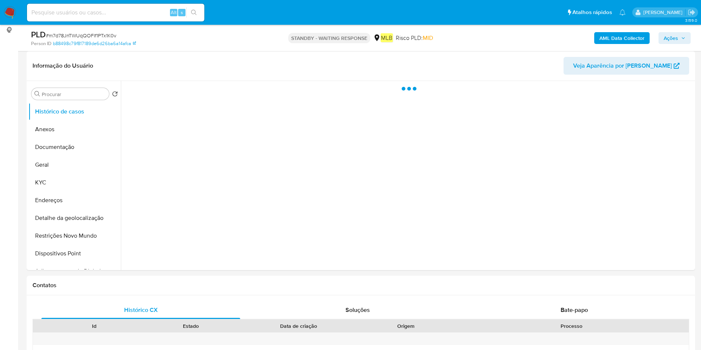
select select "10"
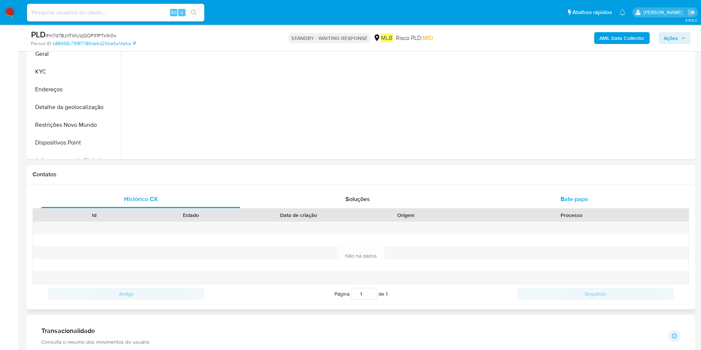
click at [560, 200] on div "Bate-papo" at bounding box center [574, 199] width 199 height 18
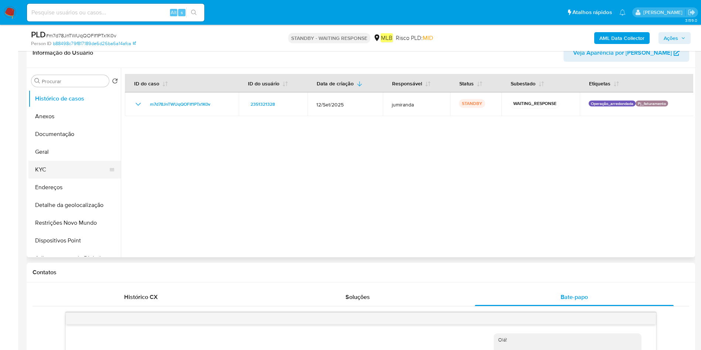
scroll to position [111, 0]
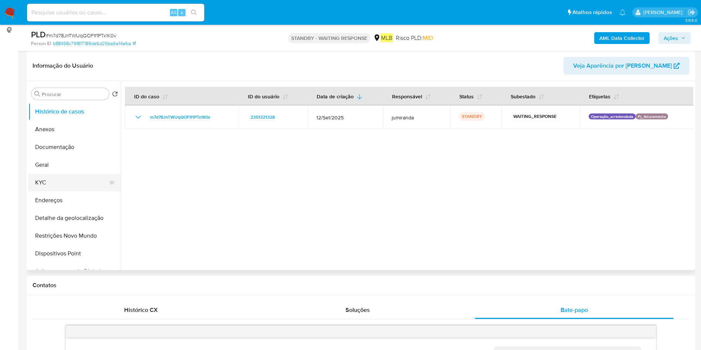
click at [57, 176] on button "KYC" at bounding box center [71, 183] width 86 height 18
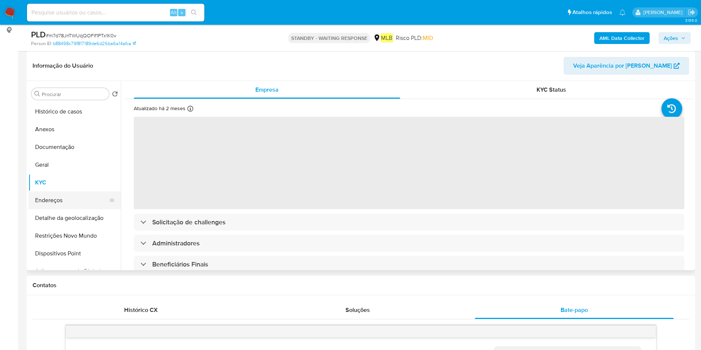
click at [63, 201] on button "Endereços" at bounding box center [71, 200] width 86 height 18
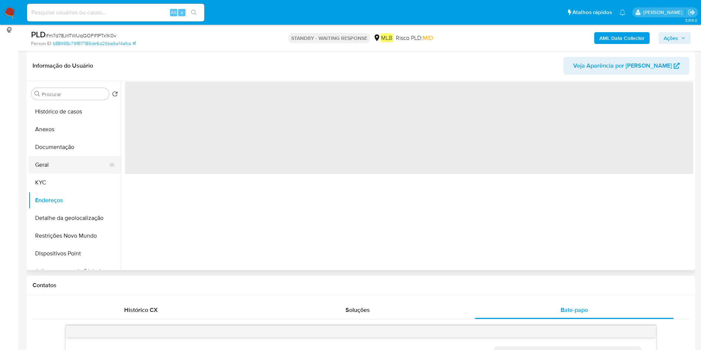
click at [75, 167] on button "Geral" at bounding box center [71, 165] width 86 height 18
click at [65, 213] on button "Detalhe da geolocalização" at bounding box center [71, 218] width 86 height 18
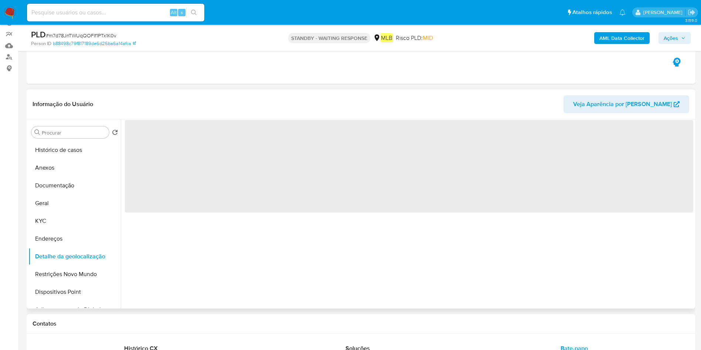
scroll to position [55, 0]
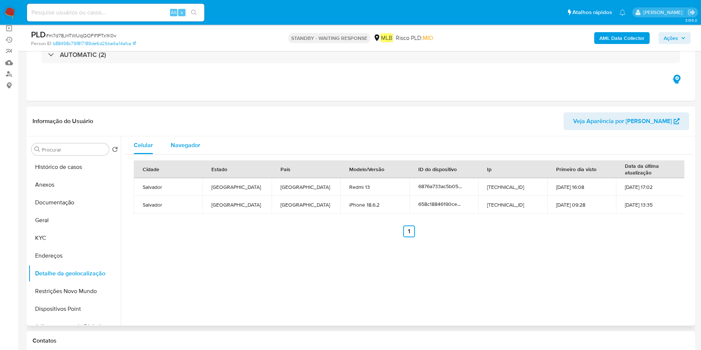
click at [200, 147] on button "Navegador" at bounding box center [185, 145] width 47 height 18
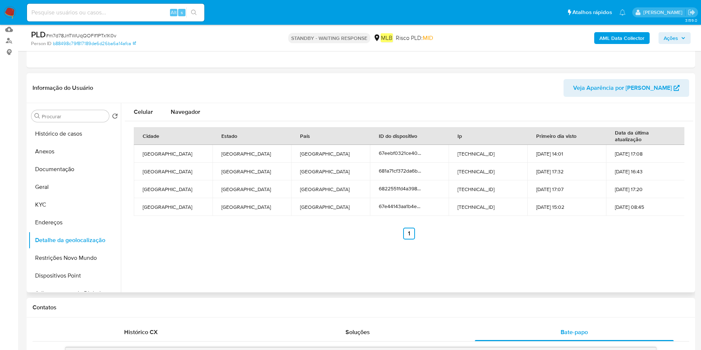
scroll to position [111, 0]
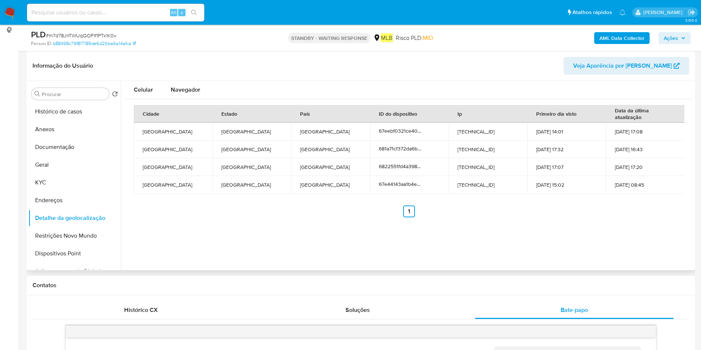
click at [466, 131] on td "[TECHNICAL_ID]" at bounding box center [487, 132] width 79 height 18
copy td "[TECHNICAL_ID]"
click at [465, 148] on td "[TECHNICAL_ID]" at bounding box center [487, 149] width 79 height 18
click at [465, 148] on td "8.242.18.242" at bounding box center [487, 149] width 79 height 18
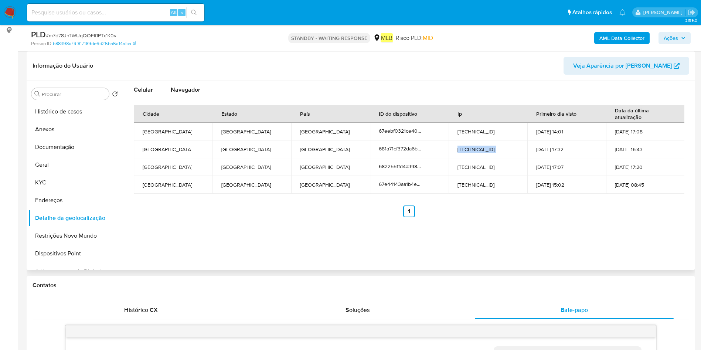
click at [465, 148] on td "8.242.18.242" at bounding box center [487, 149] width 79 height 18
copy td "8.242.18.242"
click at [67, 149] on button "Documentação" at bounding box center [71, 147] width 86 height 18
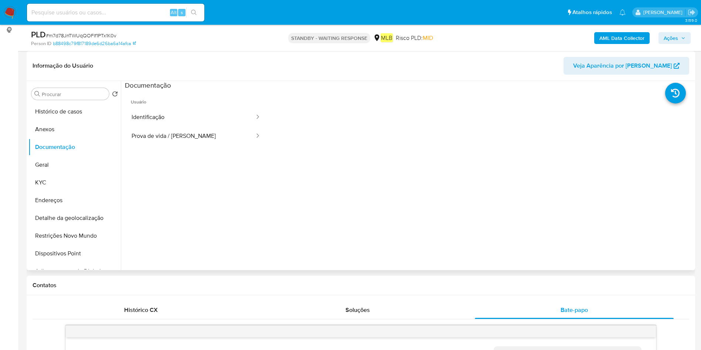
click at [164, 146] on ul "Usuário Identificação Prova de vida / Selfie" at bounding box center [196, 196] width 142 height 213
click at [170, 139] on button "Prova de vida / Selfie" at bounding box center [190, 136] width 130 height 19
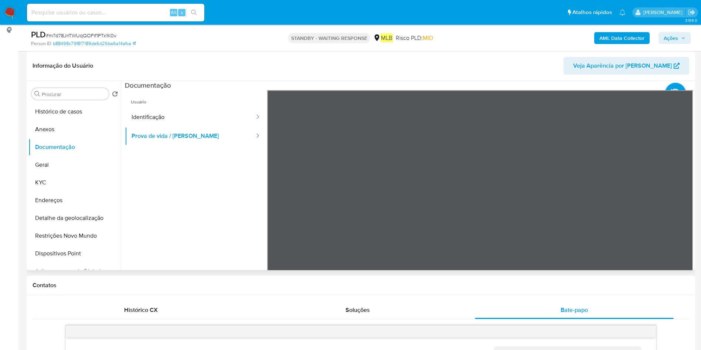
click at [658, 198] on div at bounding box center [480, 211] width 426 height 242
click at [56, 130] on button "Anexos" at bounding box center [71, 129] width 86 height 18
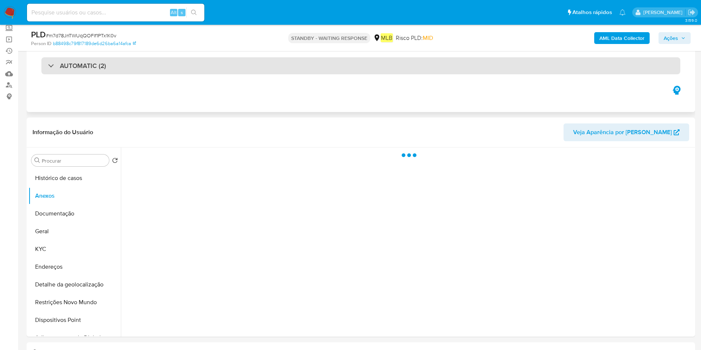
scroll to position [0, 0]
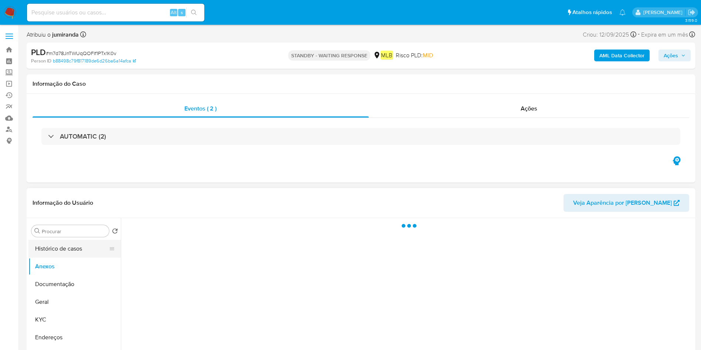
click at [71, 249] on button "Histórico de casos" at bounding box center [71, 249] width 86 height 18
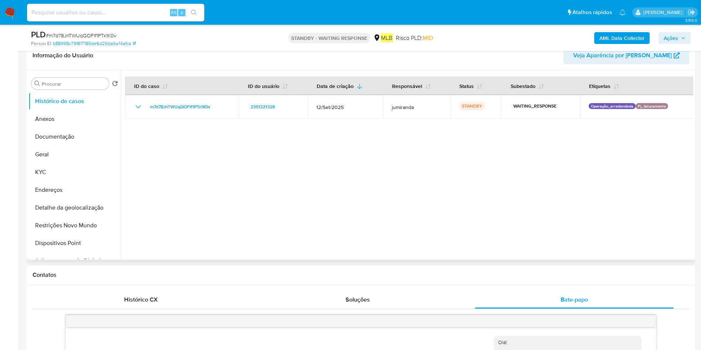
scroll to position [111, 0]
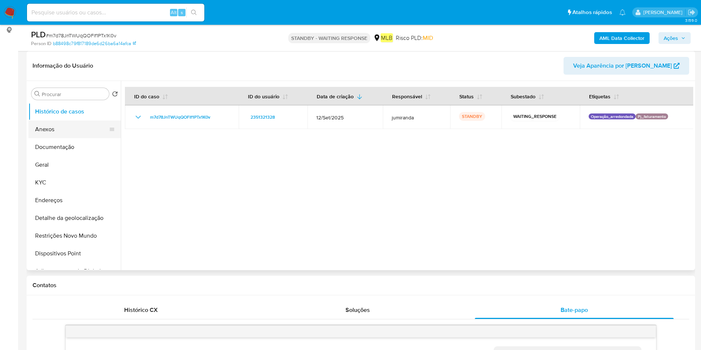
click at [73, 124] on button "Anexos" at bounding box center [71, 129] width 86 height 18
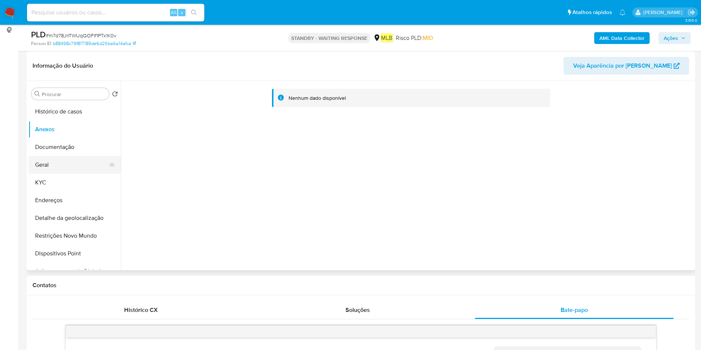
click at [34, 170] on button "Geral" at bounding box center [71, 165] width 86 height 18
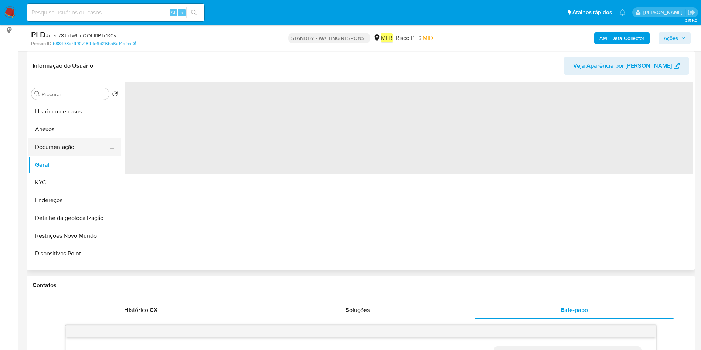
click at [61, 151] on button "Documentação" at bounding box center [71, 147] width 86 height 18
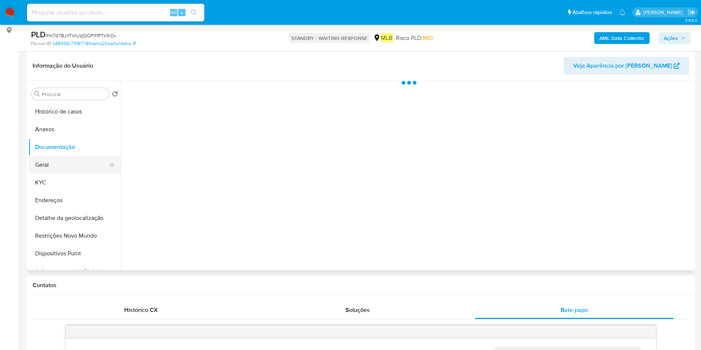
click at [37, 166] on button "Geral" at bounding box center [71, 165] width 86 height 18
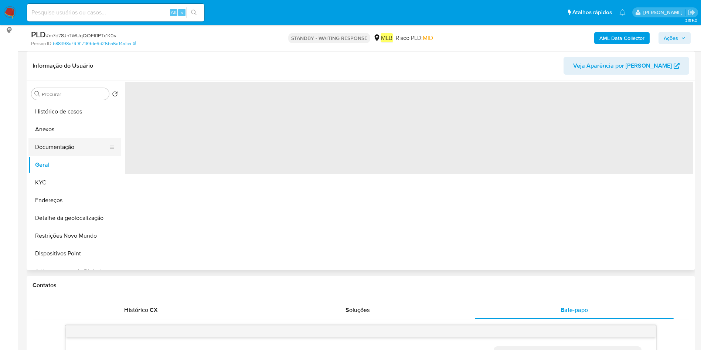
click at [56, 147] on button "Documentação" at bounding box center [71, 147] width 86 height 18
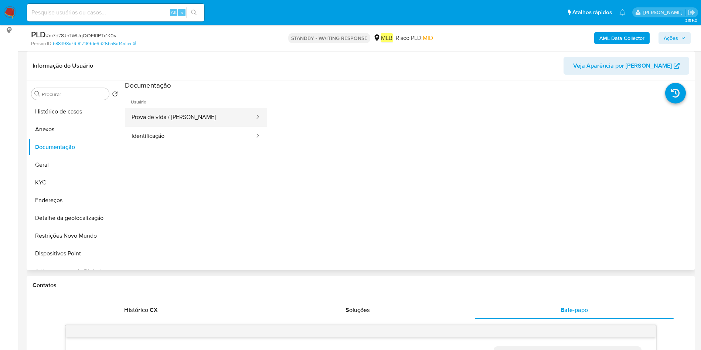
click at [139, 119] on button "Prova de vida / [PERSON_NAME]" at bounding box center [190, 117] width 130 height 19
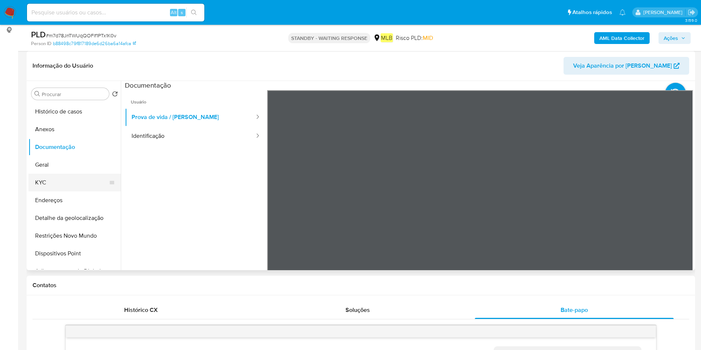
click at [52, 178] on button "KYC" at bounding box center [71, 183] width 86 height 18
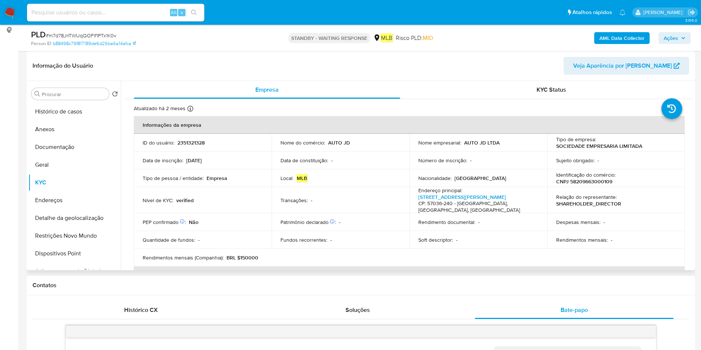
click at [197, 141] on p "2351321328" at bounding box center [190, 142] width 27 height 7
click at [199, 139] on p "2351321328" at bounding box center [190, 142] width 27 height 7
click at [200, 144] on p "2351321328" at bounding box center [190, 142] width 27 height 7
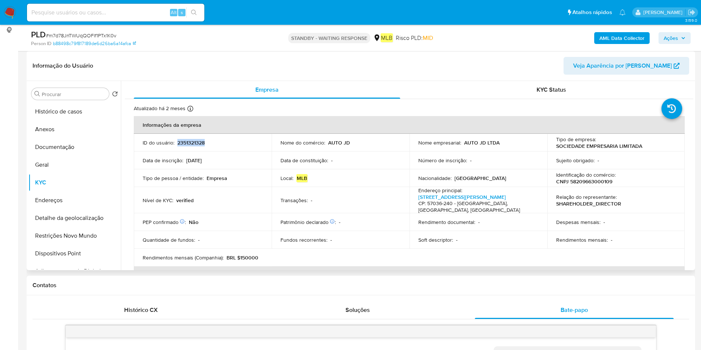
click at [199, 144] on p "2351321328" at bounding box center [190, 142] width 27 height 7
copy p "2351321328"
click at [79, 111] on button "Histórico de casos" at bounding box center [71, 112] width 86 height 18
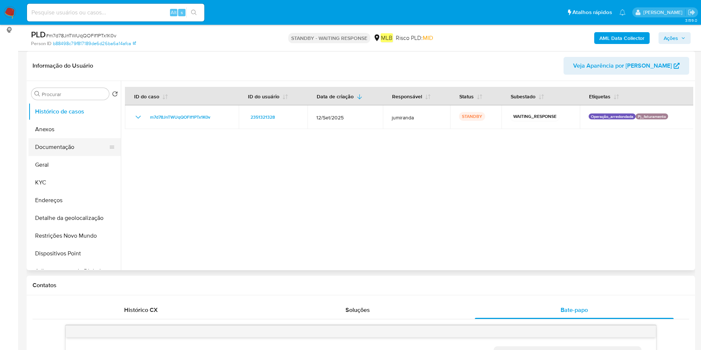
click at [63, 144] on button "Documentação" at bounding box center [71, 147] width 86 height 18
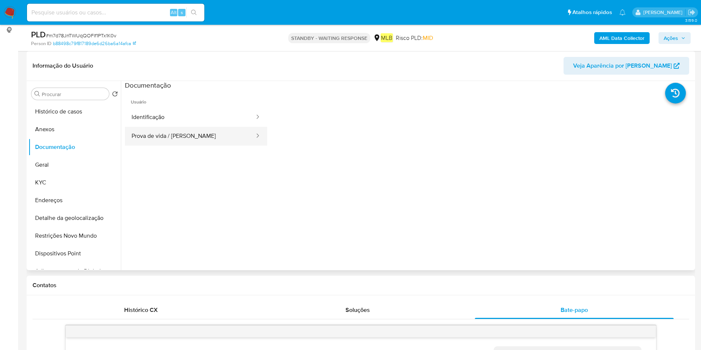
click at [195, 142] on button "Prova de vida / Selfie" at bounding box center [190, 136] width 130 height 19
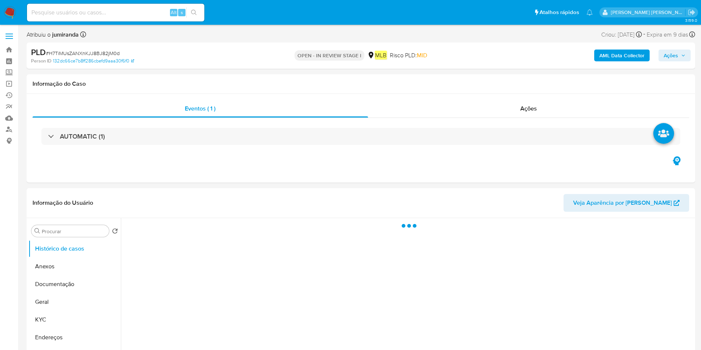
select select "10"
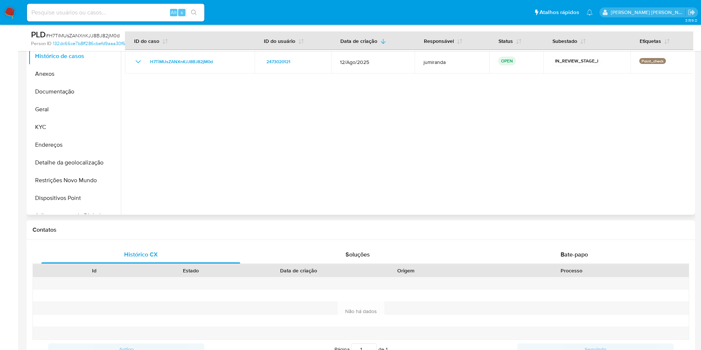
scroll to position [111, 0]
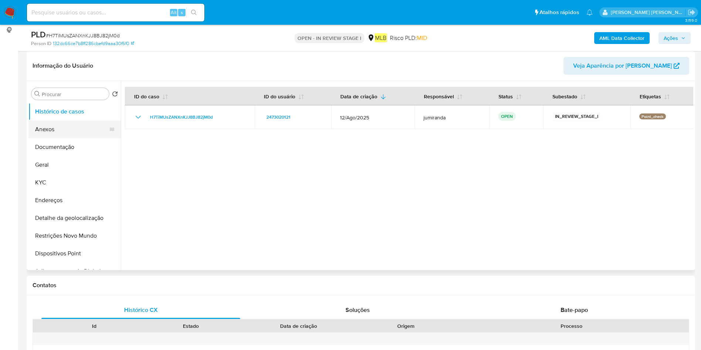
click at [72, 132] on button "Anexos" at bounding box center [71, 129] width 86 height 18
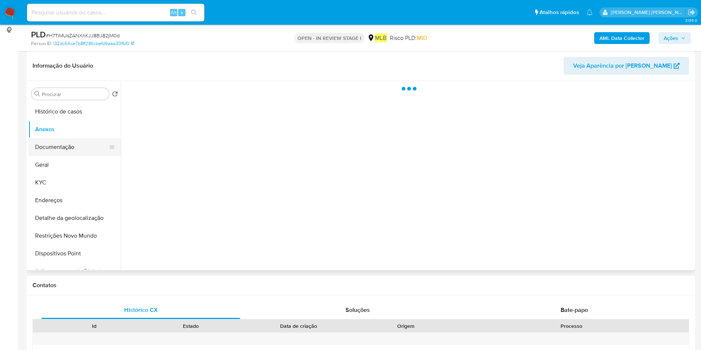
click at [68, 145] on button "Documentação" at bounding box center [71, 147] width 86 height 18
click at [67, 163] on button "Geral" at bounding box center [71, 165] width 86 height 18
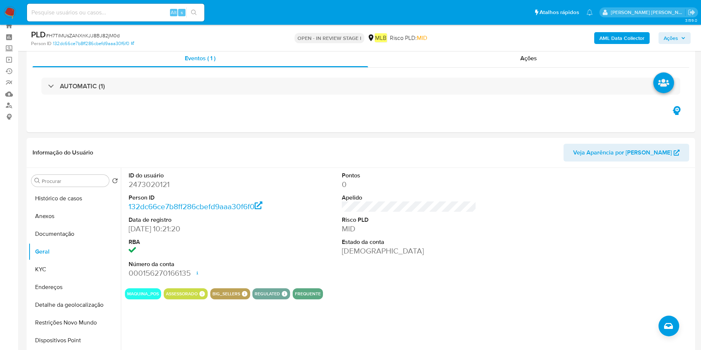
scroll to position [0, 0]
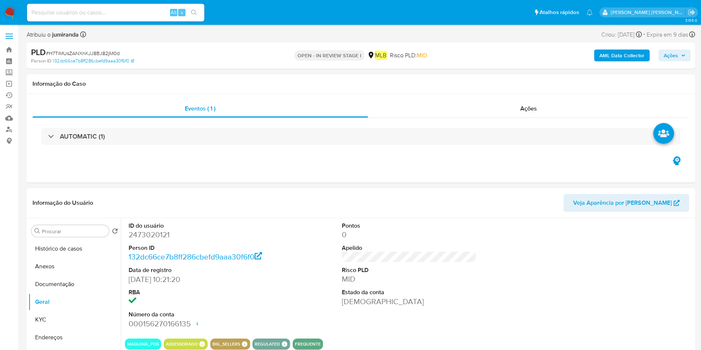
click at [131, 13] on input at bounding box center [115, 13] width 177 height 10
paste input "2473020121"
type input "2473020121"
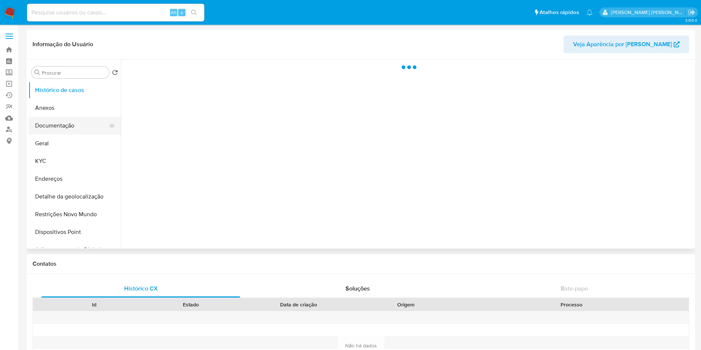
select select "10"
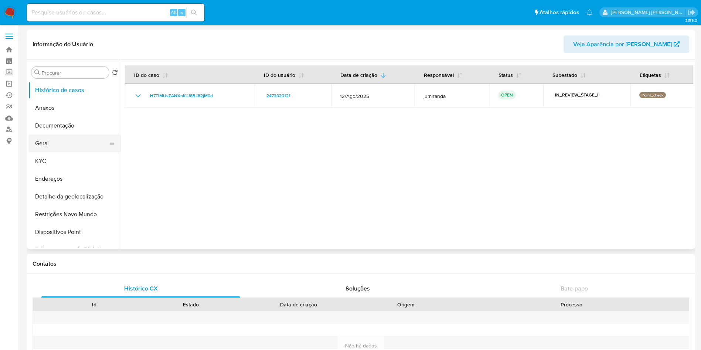
click at [40, 142] on button "Geral" at bounding box center [71, 143] width 86 height 18
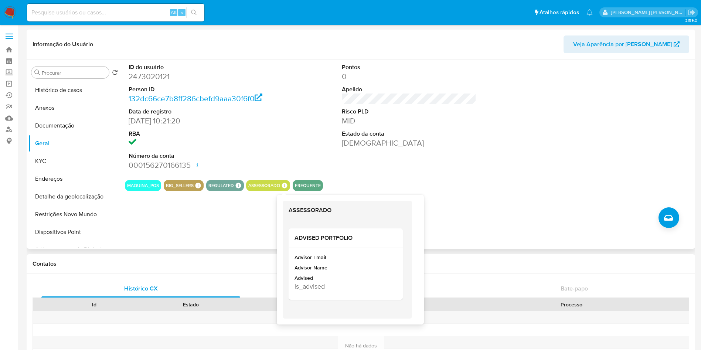
click at [284, 186] on icon at bounding box center [285, 186] width 6 height 6
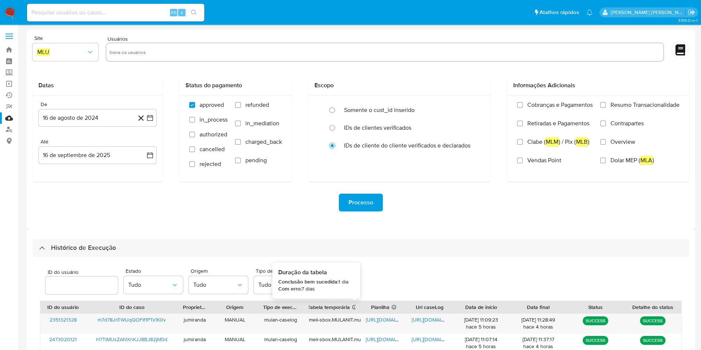
select select "10"
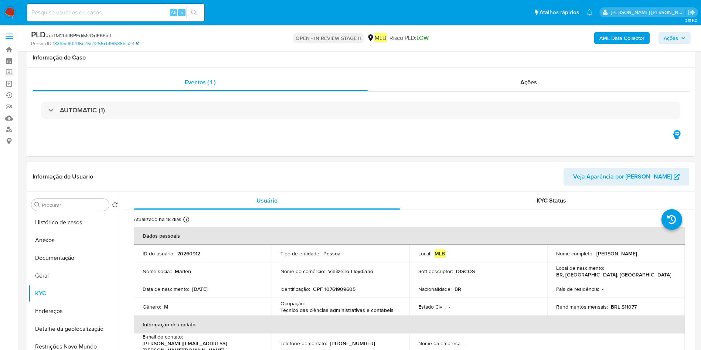
select select "10"
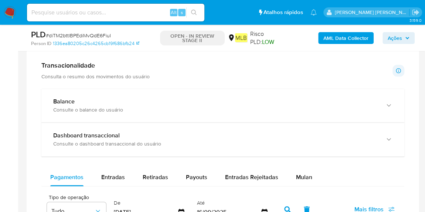
scroll to position [512, 0]
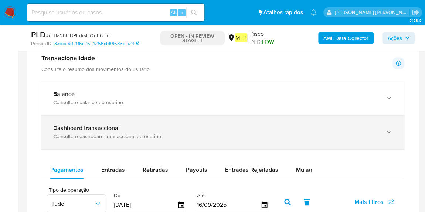
click at [235, 126] on div "Dashboard transaccional" at bounding box center [215, 127] width 324 height 7
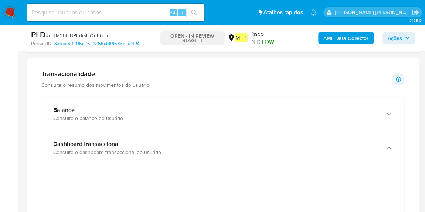
scroll to position [491, 0]
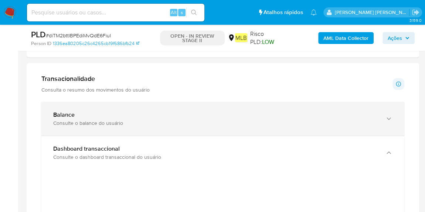
click at [387, 118] on icon "button" at bounding box center [388, 118] width 7 height 7
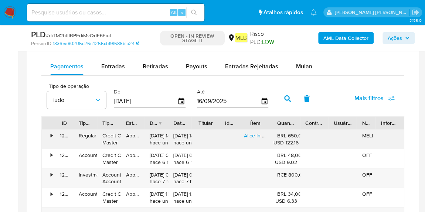
scroll to position [1277, 0]
click at [120, 63] on span "Entradas" at bounding box center [113, 66] width 24 height 8
select select "10"
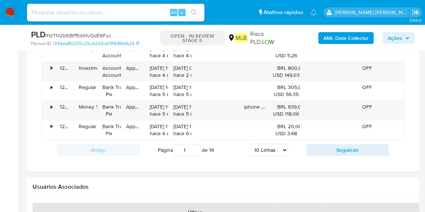
scroll to position [1449, 0]
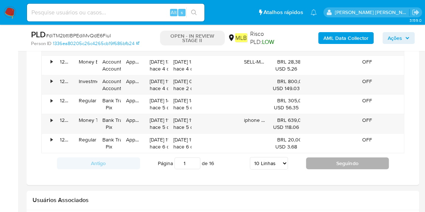
click at [323, 159] on button "Seguindo" at bounding box center [347, 163] width 83 height 12
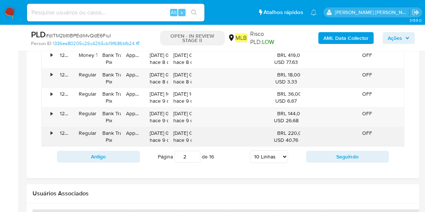
scroll to position [1465, 0]
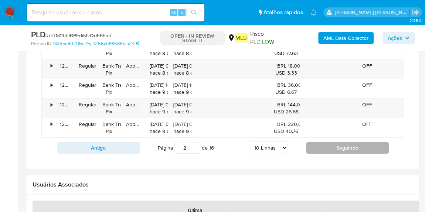
click at [320, 144] on button "Seguindo" at bounding box center [347, 148] width 83 height 12
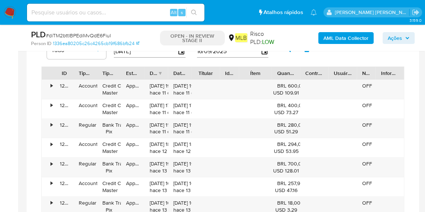
scroll to position [1324, 0]
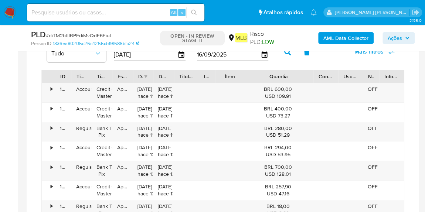
drag, startPoint x: 301, startPoint y: 79, endPoint x: 355, endPoint y: 78, distance: 53.6
click at [355, 78] on div "ID Tipo de operação Tipo / Método Estado Data de criação Data de aprovação Titu…" at bounding box center [223, 76] width 362 height 13
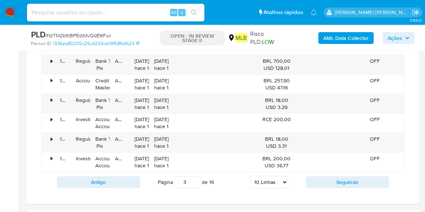
scroll to position [1432, 0]
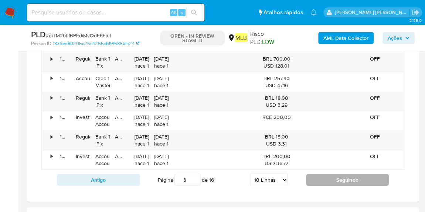
click at [319, 177] on button "Seguindo" at bounding box center [347, 180] width 83 height 12
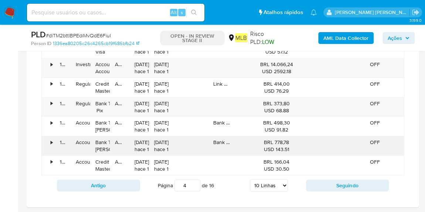
scroll to position [1427, 0]
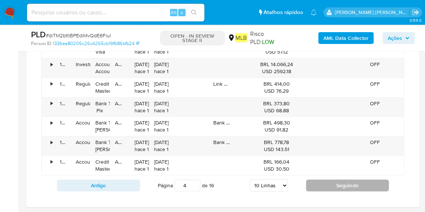
click at [314, 180] on button "Seguindo" at bounding box center [347, 186] width 83 height 12
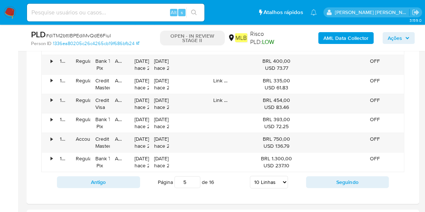
scroll to position [1434, 0]
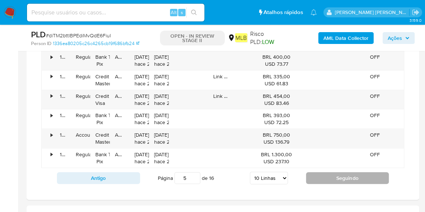
click at [319, 172] on button "Seguindo" at bounding box center [347, 178] width 83 height 12
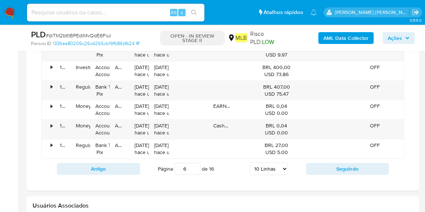
scroll to position [1444, 0]
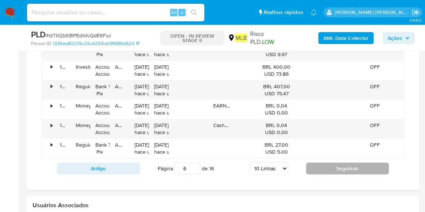
click at [318, 168] on button "Seguindo" at bounding box center [347, 169] width 83 height 12
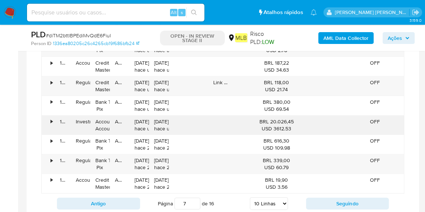
scroll to position [1437, 0]
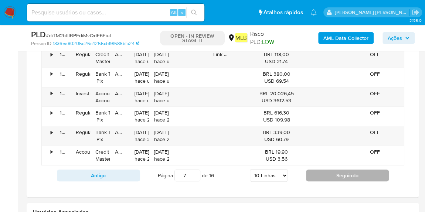
click at [319, 170] on button "Seguindo" at bounding box center [347, 176] width 83 height 12
type input "8"
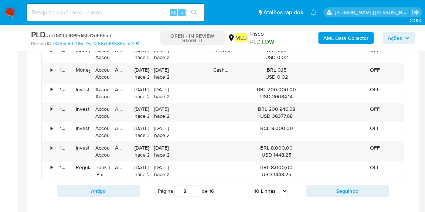
scroll to position [1421, 0]
click at [49, 107] on div "•" at bounding box center [48, 112] width 13 height 19
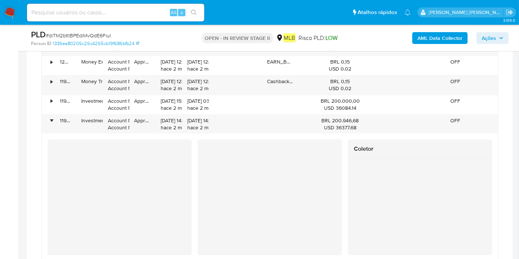
scroll to position [1408, 0]
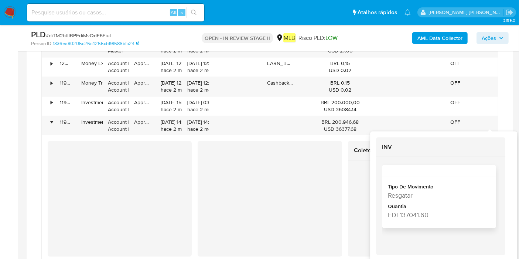
click at [394, 216] on div "FDI 137041.60" at bounding box center [438, 214] width 101 height 9
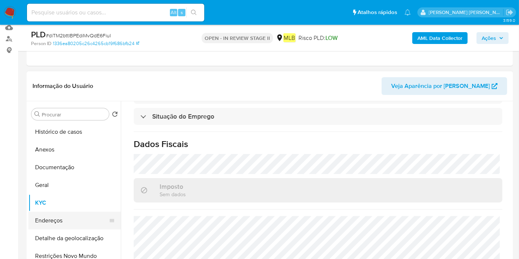
scroll to position [136, 0]
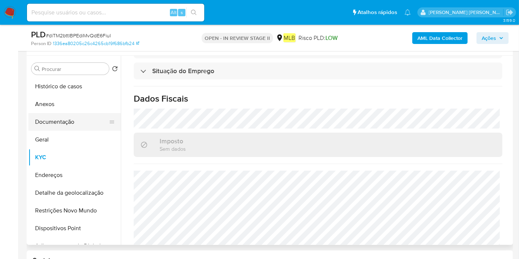
click at [62, 122] on button "Documentação" at bounding box center [71, 122] width 86 height 18
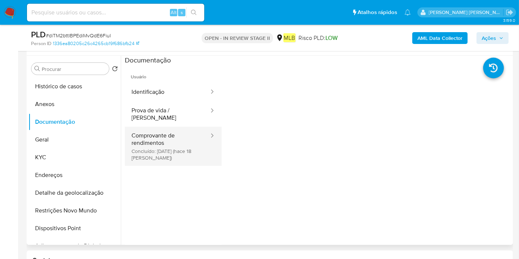
click at [180, 144] on button "Comprovante de rendimentos Concluído: 29/08/2025 (hace 18 días)" at bounding box center [167, 146] width 85 height 39
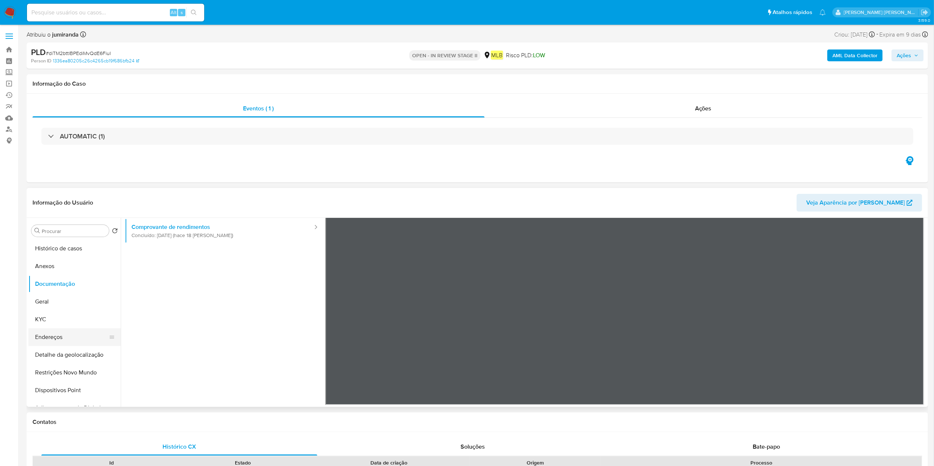
click at [49, 338] on button "Endereços" at bounding box center [71, 337] width 86 height 18
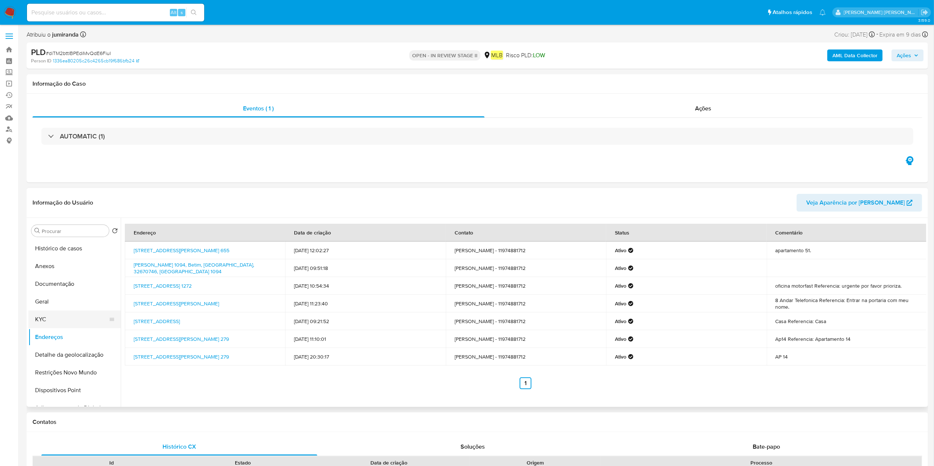
click at [40, 318] on button "KYC" at bounding box center [71, 320] width 86 height 18
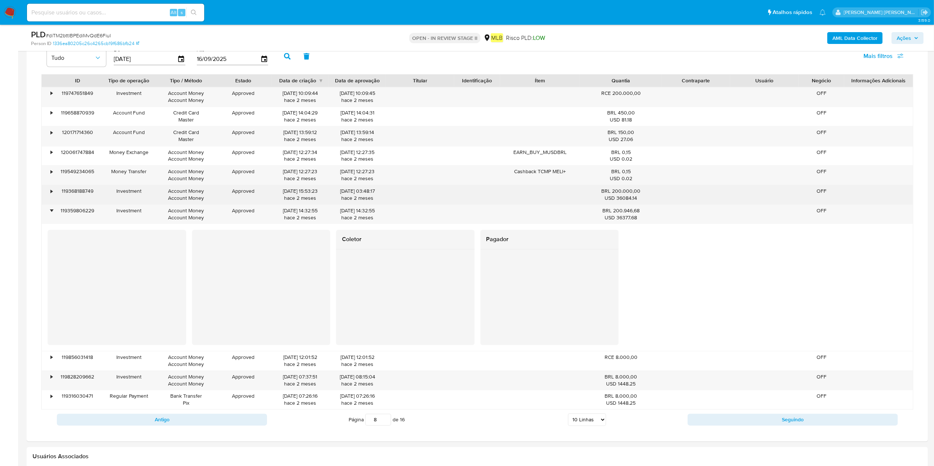
scroll to position [1404, 0]
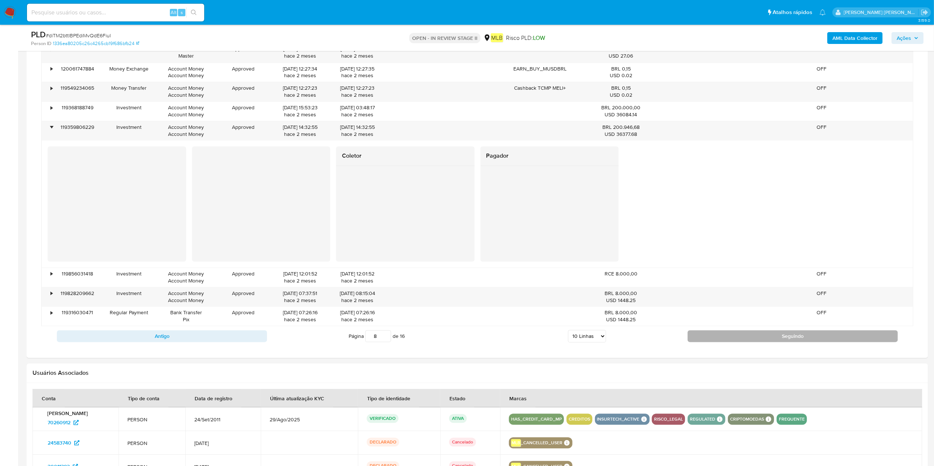
click at [700, 342] on button "Seguindo" at bounding box center [793, 336] width 210 height 12
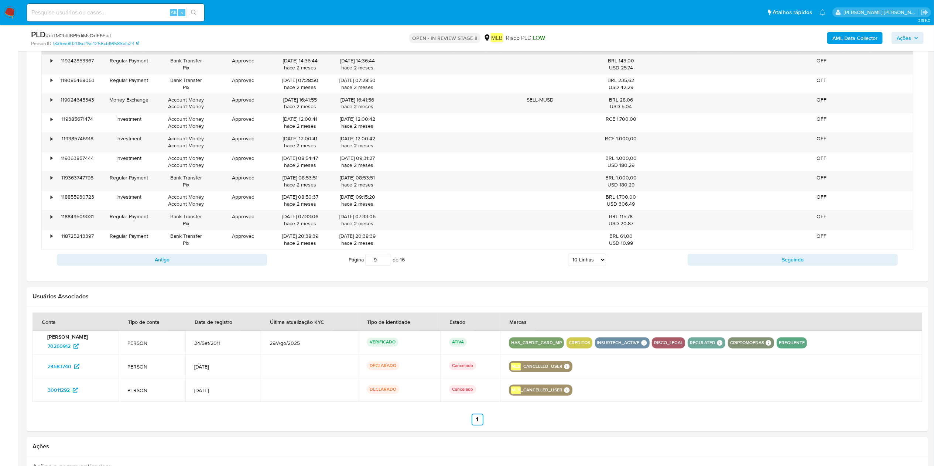
scroll to position [1330, 0]
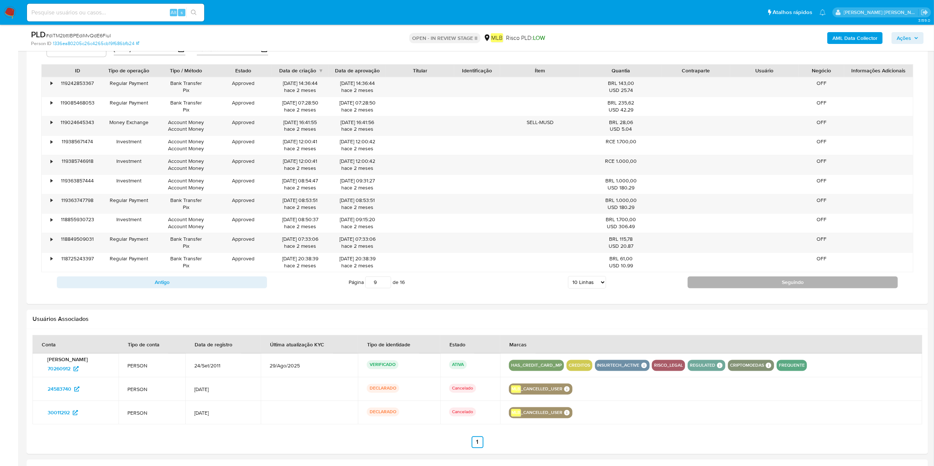
click at [697, 286] on button "Seguindo" at bounding box center [793, 283] width 210 height 12
click at [700, 288] on button "Seguindo" at bounding box center [793, 283] width 210 height 12
click at [700, 286] on button "Seguindo" at bounding box center [793, 283] width 210 height 12
click at [700, 280] on button "Seguindo" at bounding box center [793, 283] width 210 height 12
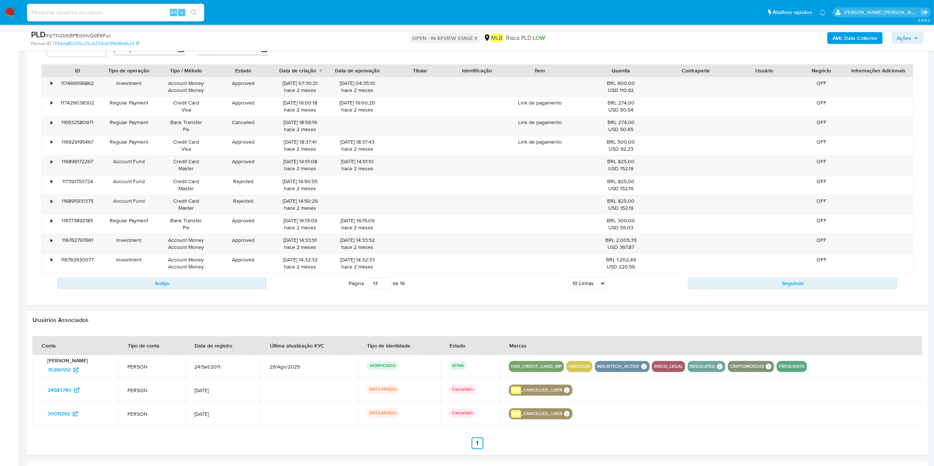
click at [700, 279] on div "Antigo Página 13 de 16 5 Linhas 10 Linhas 20 Linhas 25 Linhas 50 Linhas 100 Lin…" at bounding box center [477, 284] width 872 height 20
click at [700, 283] on button "Seguindo" at bounding box center [793, 284] width 210 height 12
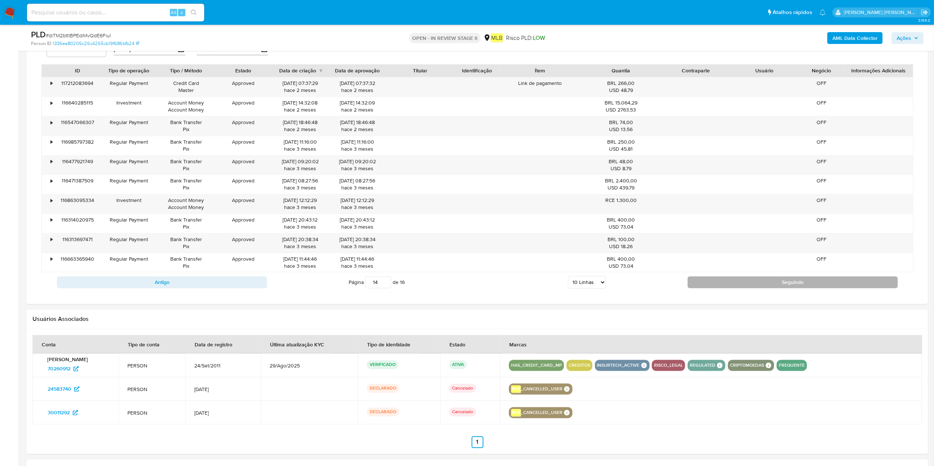
click at [700, 283] on button "Seguindo" at bounding box center [793, 283] width 210 height 12
click at [700, 287] on button "Seguindo" at bounding box center [793, 283] width 210 height 12
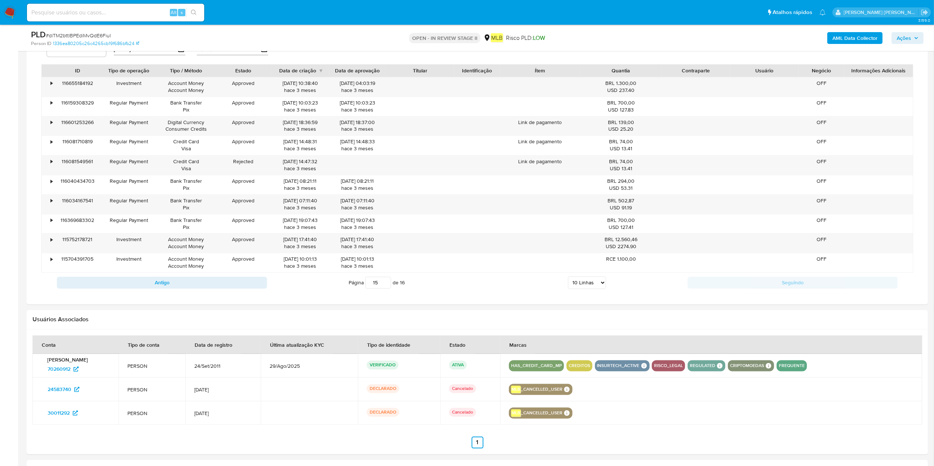
type input "16"
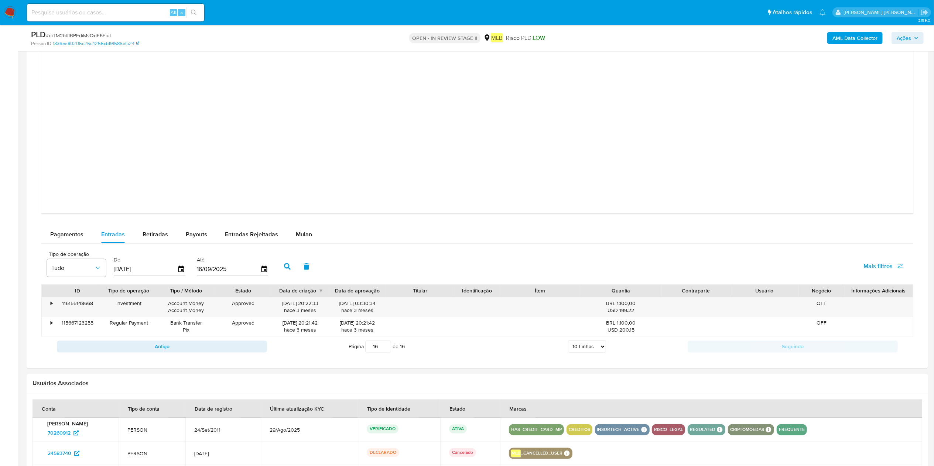
scroll to position [1108, 0]
click at [155, 270] on input "[DATE]" at bounding box center [146, 271] width 64 height 12
type input "0_/__/____"
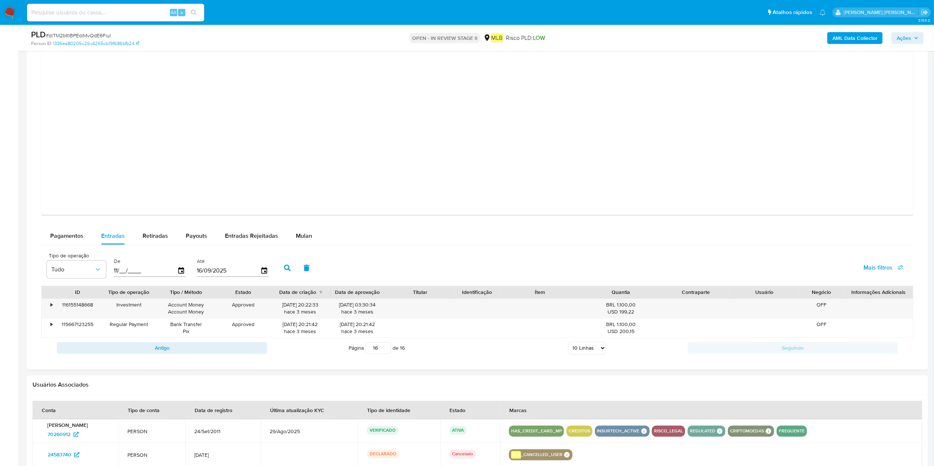
type input "1_/__/____"
type input "01/01/2025"
click at [289, 270] on icon "button" at bounding box center [287, 268] width 7 height 7
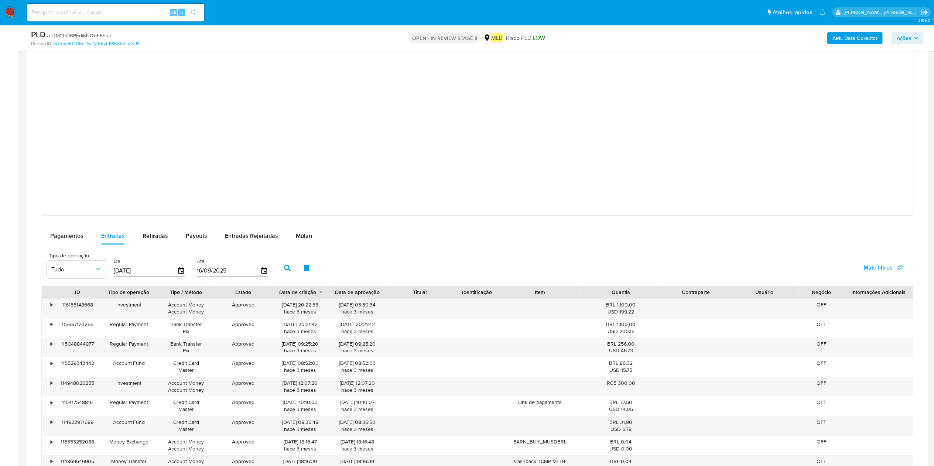
scroll to position [1256, 0]
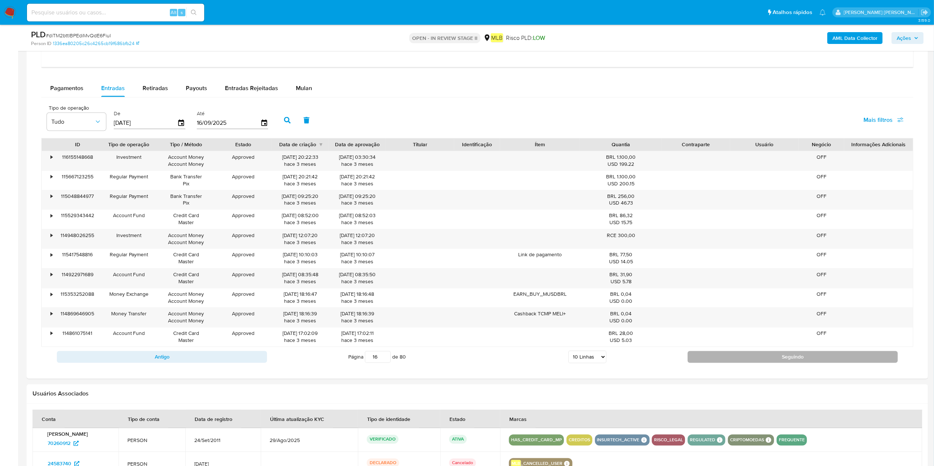
click at [700, 349] on button "Seguindo" at bounding box center [793, 357] width 210 height 12
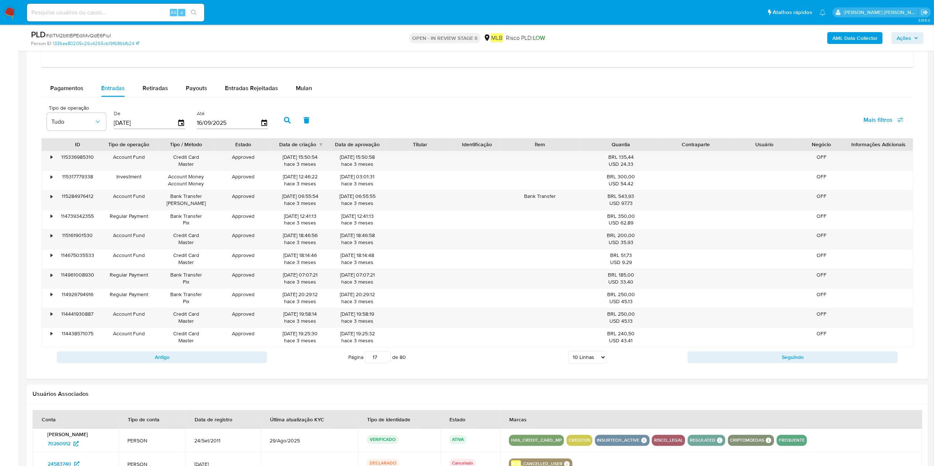
click at [247, 349] on div "Antigo Página 17 de 80 5 Linhas 10 Linhas 20 Linhas 25 Linhas 50 Linhas 100 Lin…" at bounding box center [477, 358] width 872 height 20
click at [258, 349] on button "Antigo" at bounding box center [162, 358] width 210 height 12
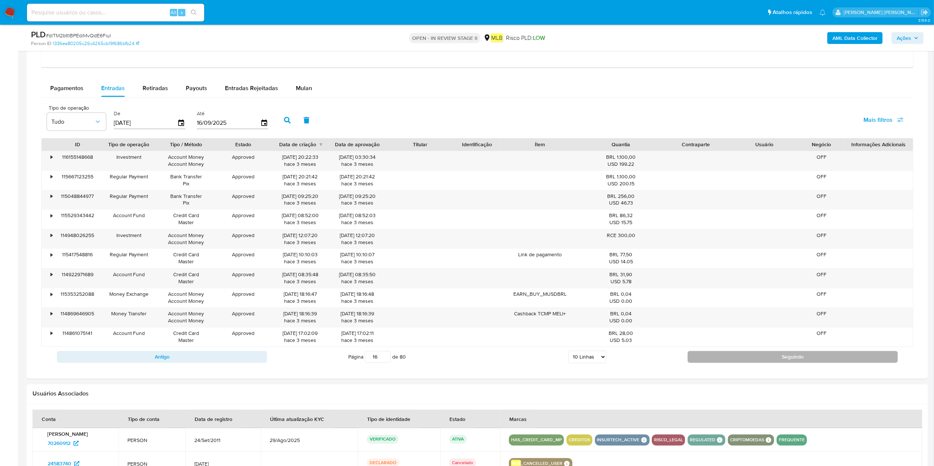
click at [700, 349] on button "Seguindo" at bounding box center [793, 357] width 210 height 12
click at [700, 349] on button "Seguindo" at bounding box center [793, 358] width 210 height 12
type input "18"
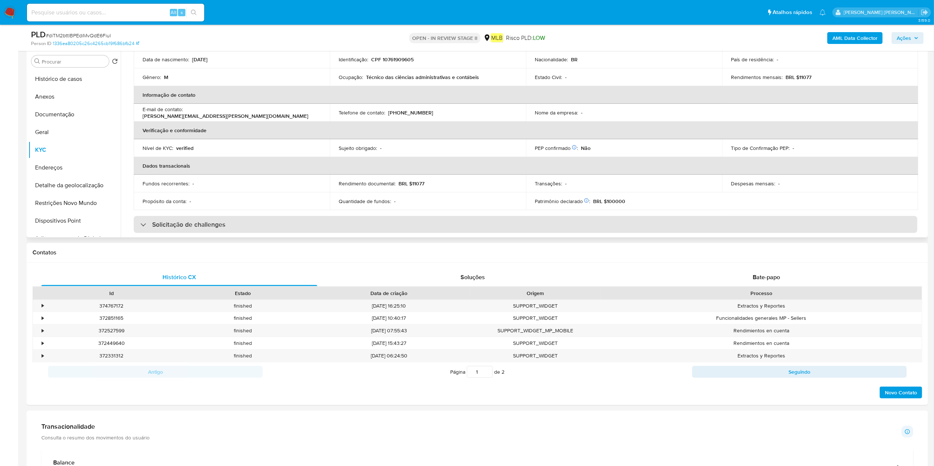
scroll to position [0, 0]
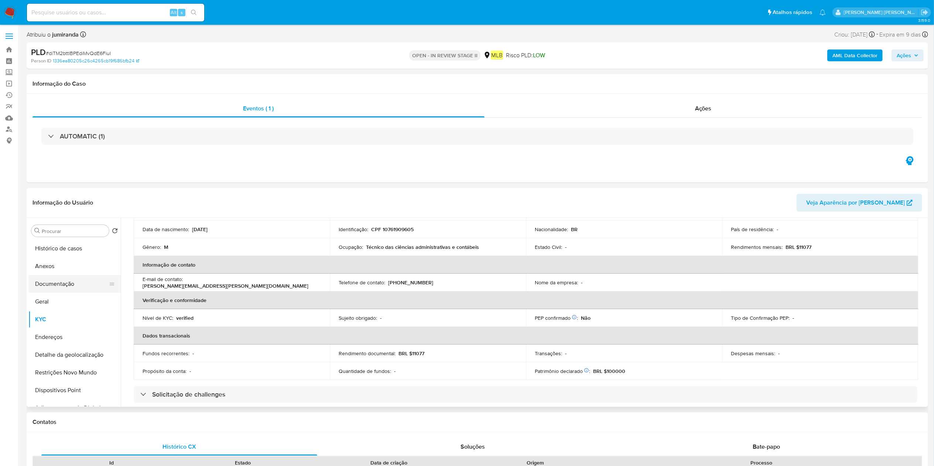
click at [70, 290] on button "Documentação" at bounding box center [71, 284] width 86 height 18
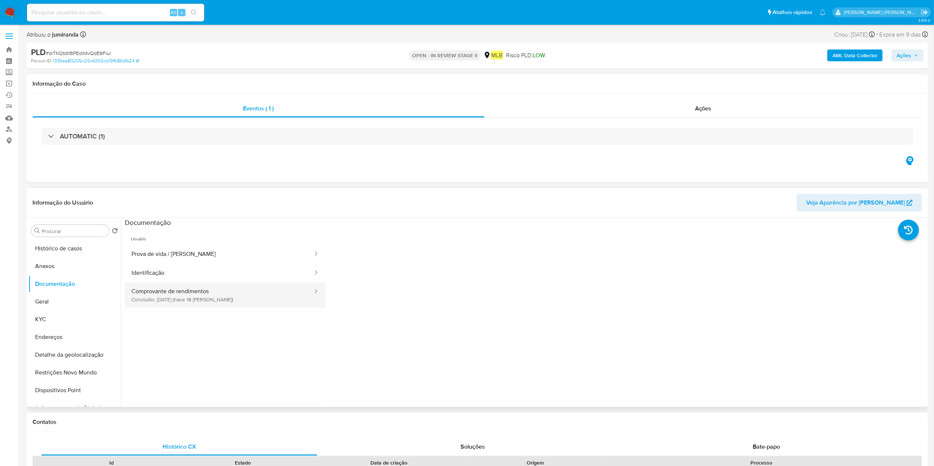
click at [259, 294] on button "Comprovante de rendimentos Concluído: 29/08/2025 (hace 18 días)" at bounding box center [219, 295] width 189 height 25
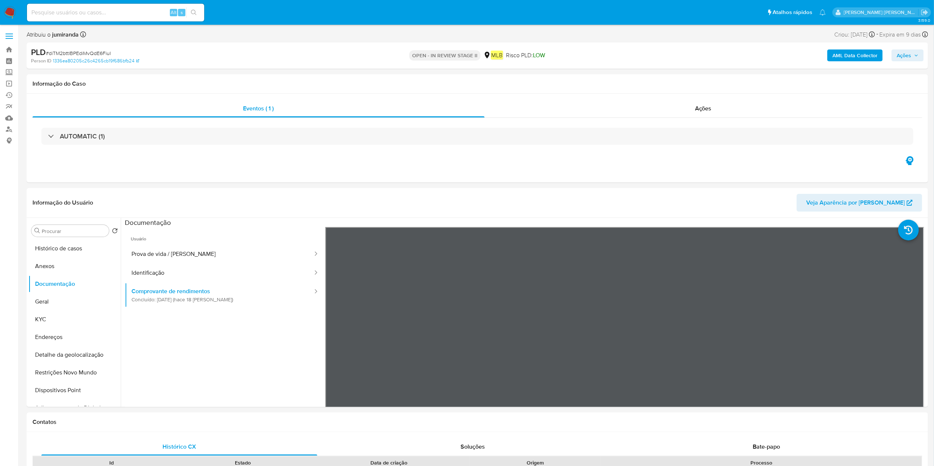
click at [700, 56] on b "AML Data Collector" at bounding box center [855, 55] width 45 height 12
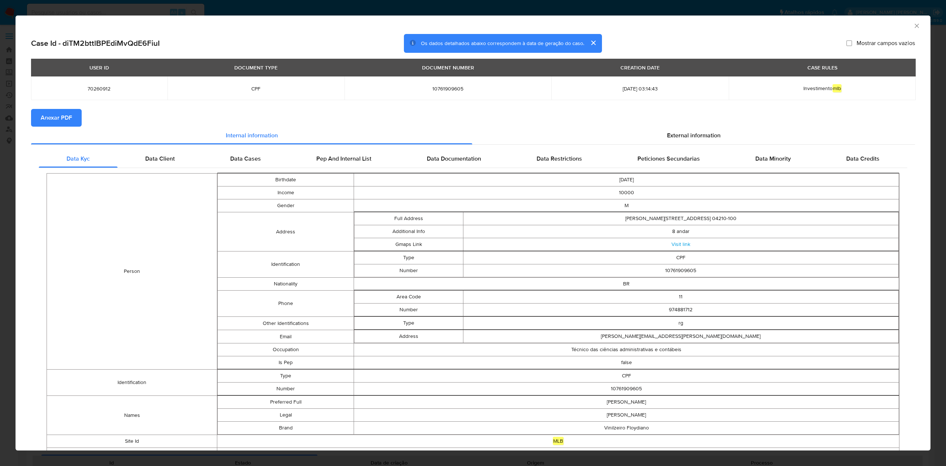
click at [65, 115] on span "Anexar PDF" at bounding box center [56, 118] width 31 height 16
click at [700, 25] on icon "Fechar a janela" at bounding box center [916, 25] width 7 height 7
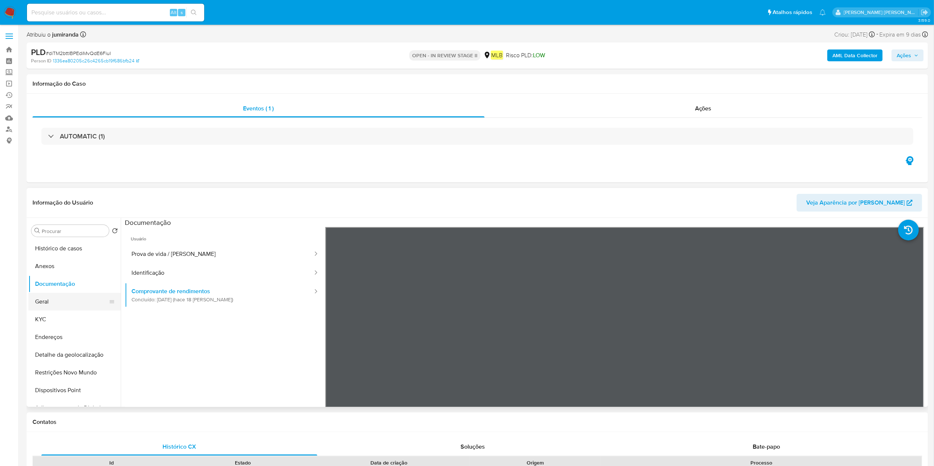
click at [48, 301] on button "Geral" at bounding box center [71, 302] width 86 height 18
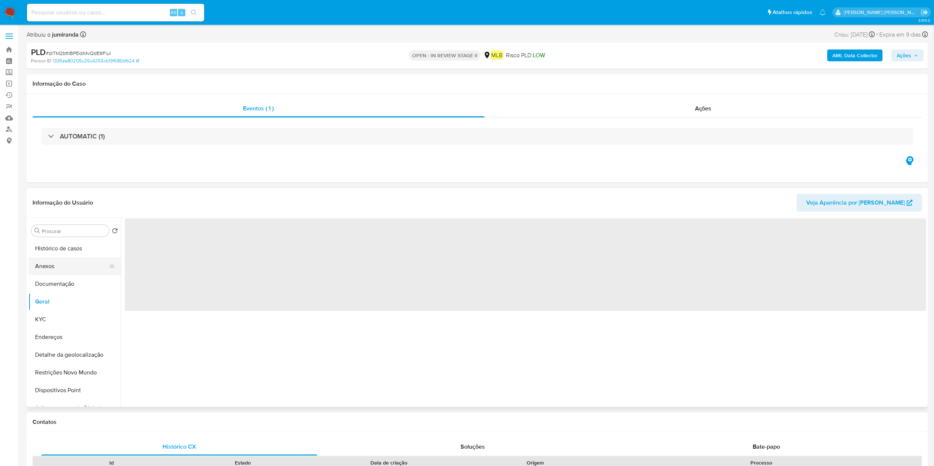
click at [67, 270] on button "Anexos" at bounding box center [71, 266] width 86 height 18
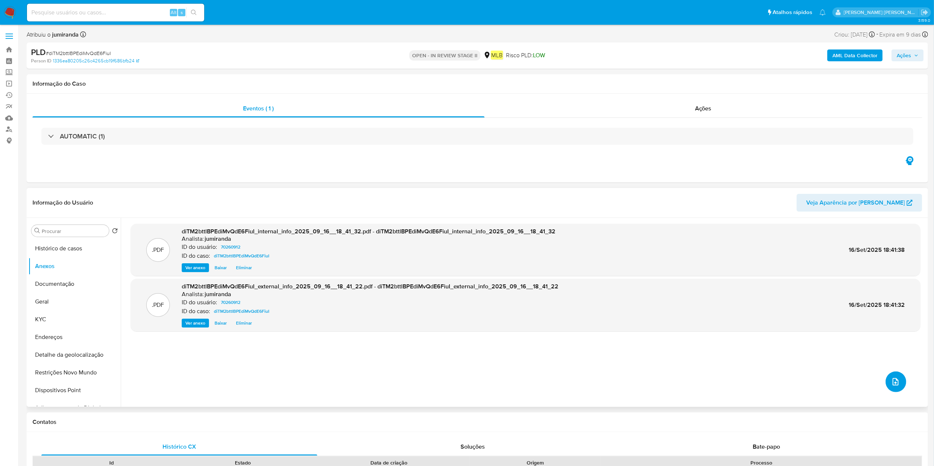
click at [700, 349] on icon "upload-file" at bounding box center [896, 381] width 6 height 7
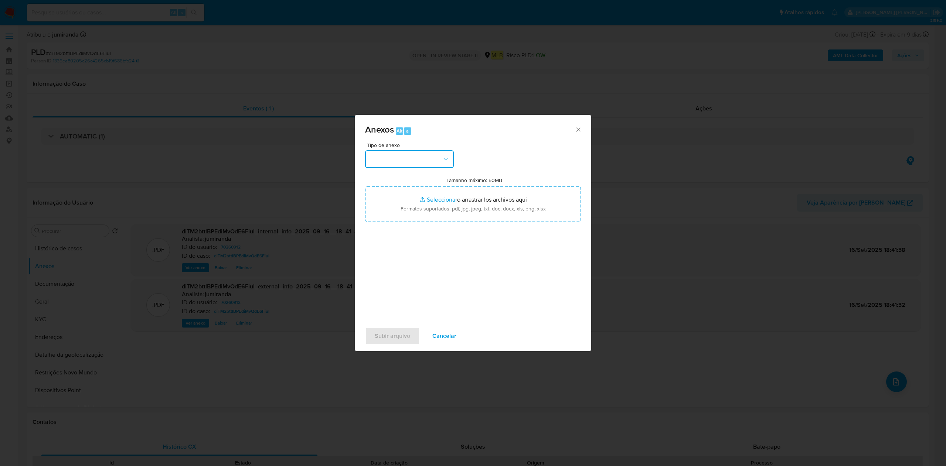
click at [439, 161] on button "button" at bounding box center [409, 159] width 89 height 18
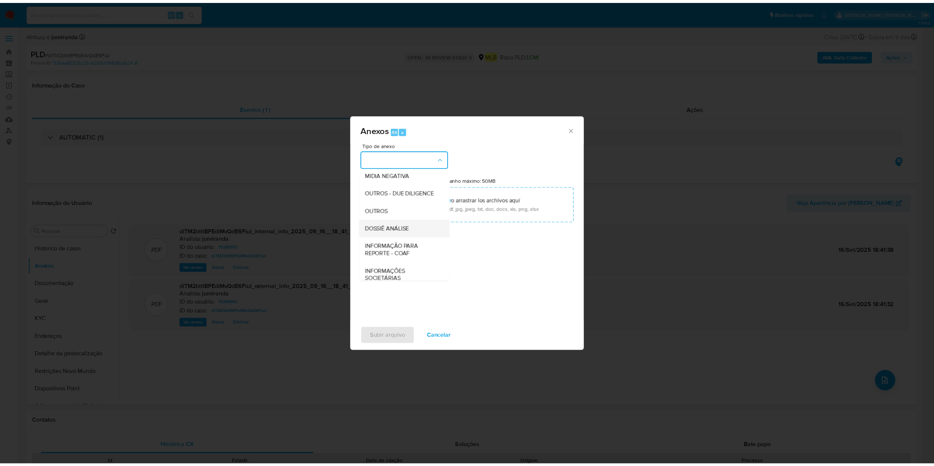
scroll to position [114, 0]
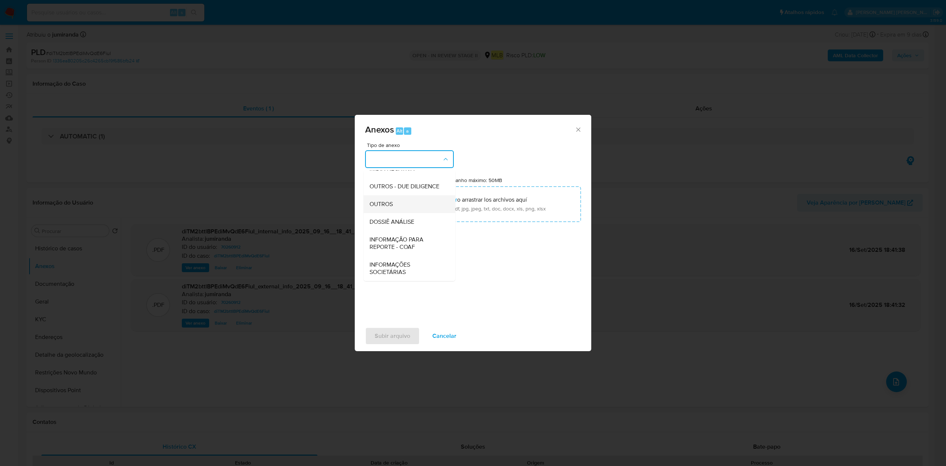
click at [413, 211] on div "OUTROS" at bounding box center [406, 204] width 75 height 18
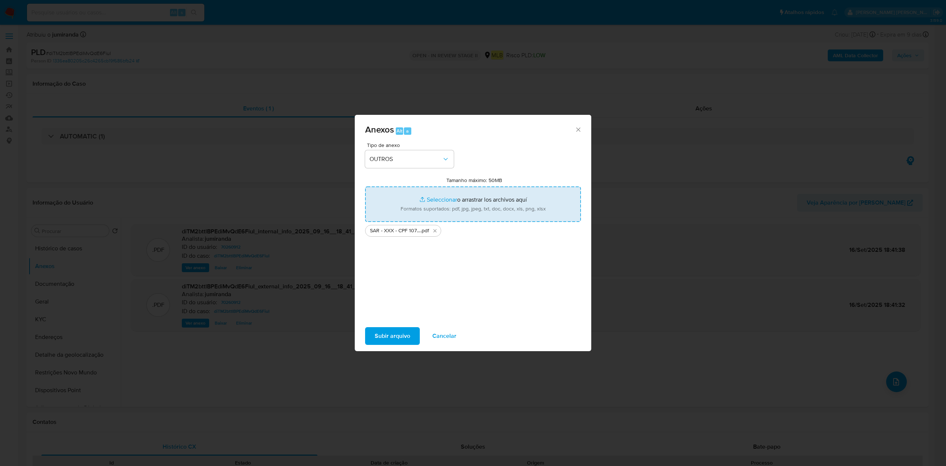
type input "C:\fakepath\Mulan 70260912_2025_09_16_08_42_51.xlsx"
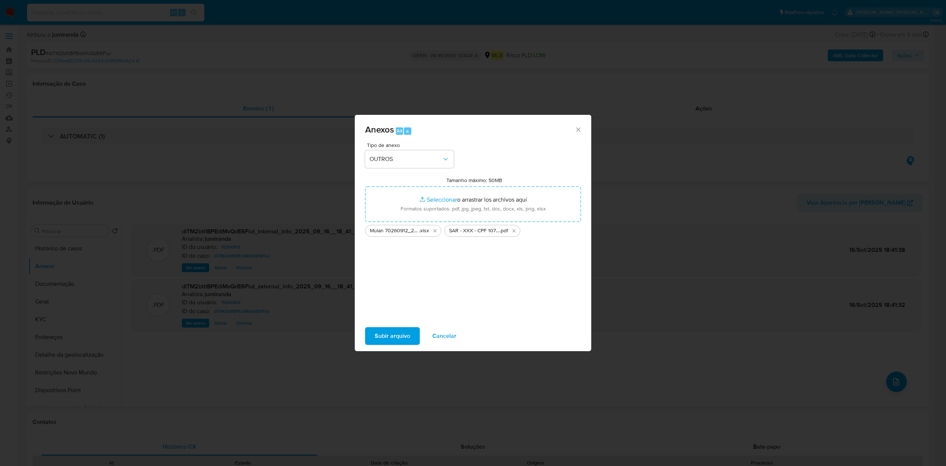
click at [394, 337] on span "Subir arquivo" at bounding box center [392, 336] width 35 height 16
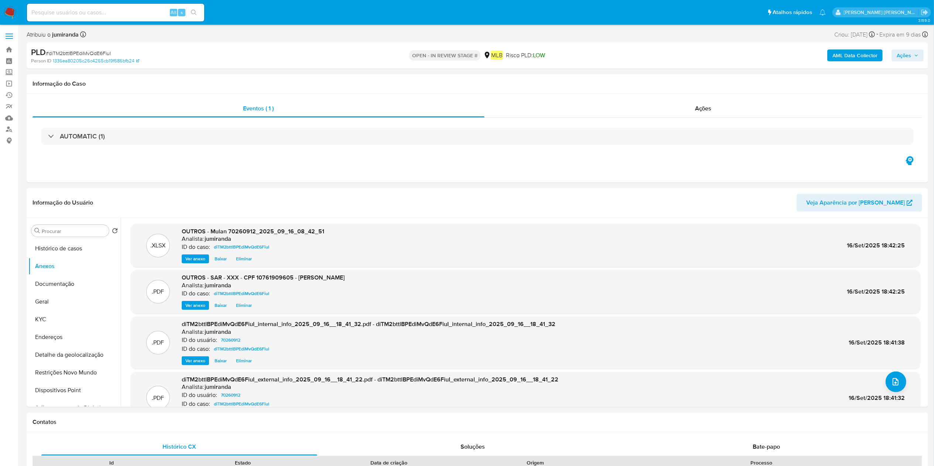
click at [700, 58] on span "Ações" at bounding box center [908, 55] width 22 height 10
click at [700, 76] on span "Resolução do caso" at bounding box center [693, 79] width 50 height 8
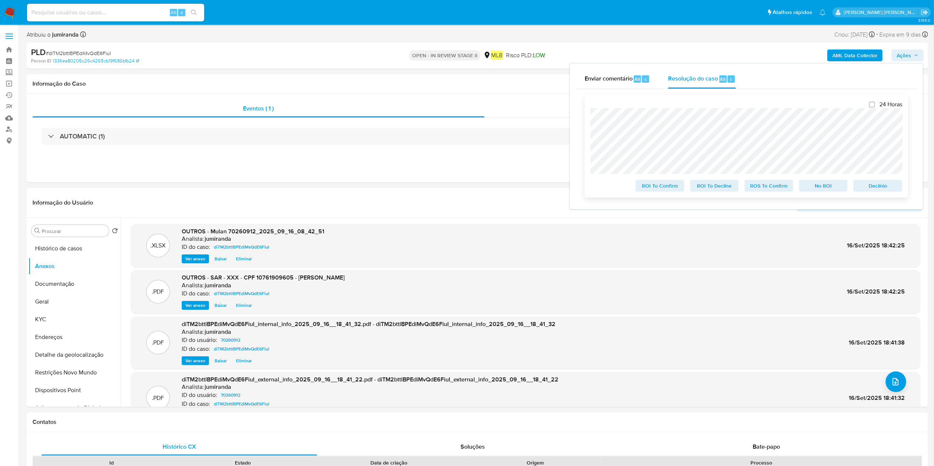
click at [700, 188] on span "ROS To Confirm" at bounding box center [769, 186] width 38 height 10
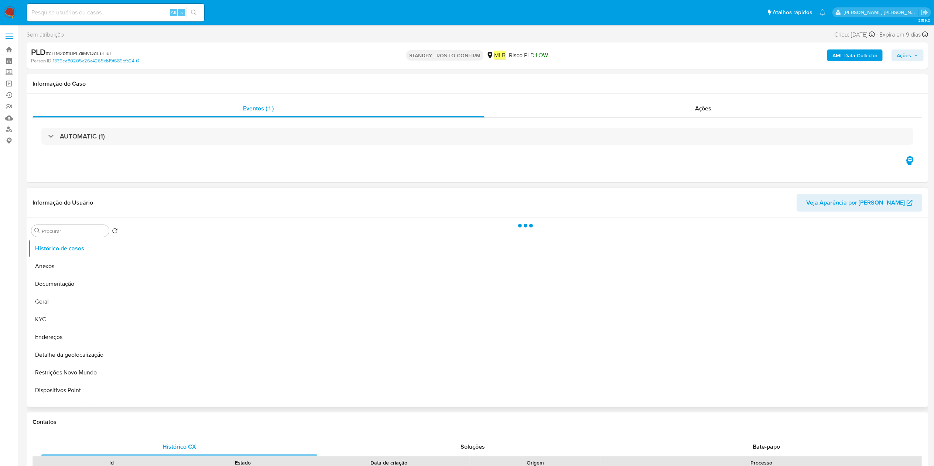
select select "10"
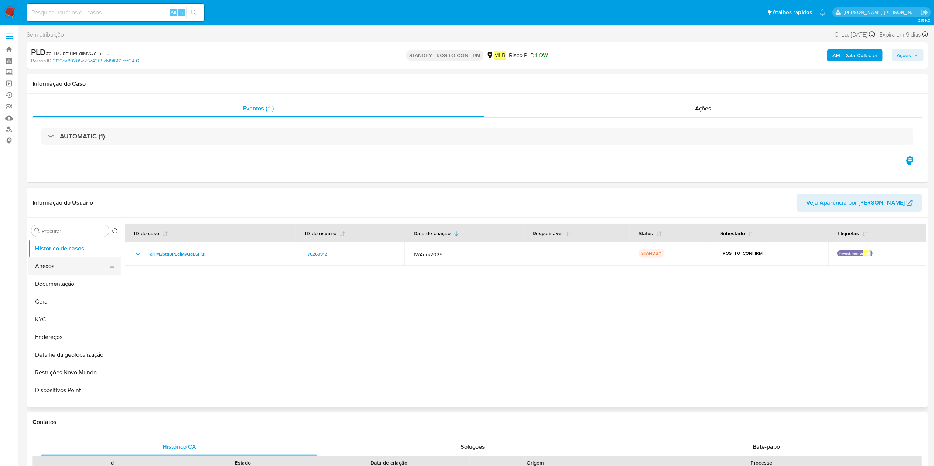
click at [57, 268] on button "Anexos" at bounding box center [71, 266] width 86 height 18
